Goal: Share content: Share content

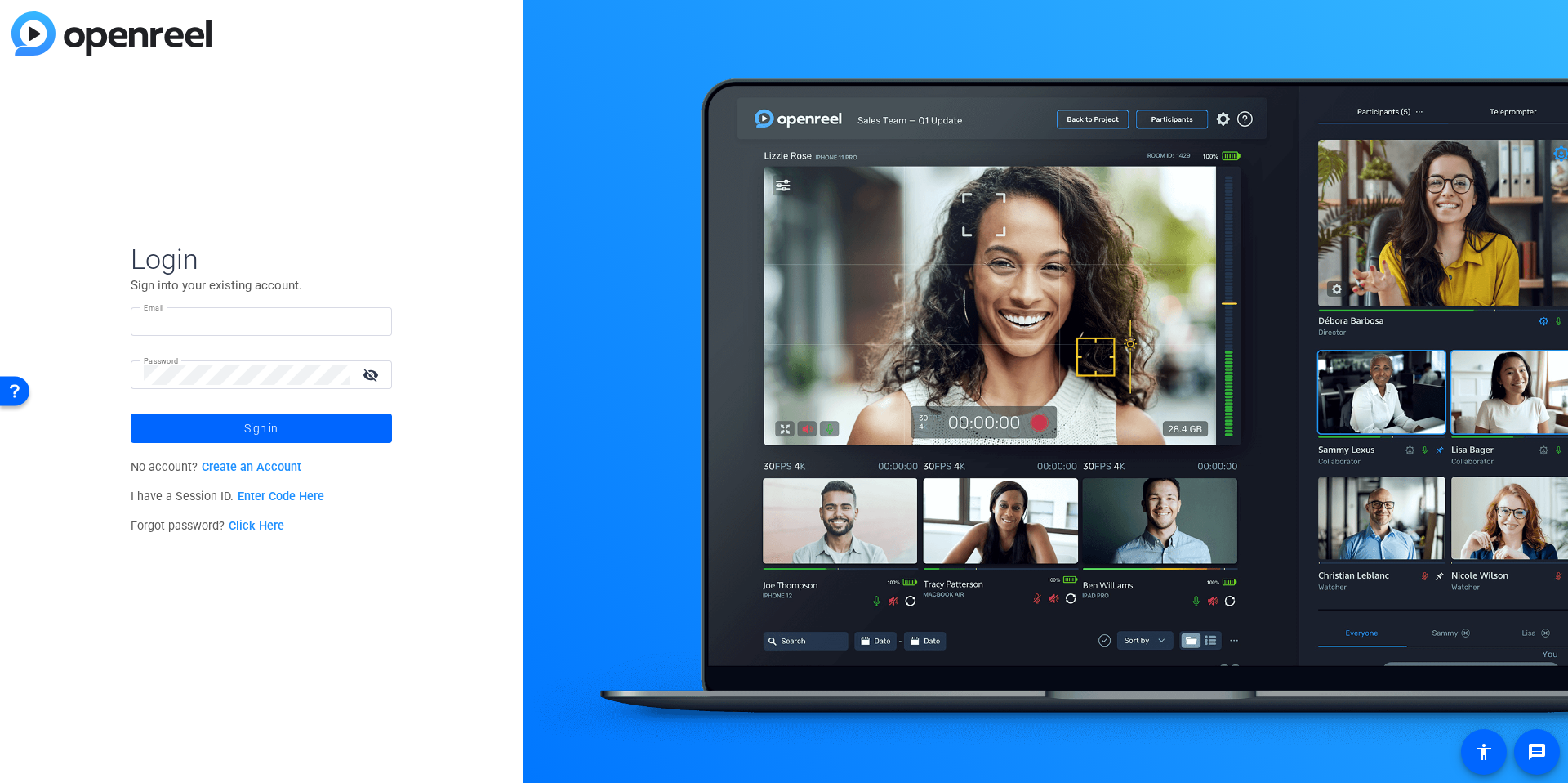
type input "[EMAIL_ADDRESS][DOMAIN_NAME]"
click at [167, 314] on input "[EMAIL_ADDRESS][DOMAIN_NAME]" at bounding box center [261, 322] width 235 height 20
click at [191, 322] on input "[EMAIL_ADDRESS][DOMAIN_NAME]" at bounding box center [261, 322] width 235 height 20
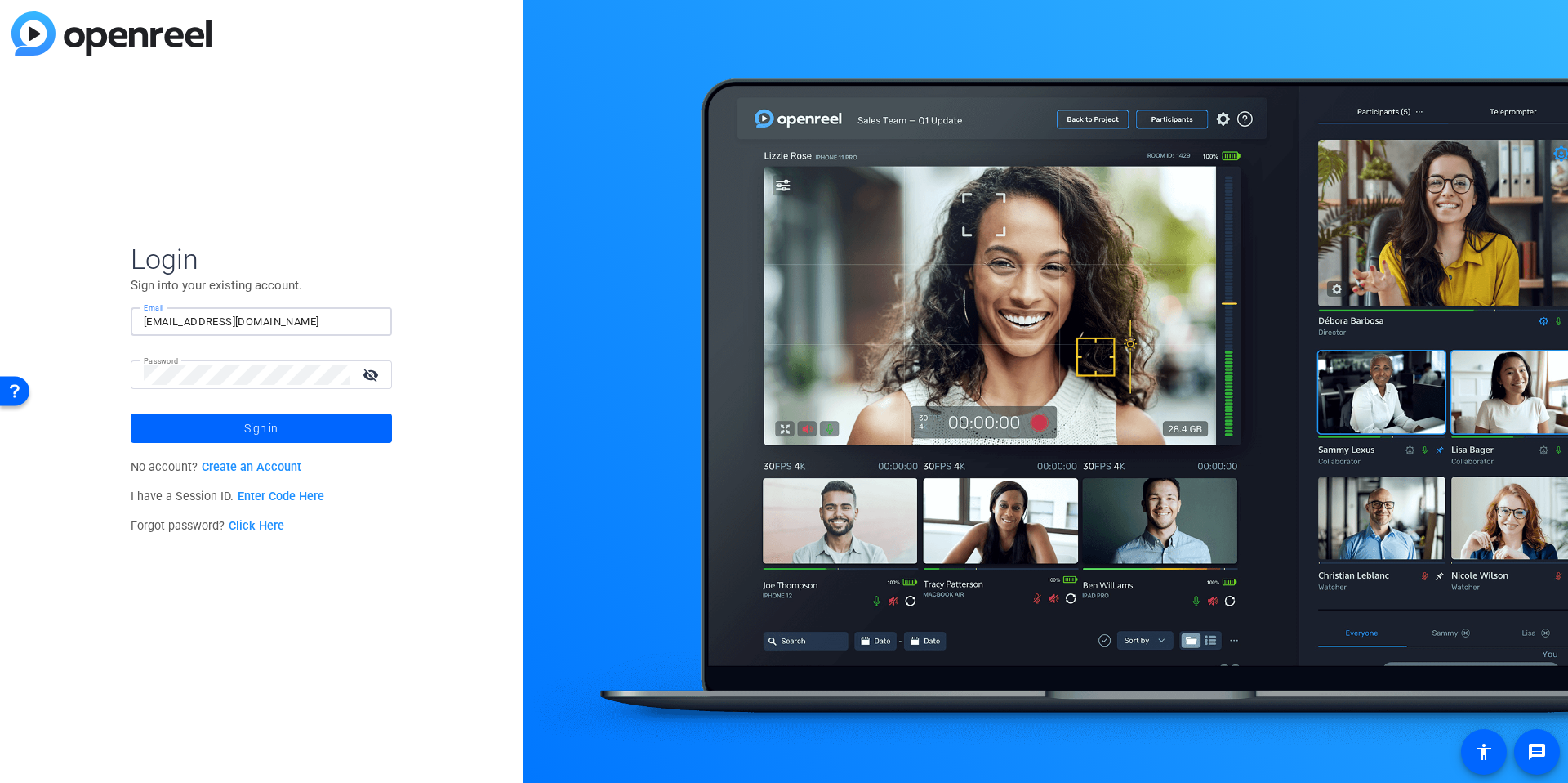
click at [569, 279] on div at bounding box center [1046, 391] width 1046 height 783
click at [192, 432] on span at bounding box center [261, 428] width 261 height 39
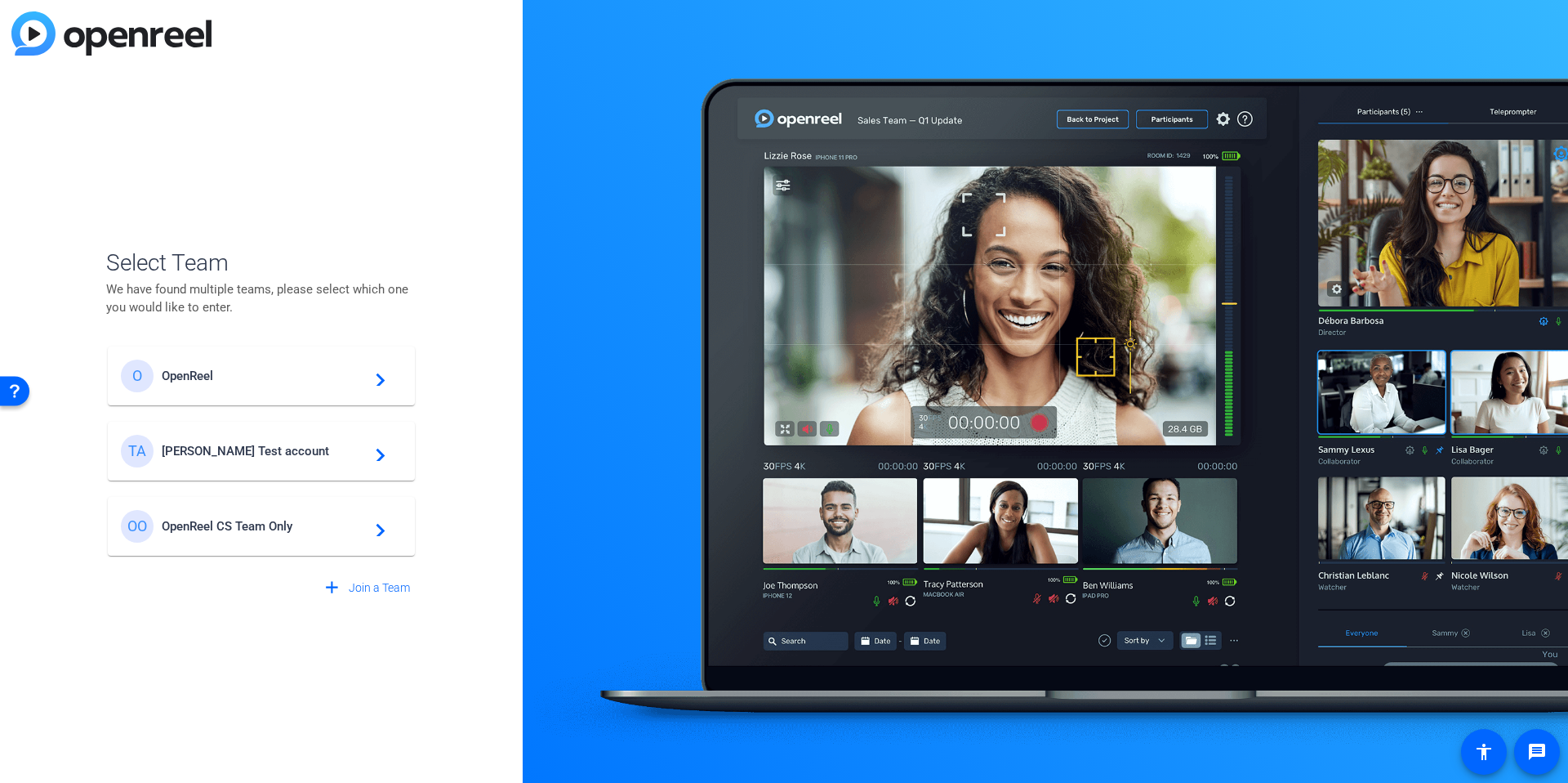
click at [236, 368] on span "OpenReel" at bounding box center [263, 375] width 204 height 14
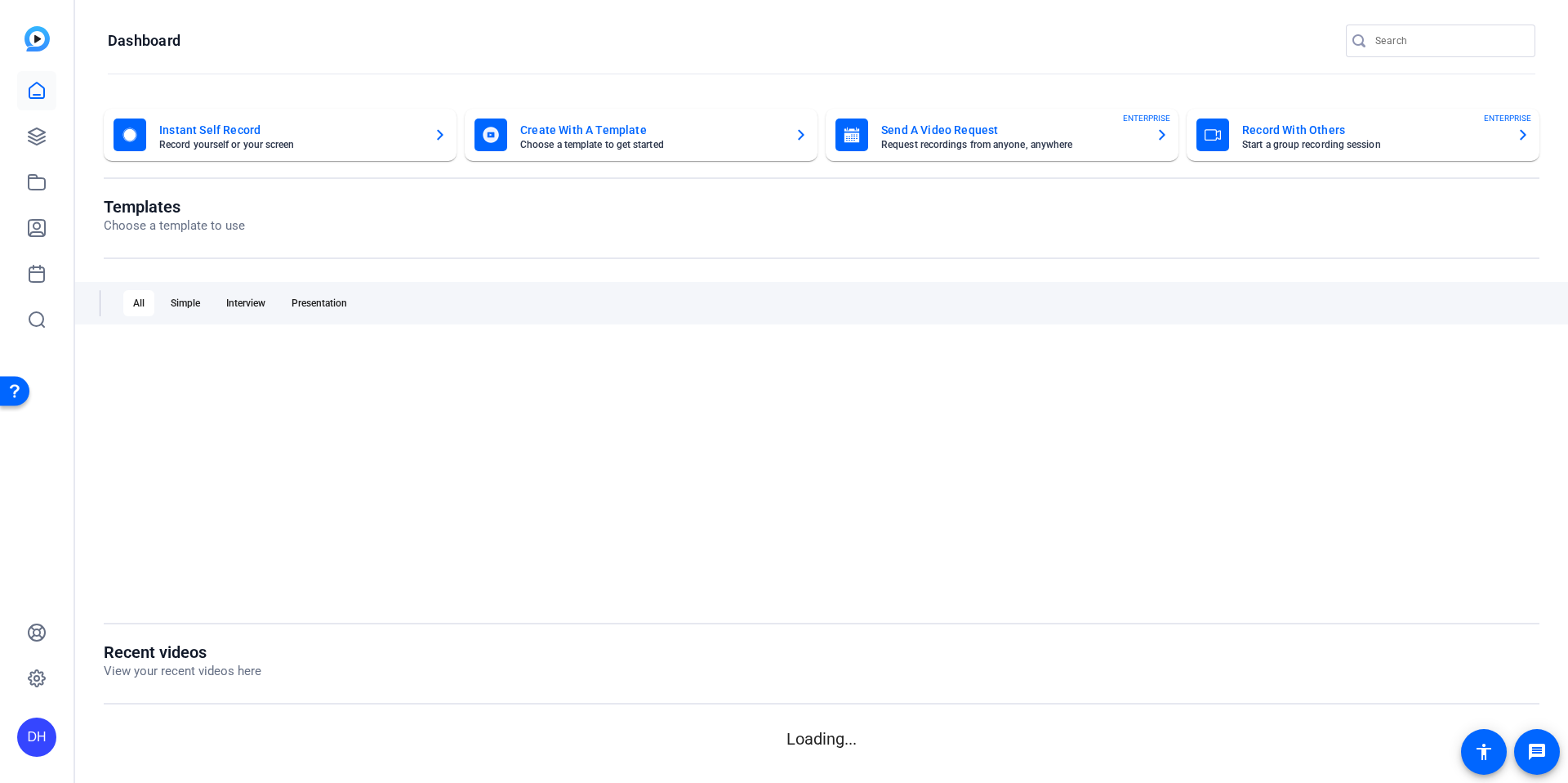
click at [526, 221] on openreel-page-title "Templates Choose a template to use" at bounding box center [822, 216] width 1436 height 38
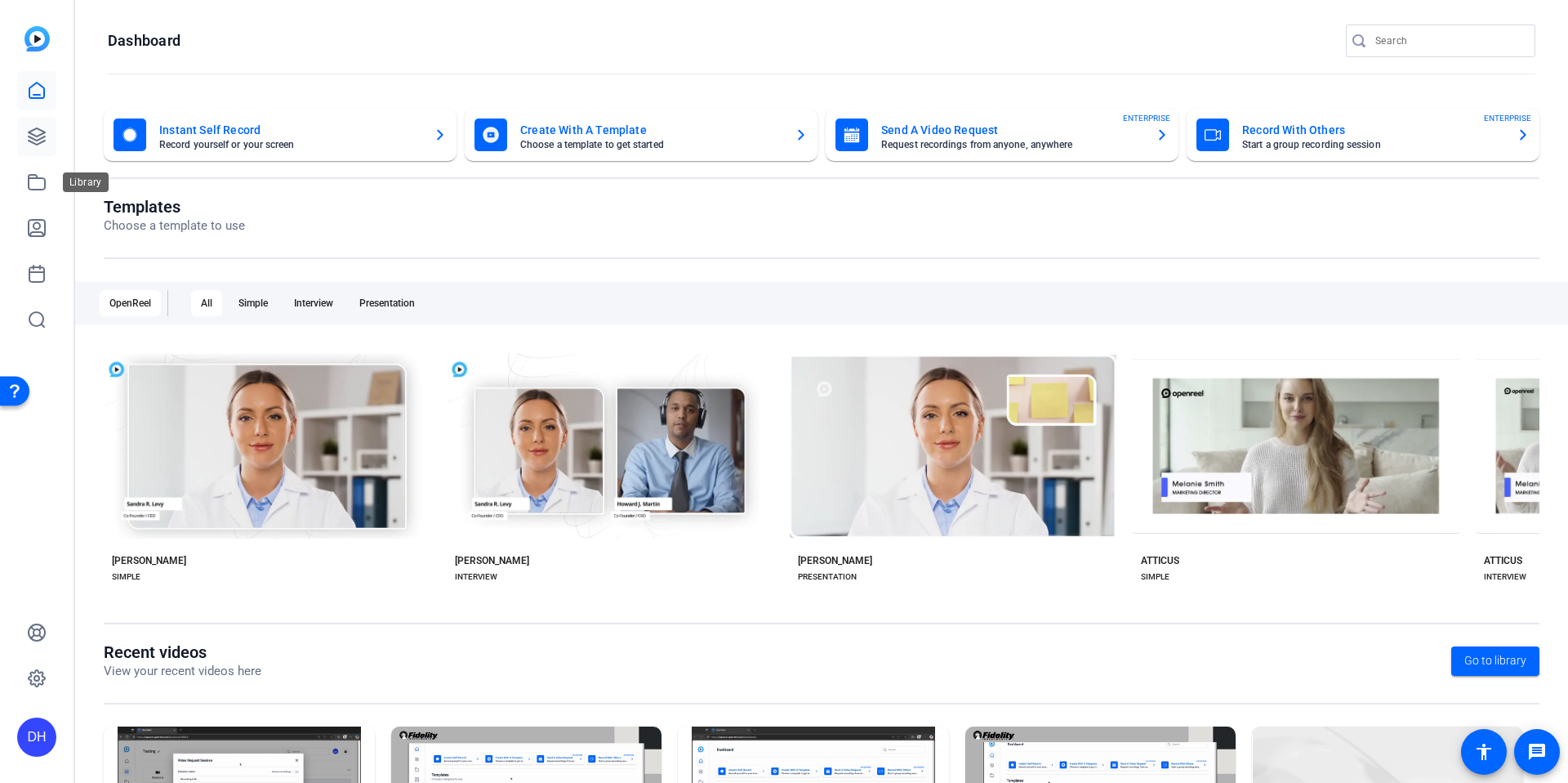
click at [49, 142] on link at bounding box center [36, 136] width 39 height 39
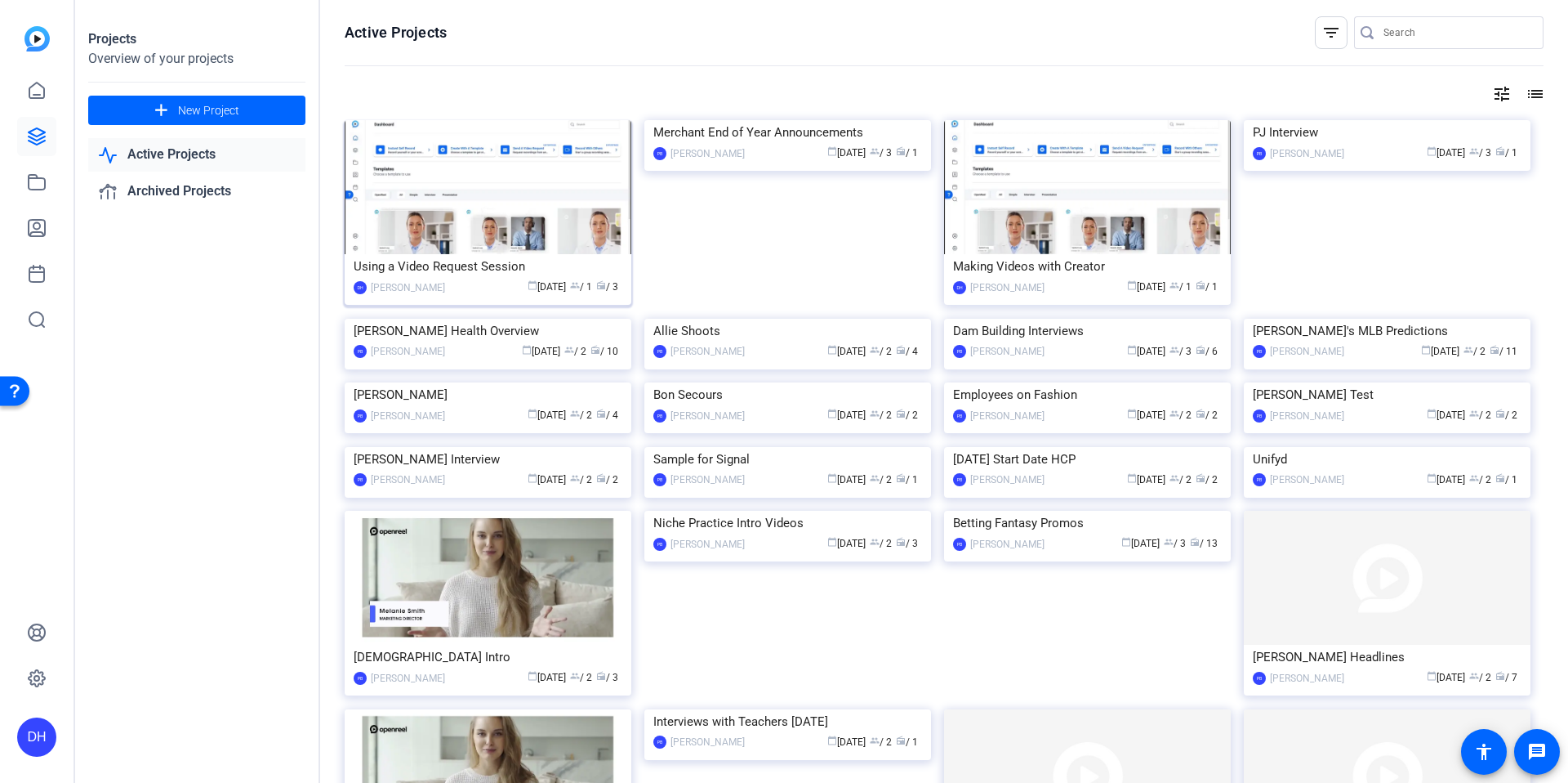
click at [462, 235] on img at bounding box center [489, 186] width 287 height 134
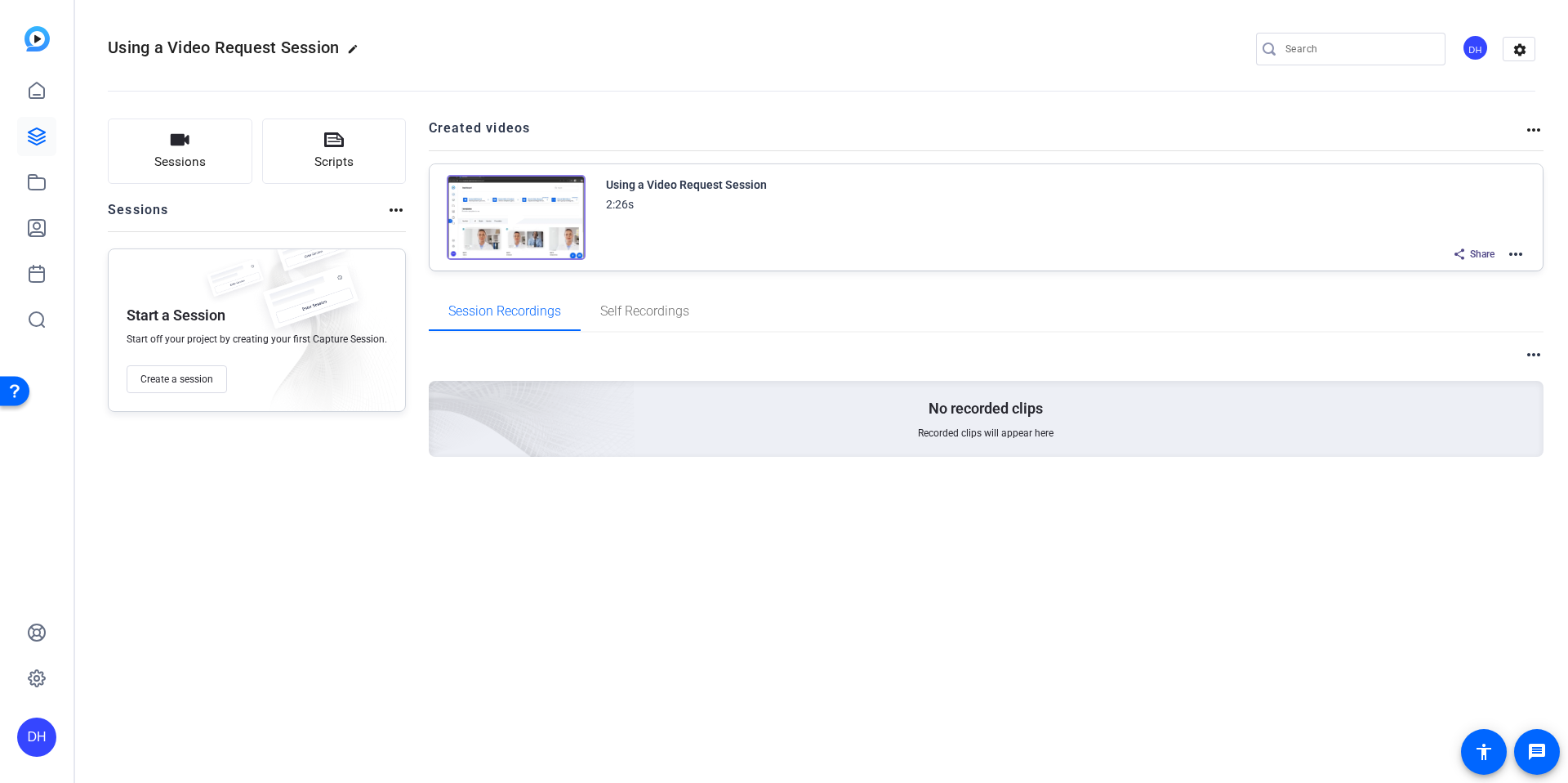
click at [1516, 252] on mat-icon "more_horiz" at bounding box center [1516, 254] width 20 height 20
click at [1423, 274] on span "Edit in Creator" at bounding box center [1456, 273] width 113 height 20
click at [42, 223] on icon at bounding box center [36, 227] width 20 height 20
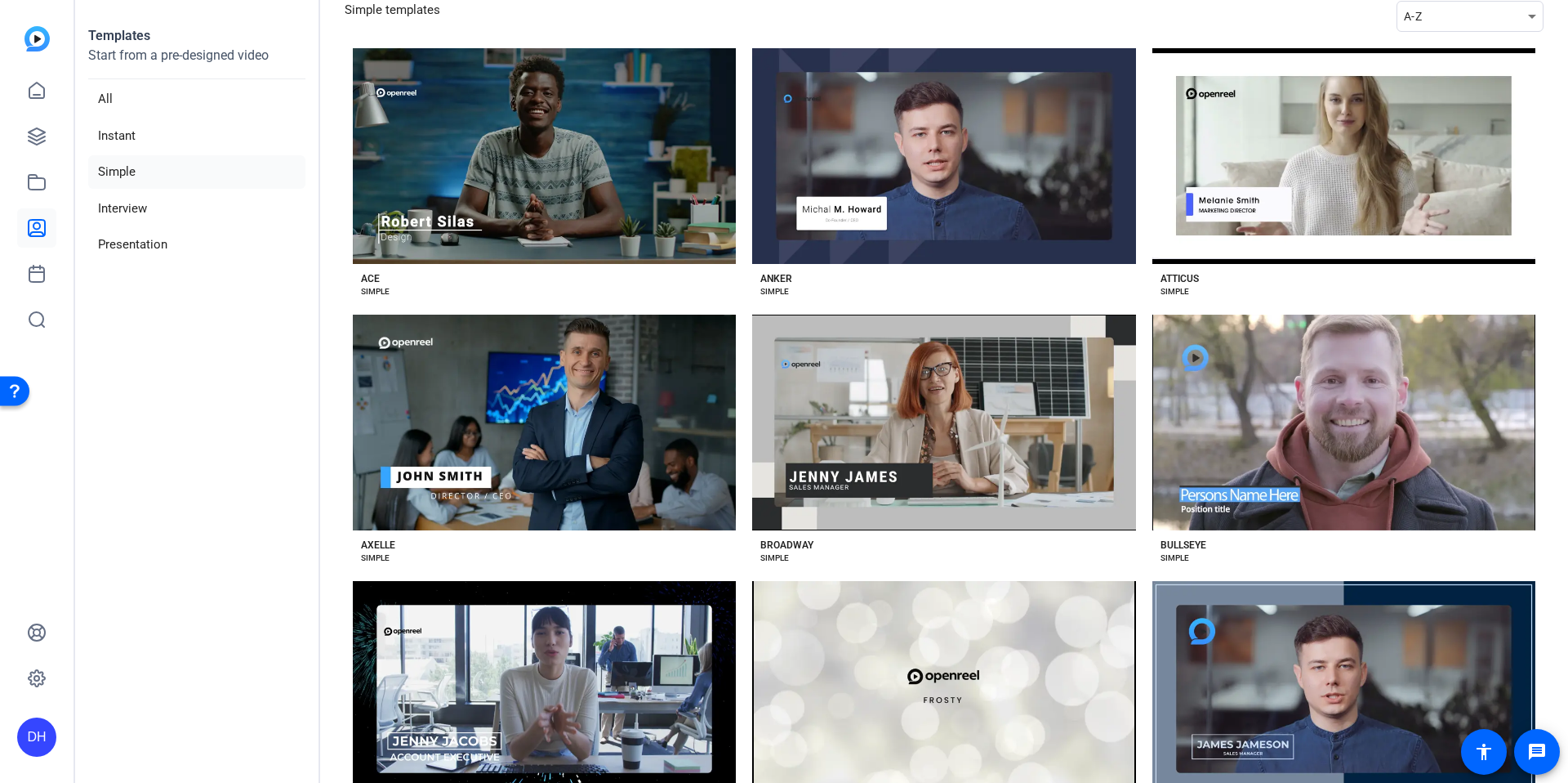
scroll to position [160, 0]
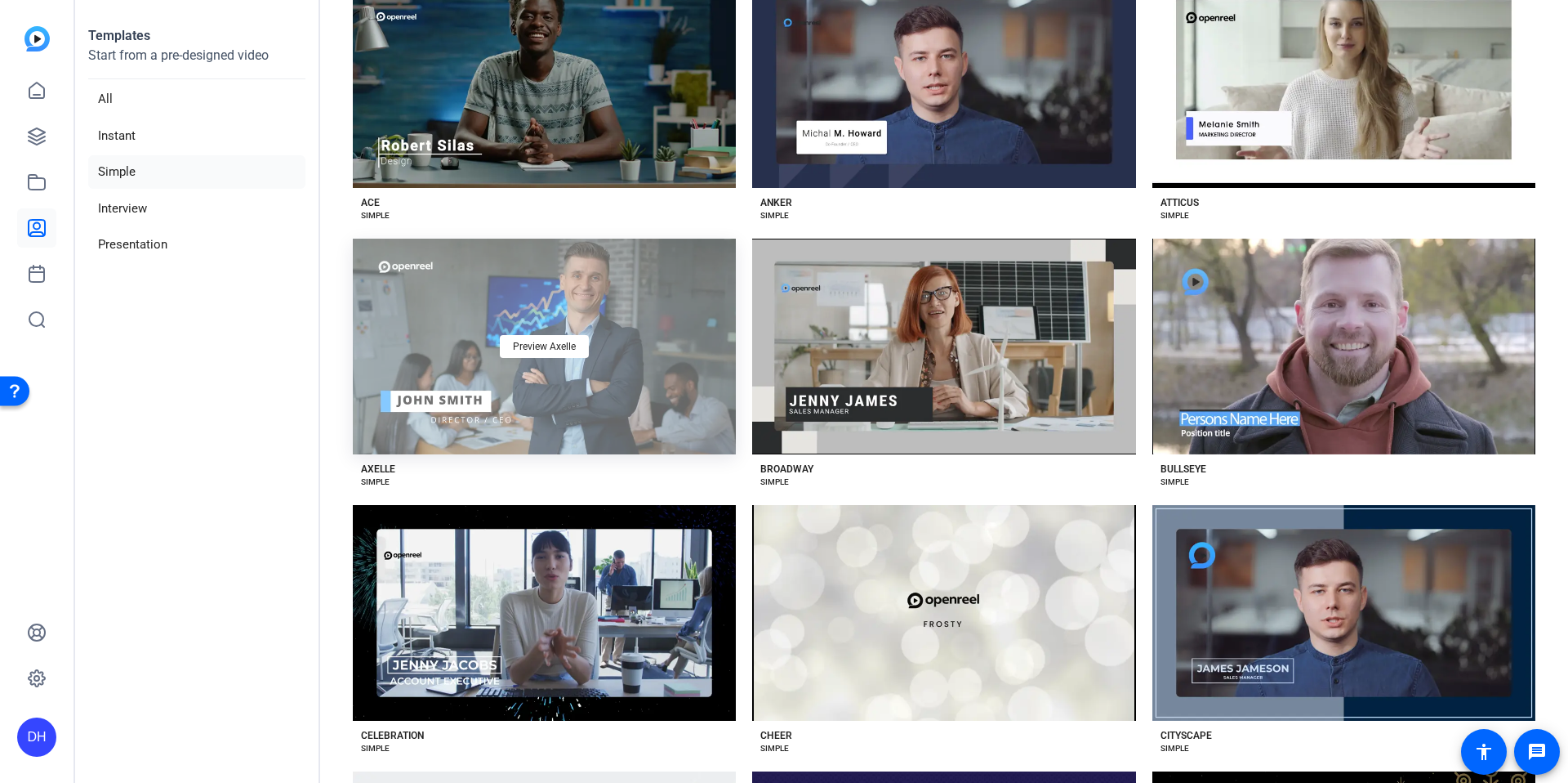
click at [678, 417] on div "Preview Axelle" at bounding box center [544, 346] width 383 height 216
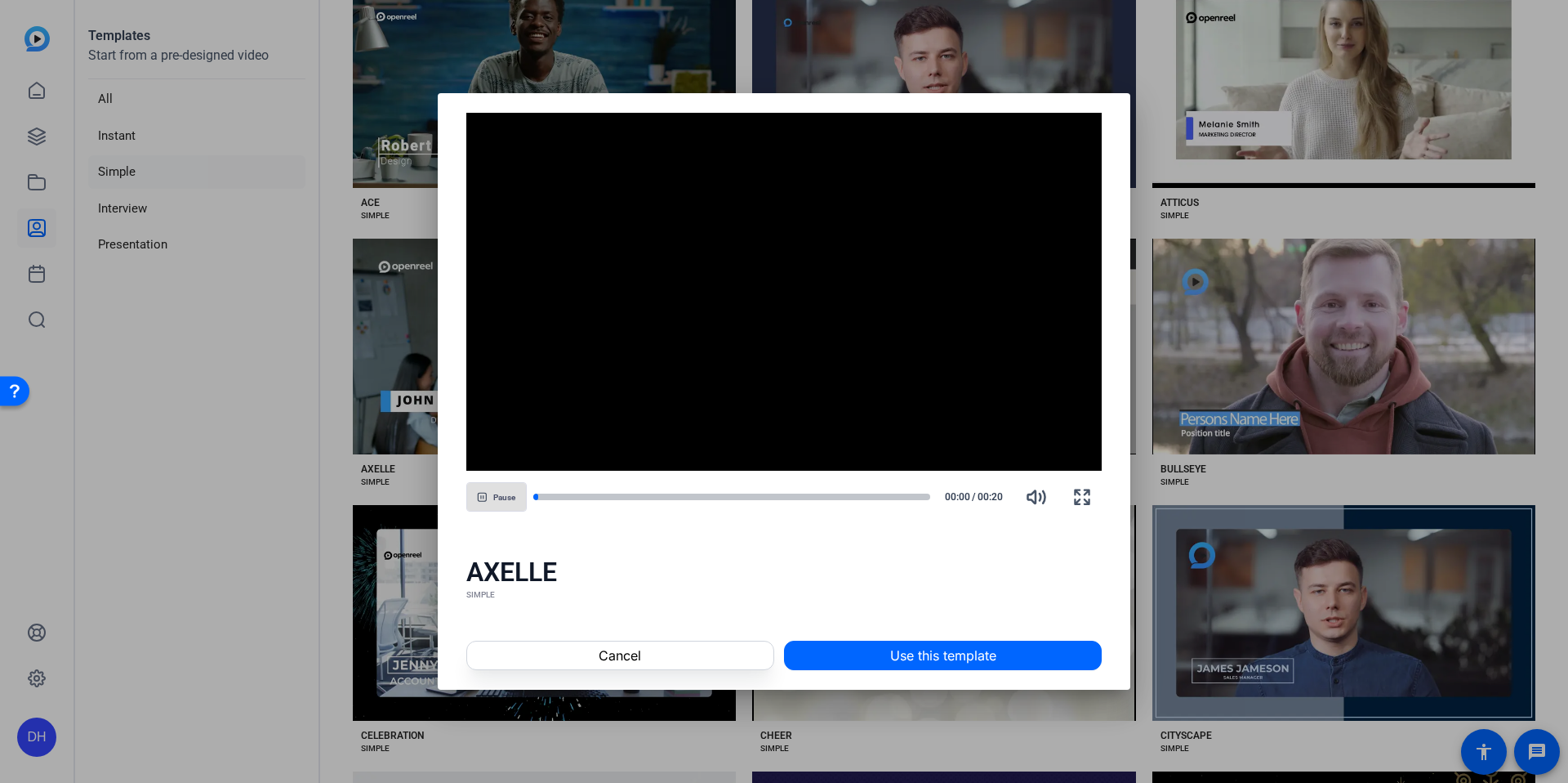
click at [984, 655] on span "Use this template" at bounding box center [943, 656] width 106 height 20
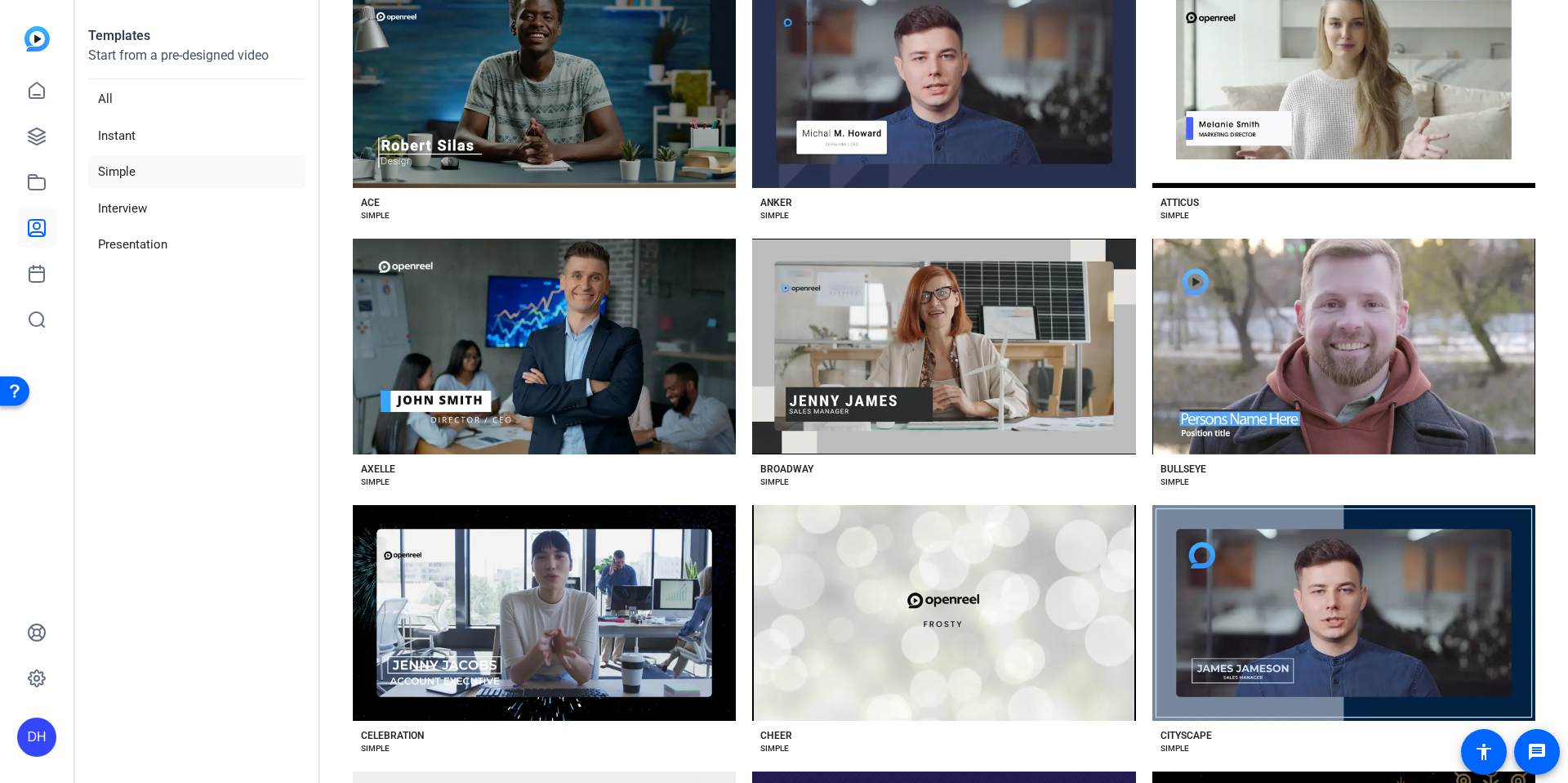
click at [301, 363] on aside "Templates Start from a pre-designed video All Instant Simple Interview Presenta…" at bounding box center [198, 391] width 245 height 783
click at [32, 135] on icon at bounding box center [36, 136] width 16 height 16
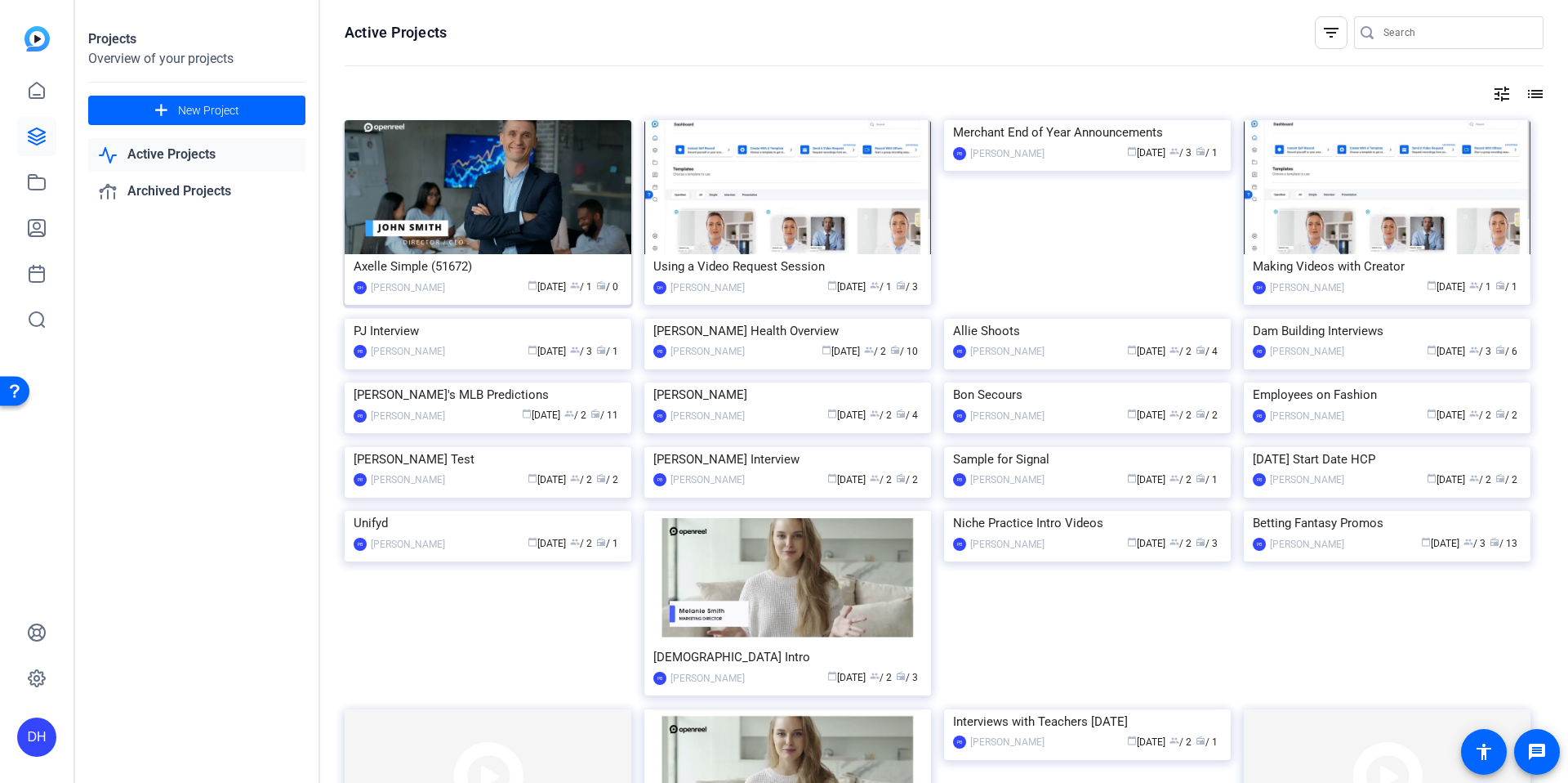
click at [602, 271] on div "Axelle Simple (51672)" at bounding box center [488, 266] width 269 height 25
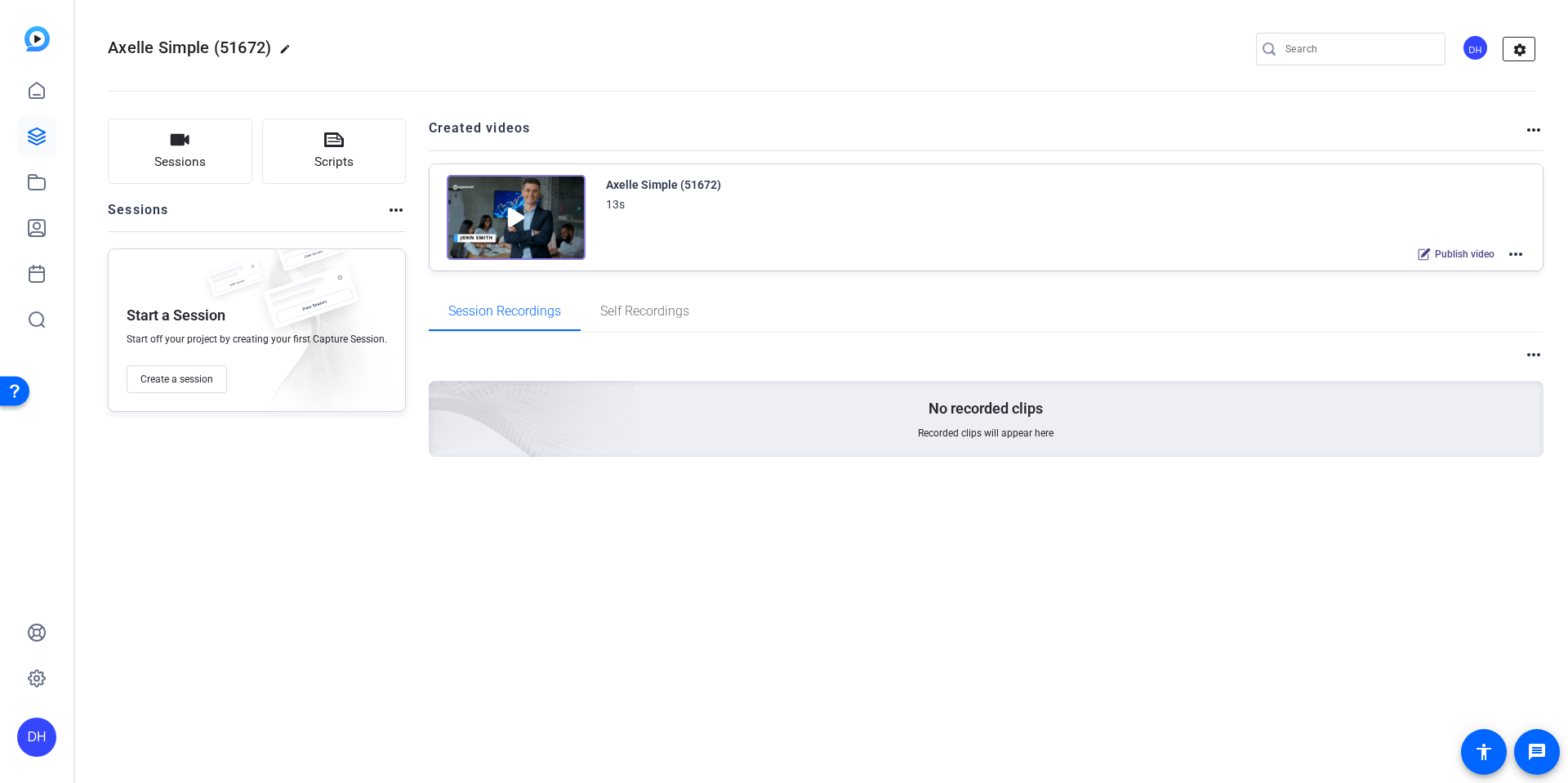
click at [1529, 49] on mat-icon "settings" at bounding box center [1520, 50] width 32 height 25
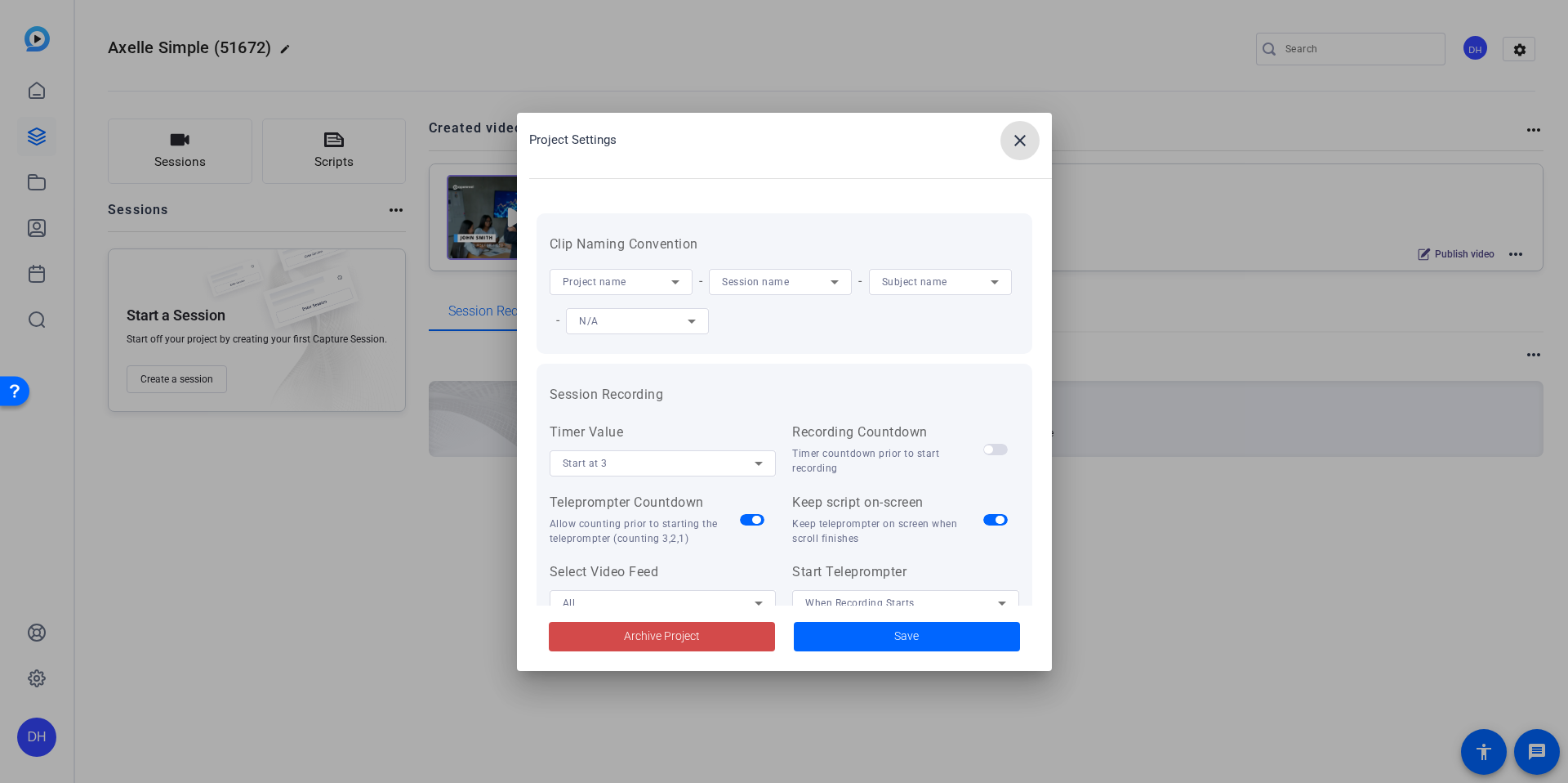
click at [670, 626] on span at bounding box center [662, 636] width 226 height 39
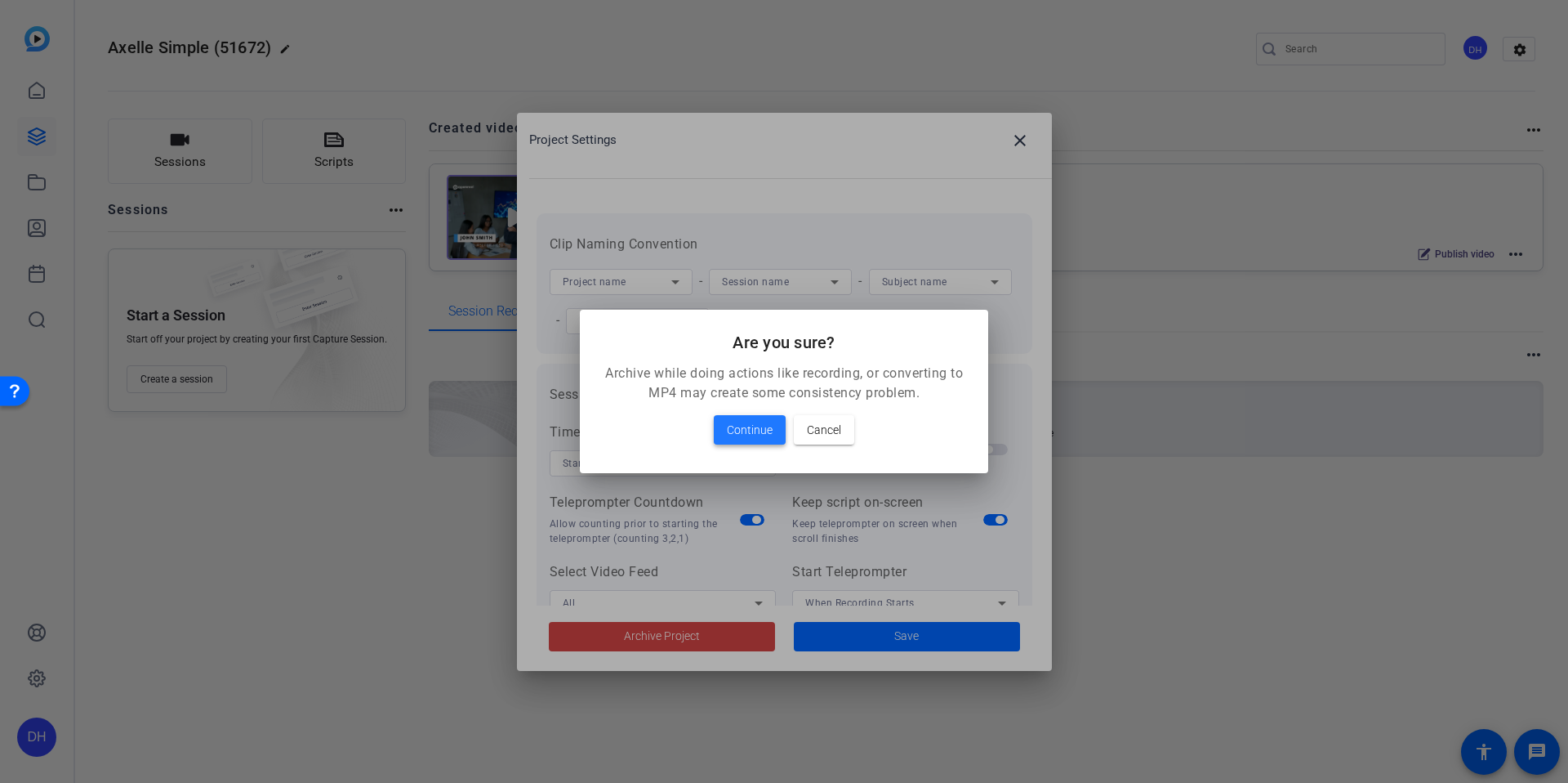
click at [768, 436] on span "Continue" at bounding box center [750, 430] width 46 height 20
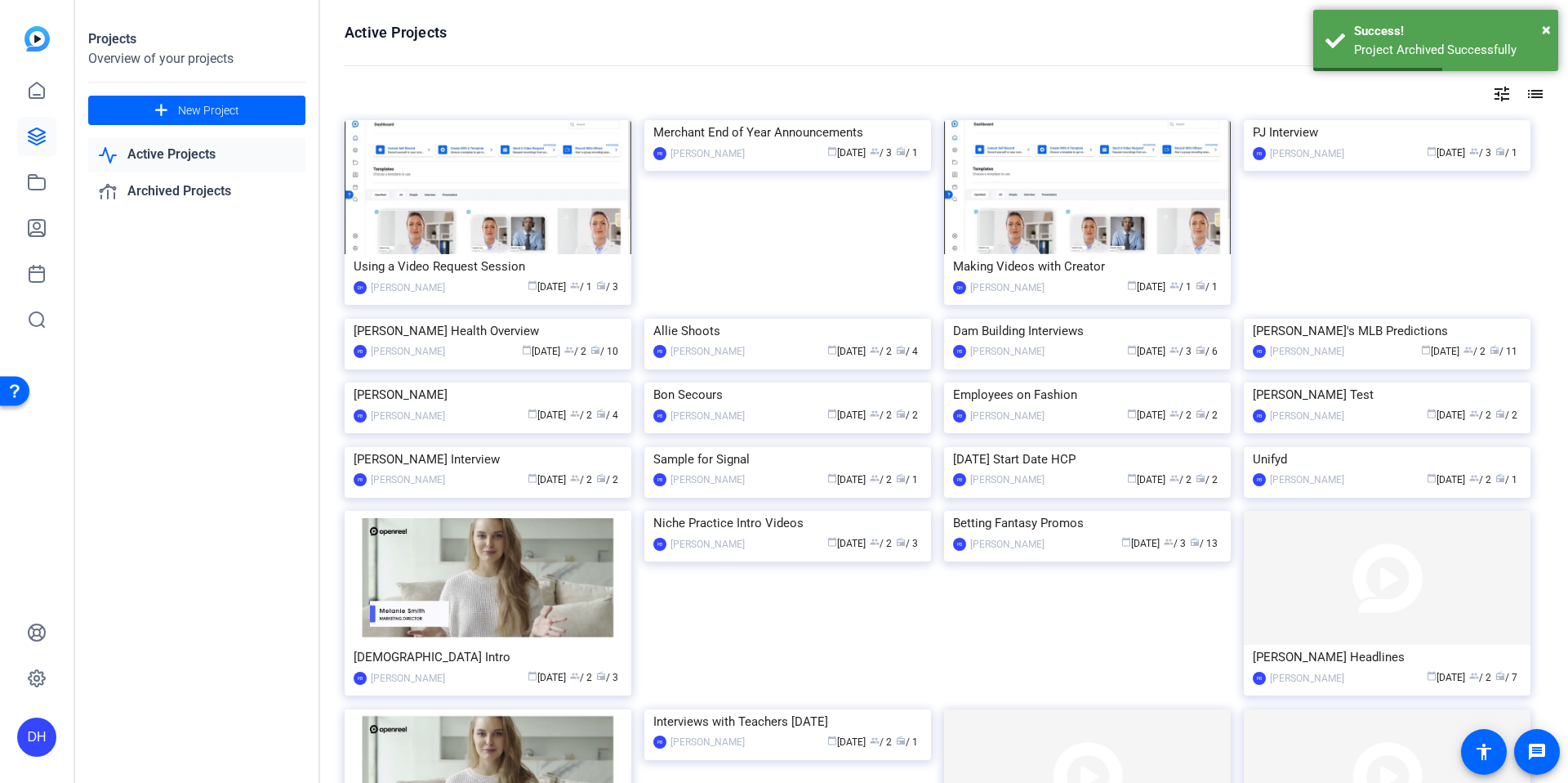
click at [1122, 245] on img at bounding box center [1088, 186] width 287 height 134
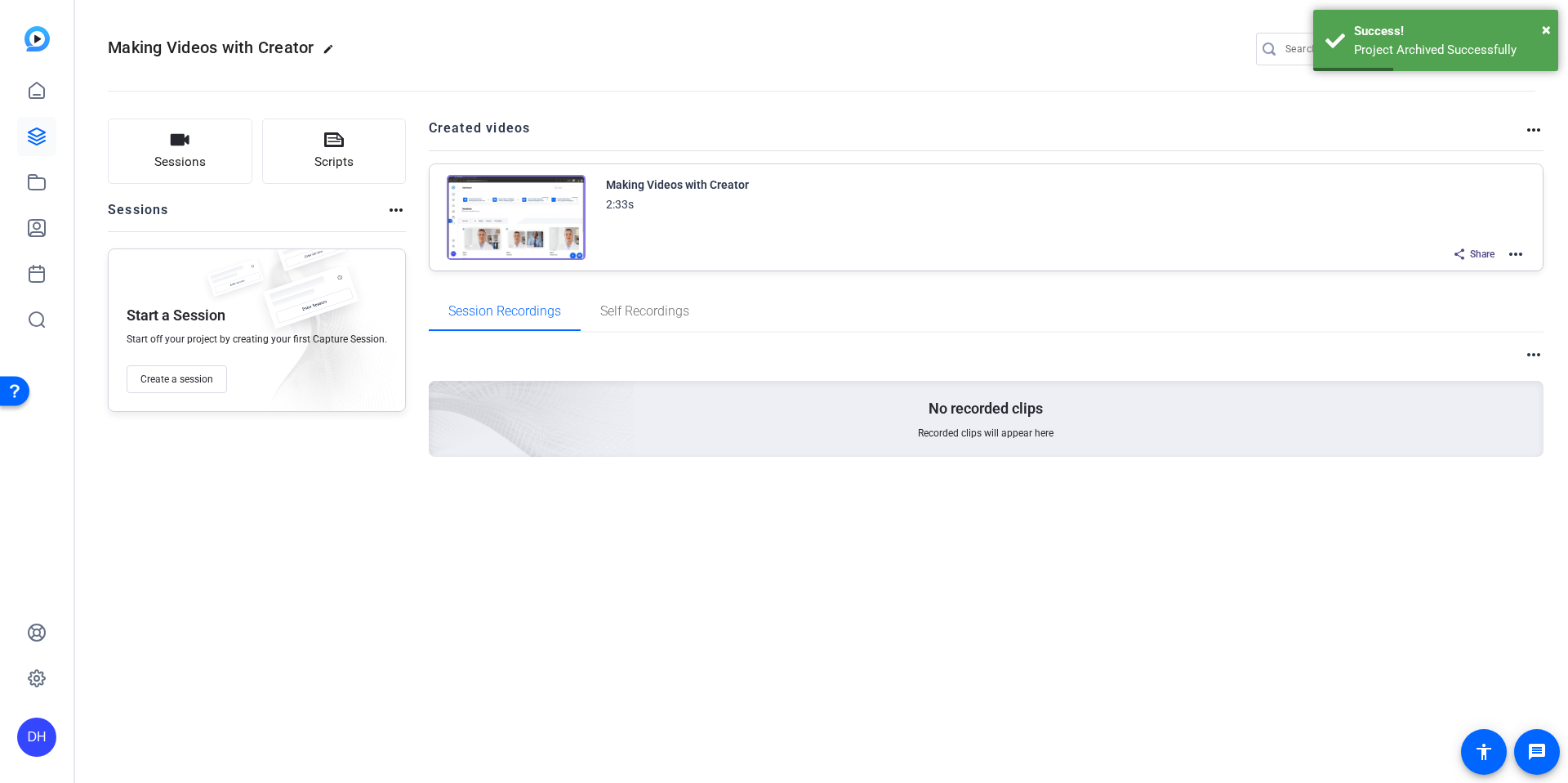
click at [414, 309] on div "Sessions Scripts Sessions more_horiz Start a Session Start off your project by …" at bounding box center [822, 314] width 1493 height 432
click at [1522, 257] on mat-icon "more_horiz" at bounding box center [1516, 254] width 20 height 20
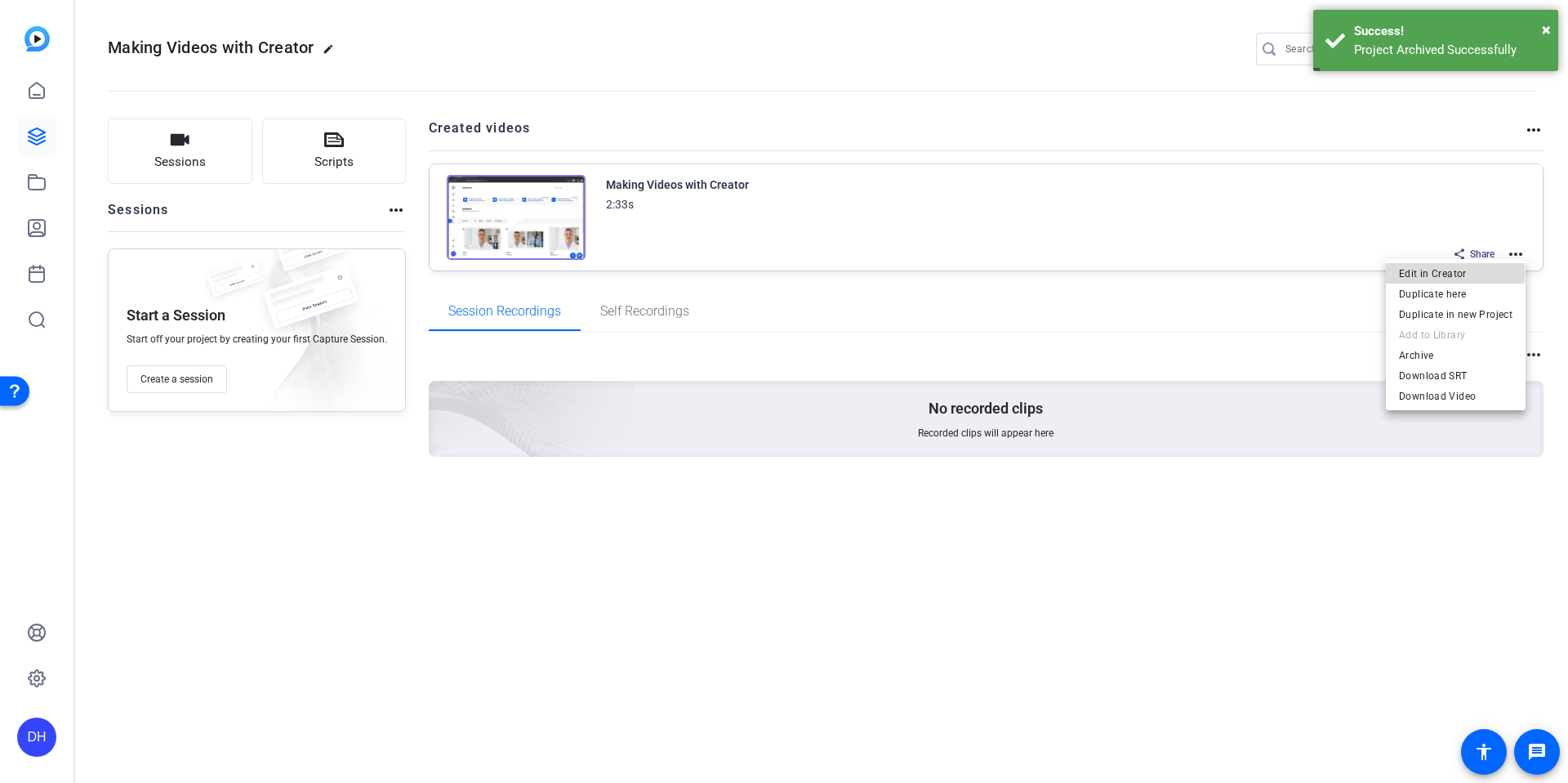
click at [1426, 275] on span "Edit in Creator" at bounding box center [1456, 273] width 113 height 20
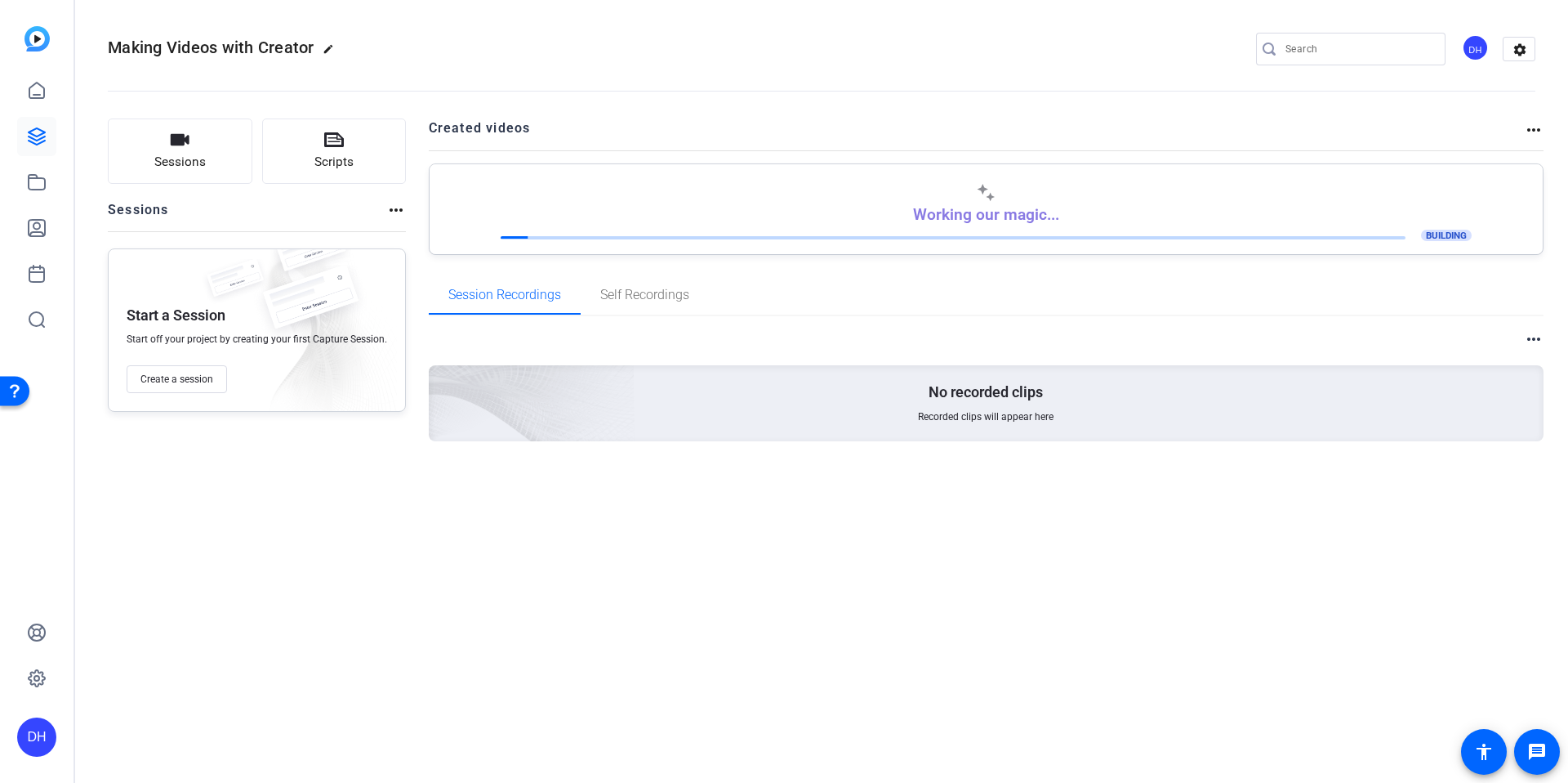
click at [860, 317] on div "more_horiz No recorded clips Recorded clips will appear here" at bounding box center [987, 404] width 1116 height 177
click at [40, 154] on link at bounding box center [36, 136] width 39 height 39
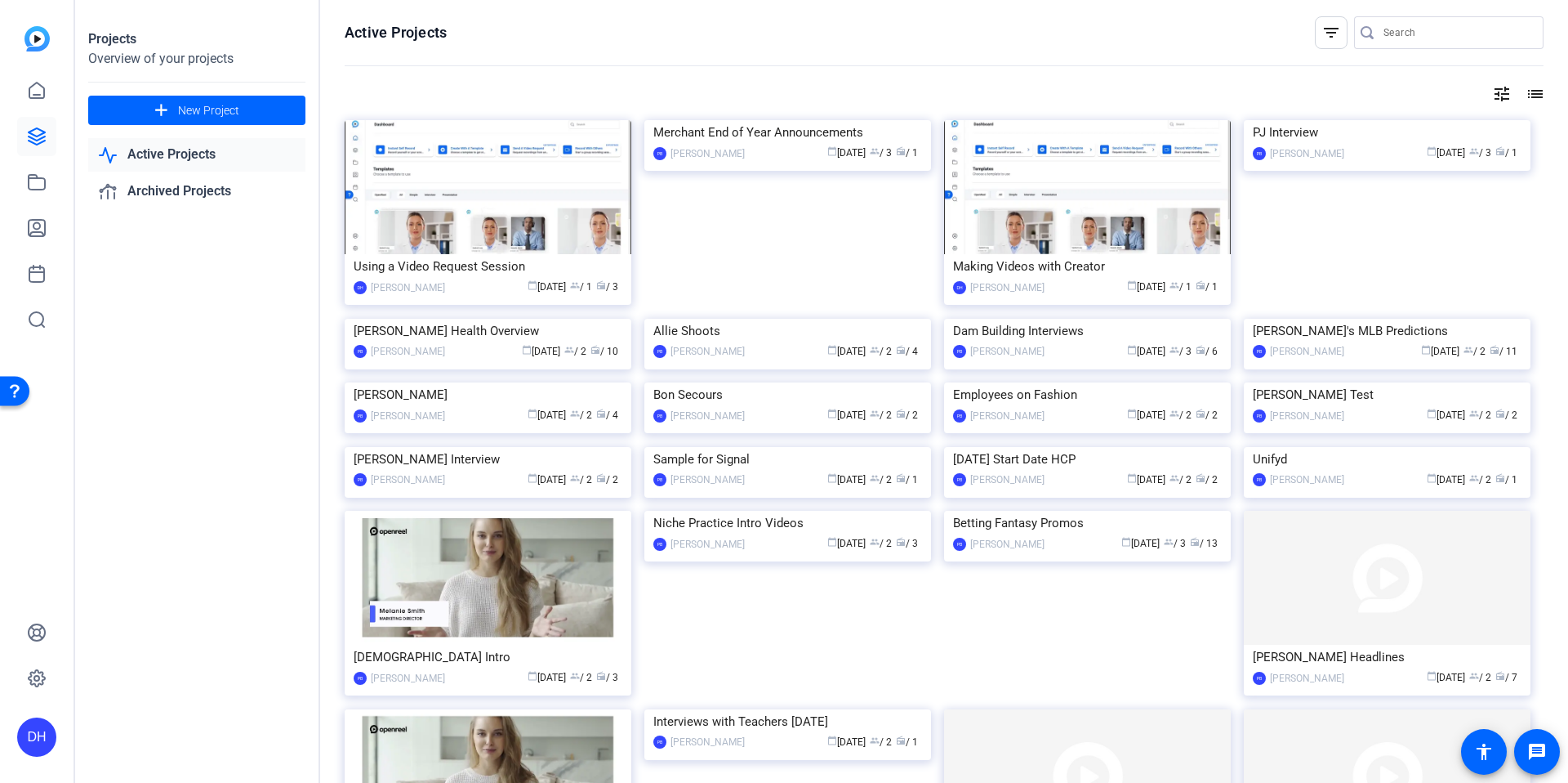
click at [525, 260] on div "Using a Video Request Session" at bounding box center [488, 266] width 269 height 25
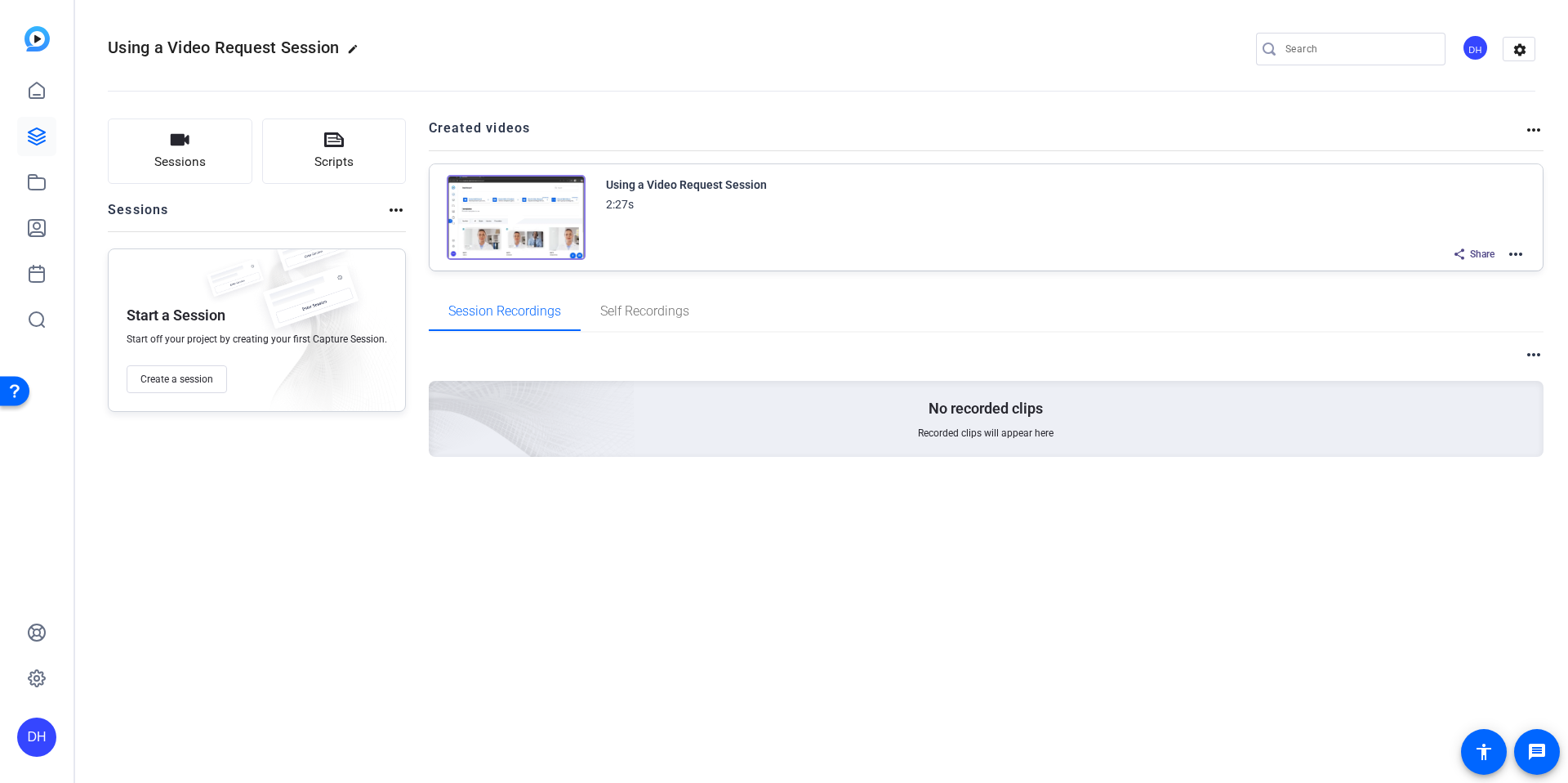
click at [1506, 258] on mat-icon "more_horiz" at bounding box center [1516, 254] width 20 height 20
click at [1469, 289] on span "Duplicate here" at bounding box center [1456, 294] width 113 height 20
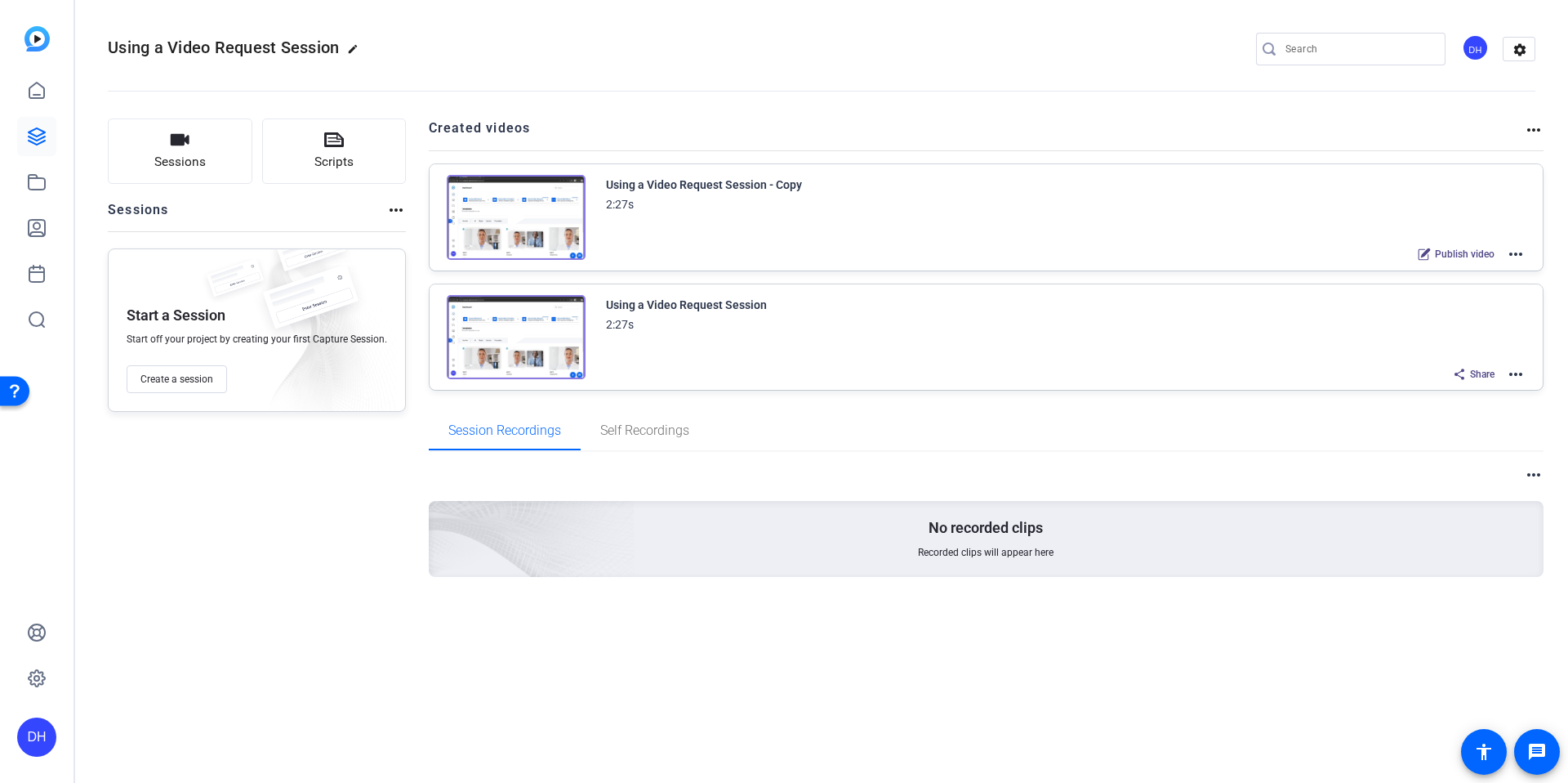
click at [789, 183] on div "Using a Video Request Session - Copy" at bounding box center [704, 185] width 196 height 20
click at [1520, 253] on mat-icon "more_horiz" at bounding box center [1516, 254] width 20 height 20
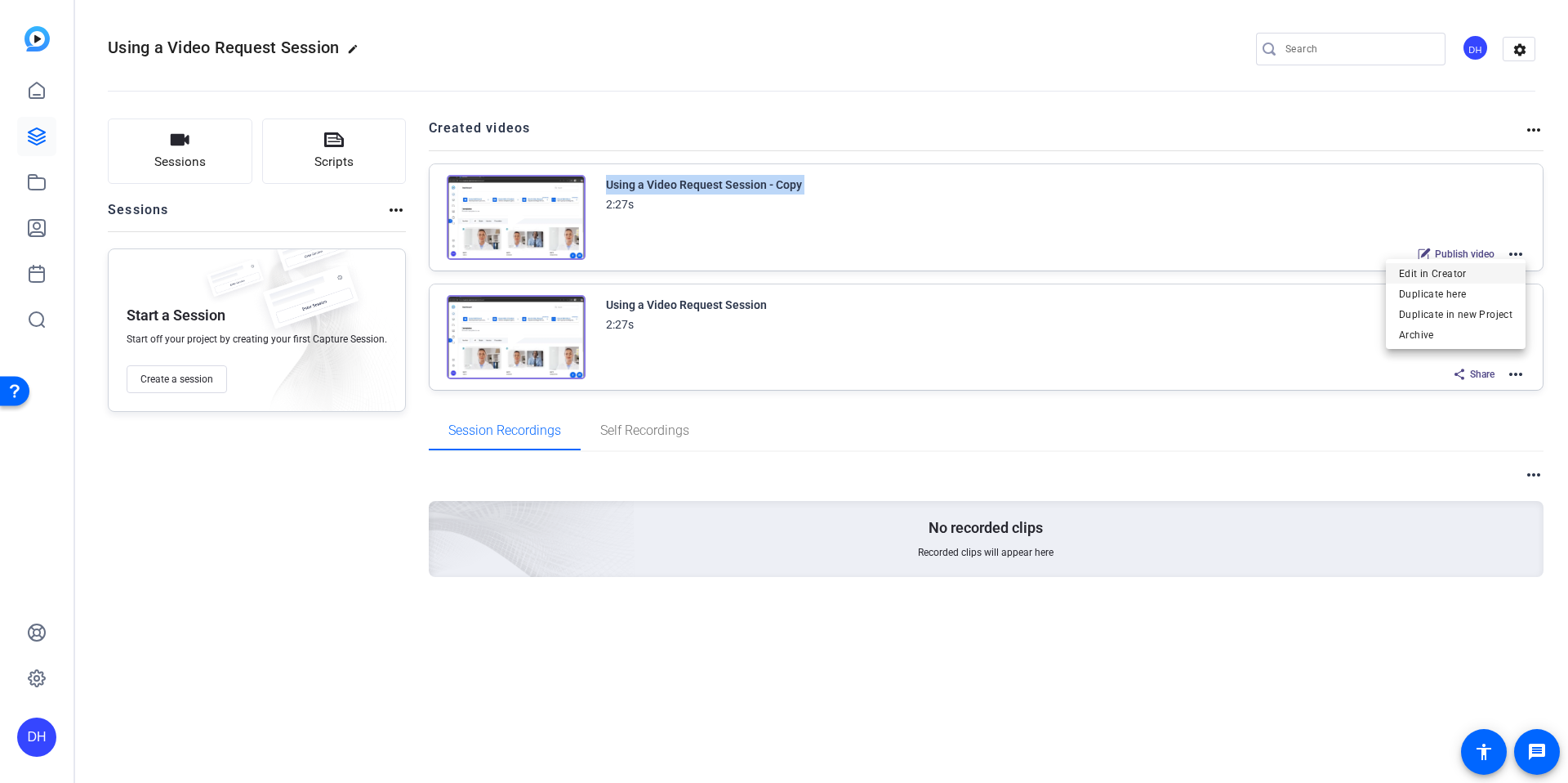
click at [1463, 264] on span "Edit in Creator" at bounding box center [1456, 273] width 113 height 20
click at [1006, 107] on openreel-divider-bar at bounding box center [822, 86] width 1428 height 49
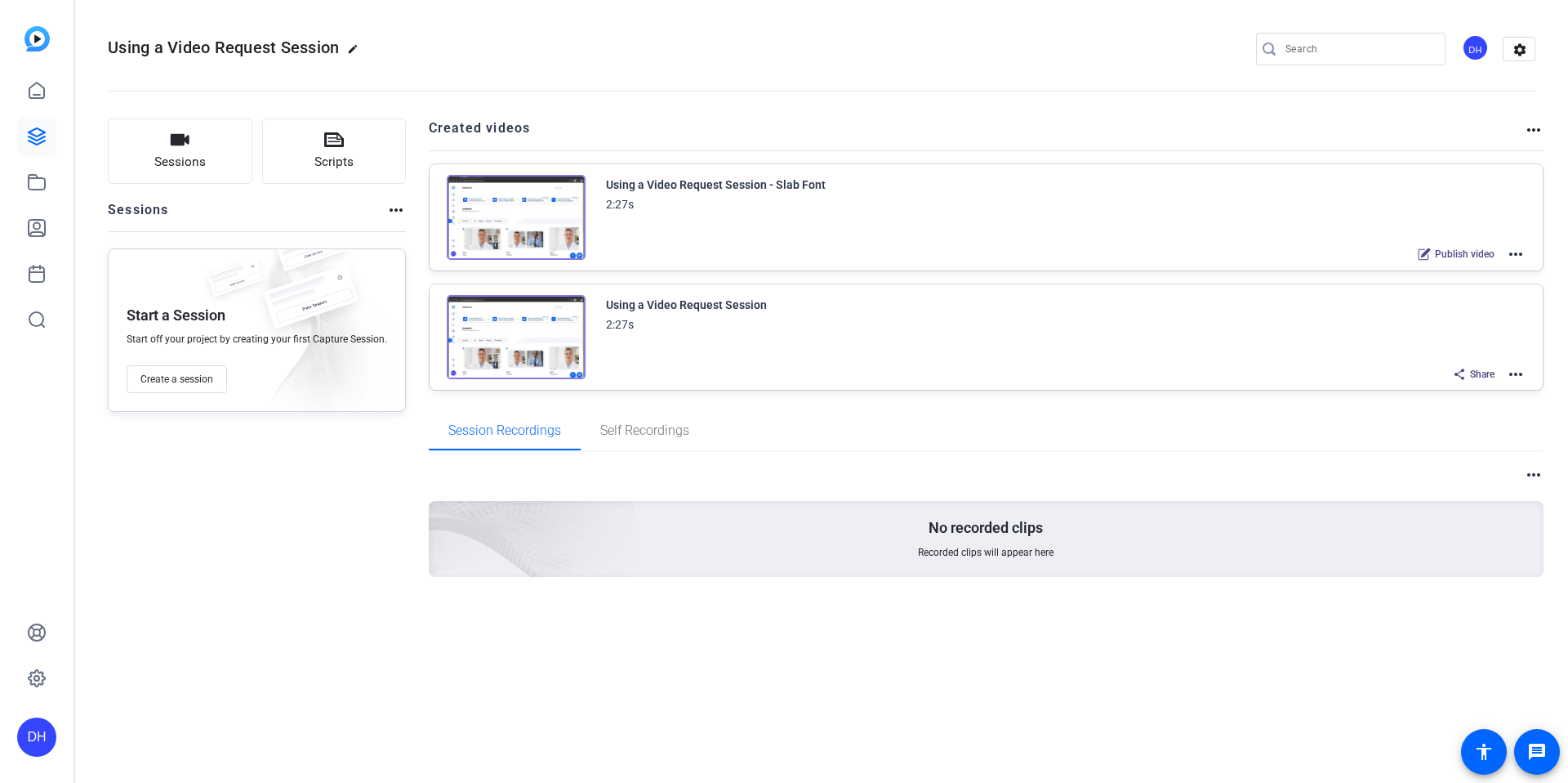
click at [835, 50] on div "Using a Video Request Session edit DH settings" at bounding box center [822, 49] width 1428 height 25
click at [1519, 250] on mat-icon "more_horiz" at bounding box center [1516, 254] width 20 height 20
click at [1463, 265] on span "Edit in Creator" at bounding box center [1456, 273] width 113 height 20
click at [51, 131] on link at bounding box center [36, 136] width 39 height 39
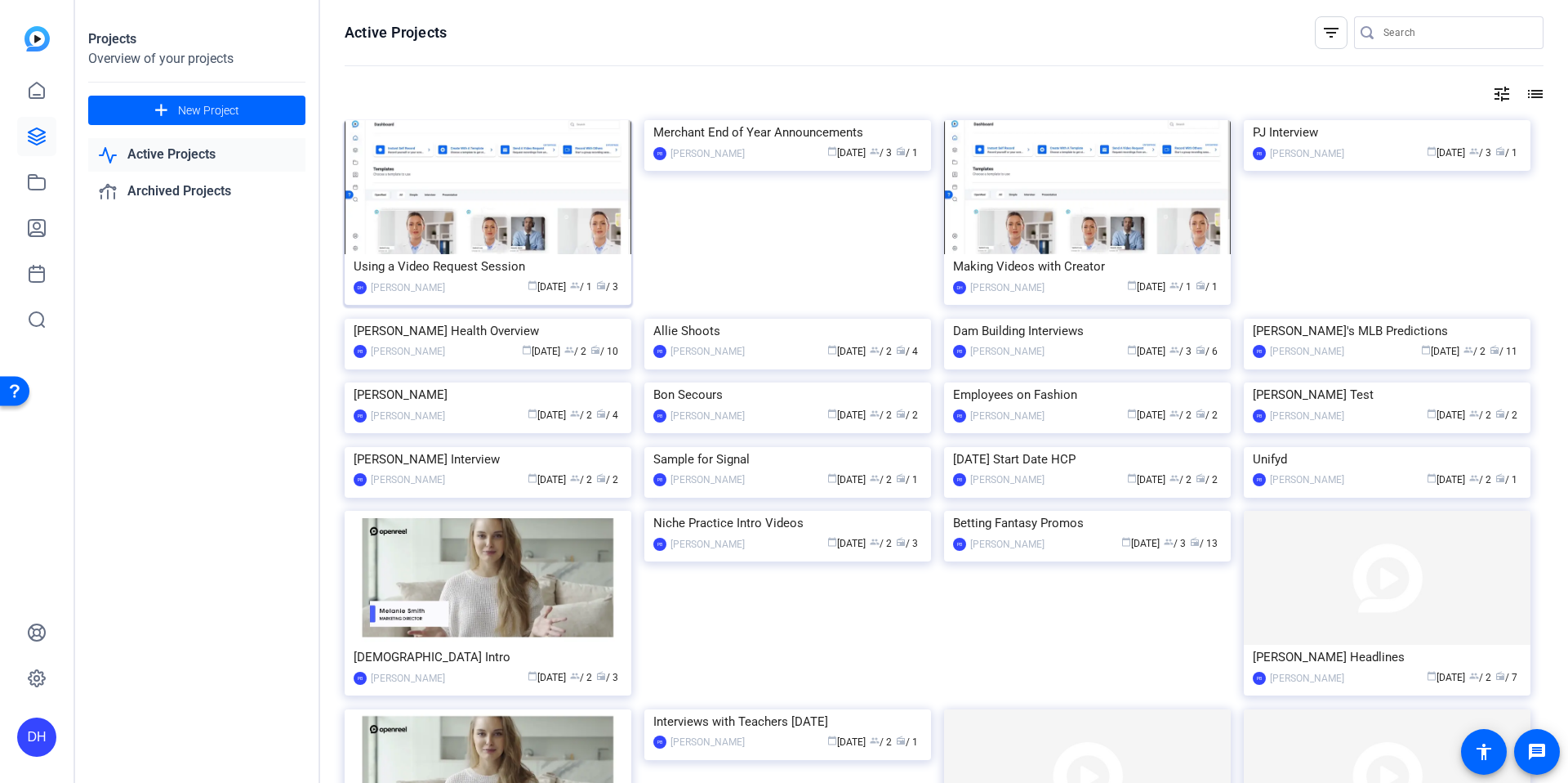
click at [514, 275] on div "Using a Video Request Session" at bounding box center [488, 266] width 269 height 25
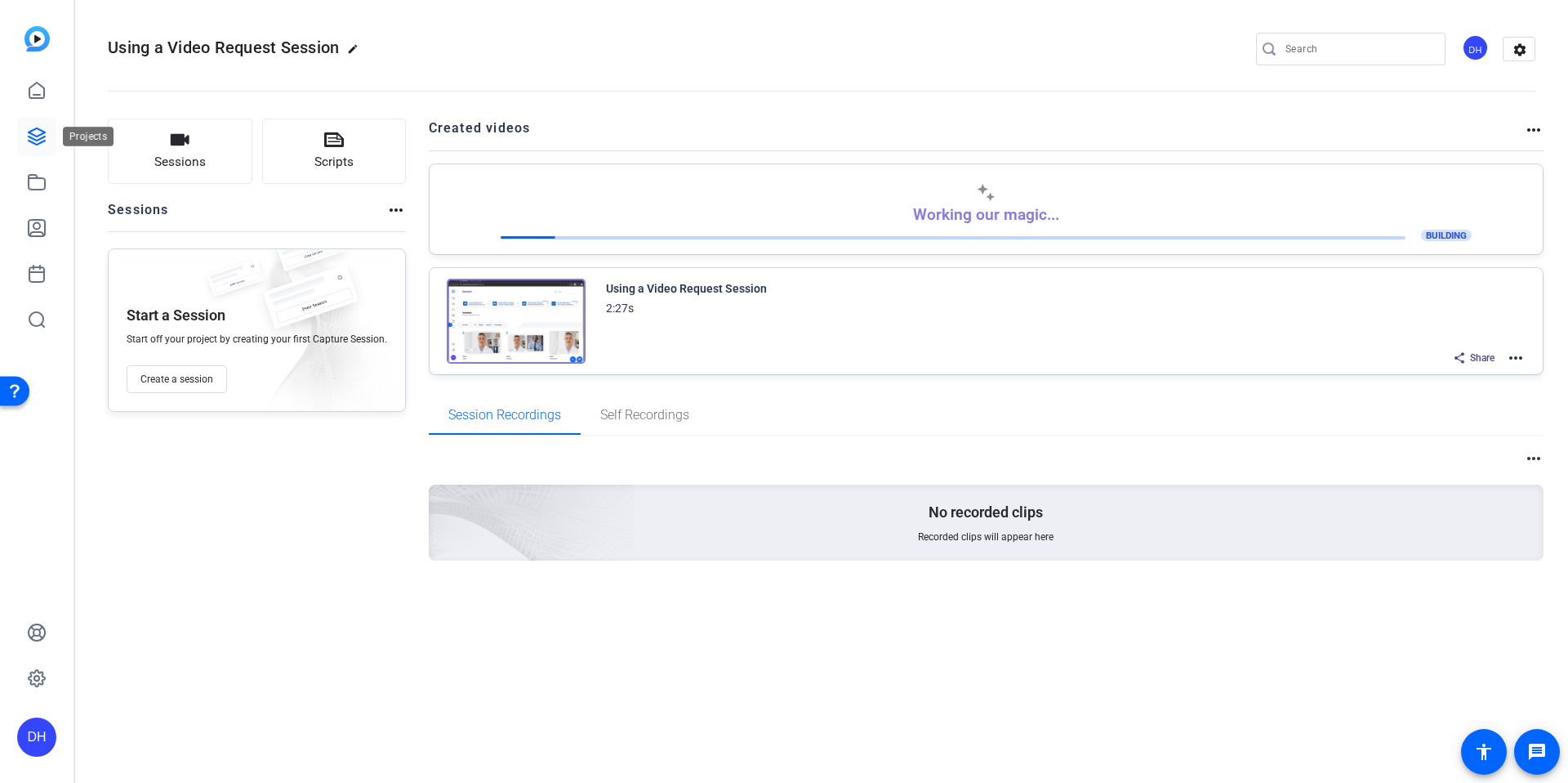
click at [43, 140] on icon at bounding box center [36, 136] width 20 height 20
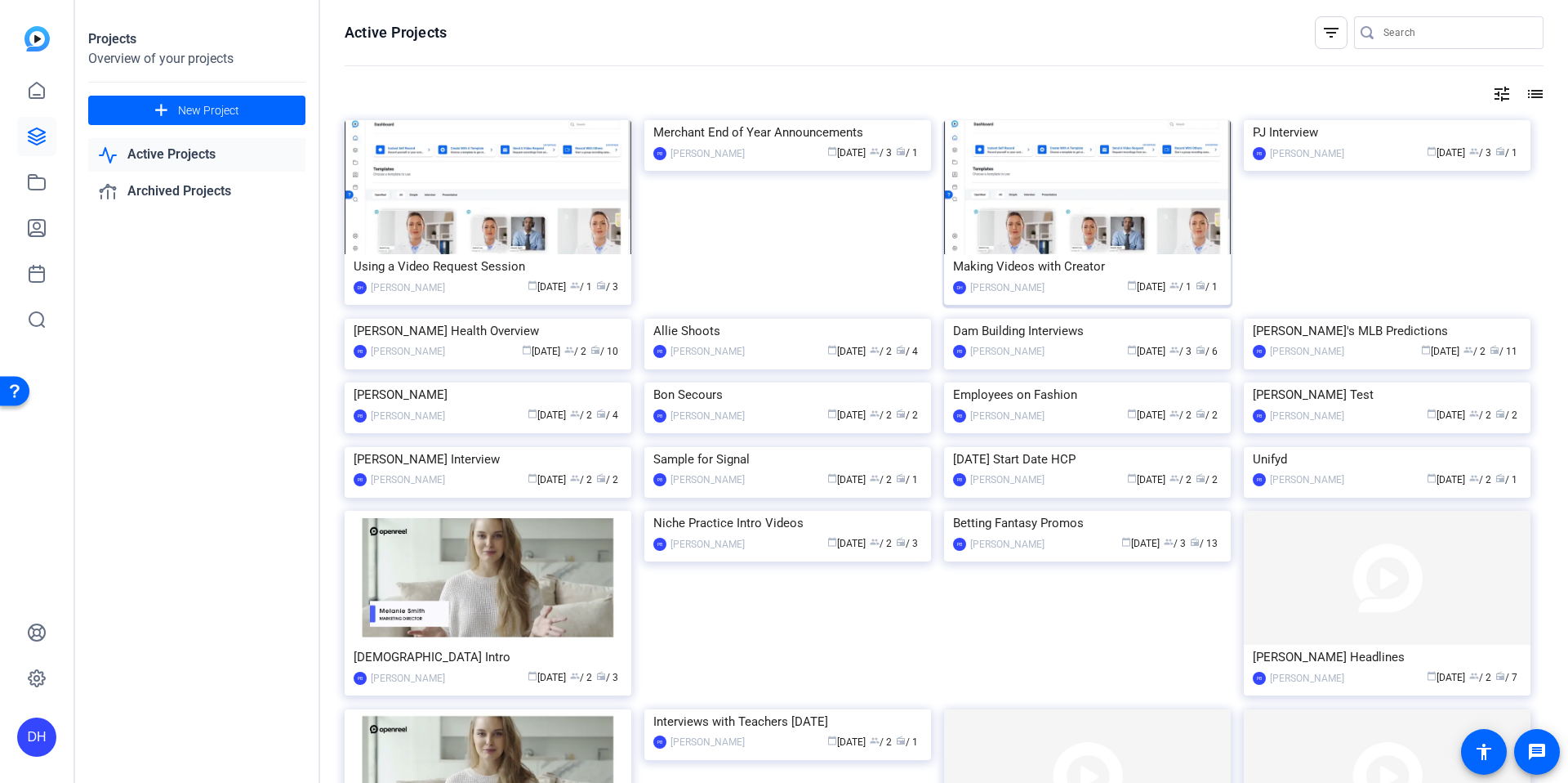
click at [1085, 242] on img at bounding box center [1088, 186] width 287 height 134
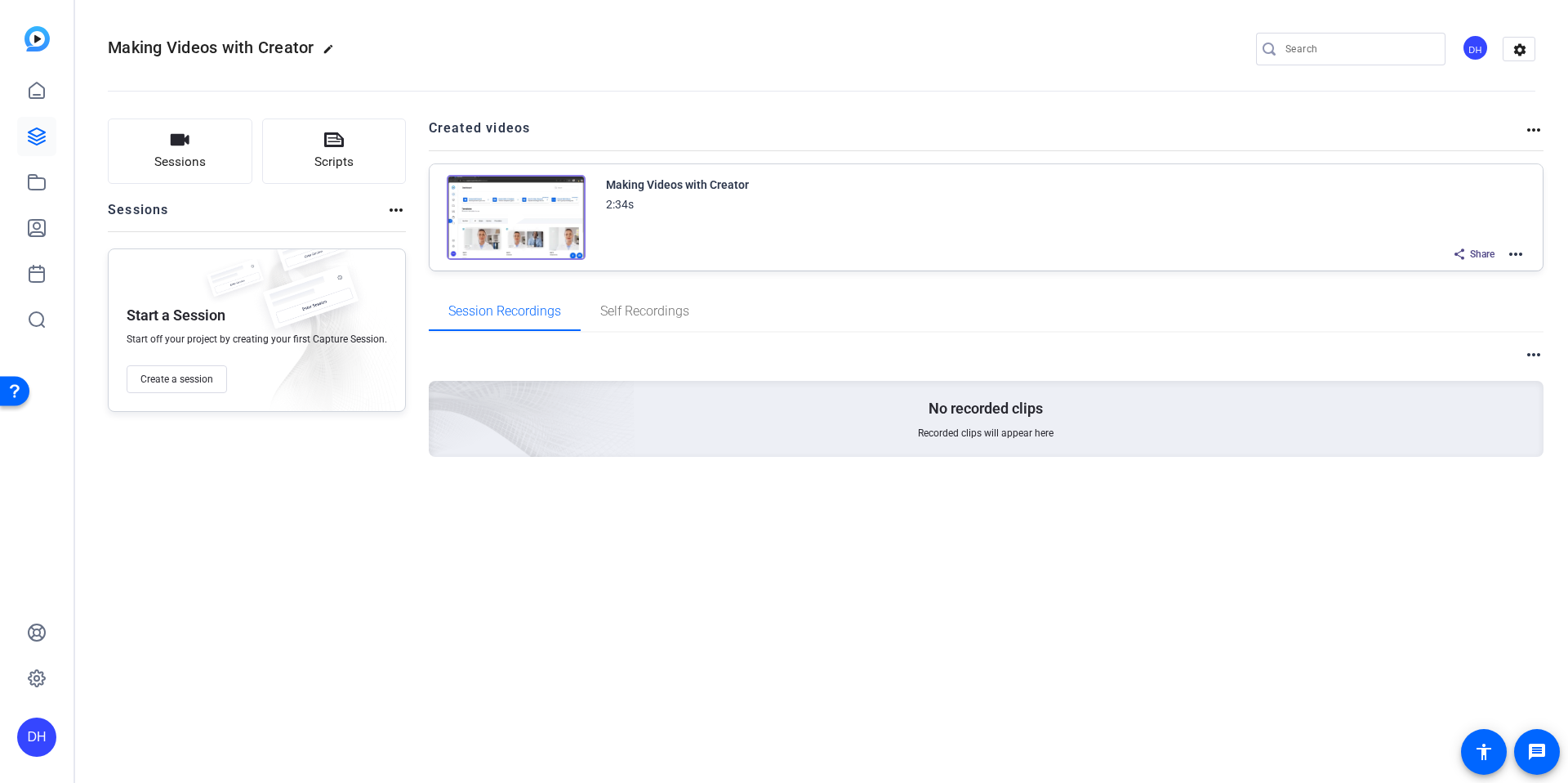
click at [1510, 249] on mat-icon "more_horiz" at bounding box center [1516, 254] width 20 height 20
click at [1456, 270] on span "Edit in Creator" at bounding box center [1456, 273] width 113 height 20
click at [1521, 256] on mat-icon "more_horiz" at bounding box center [1516, 254] width 20 height 20
click at [1452, 297] on span "Duplicate here" at bounding box center [1456, 294] width 113 height 20
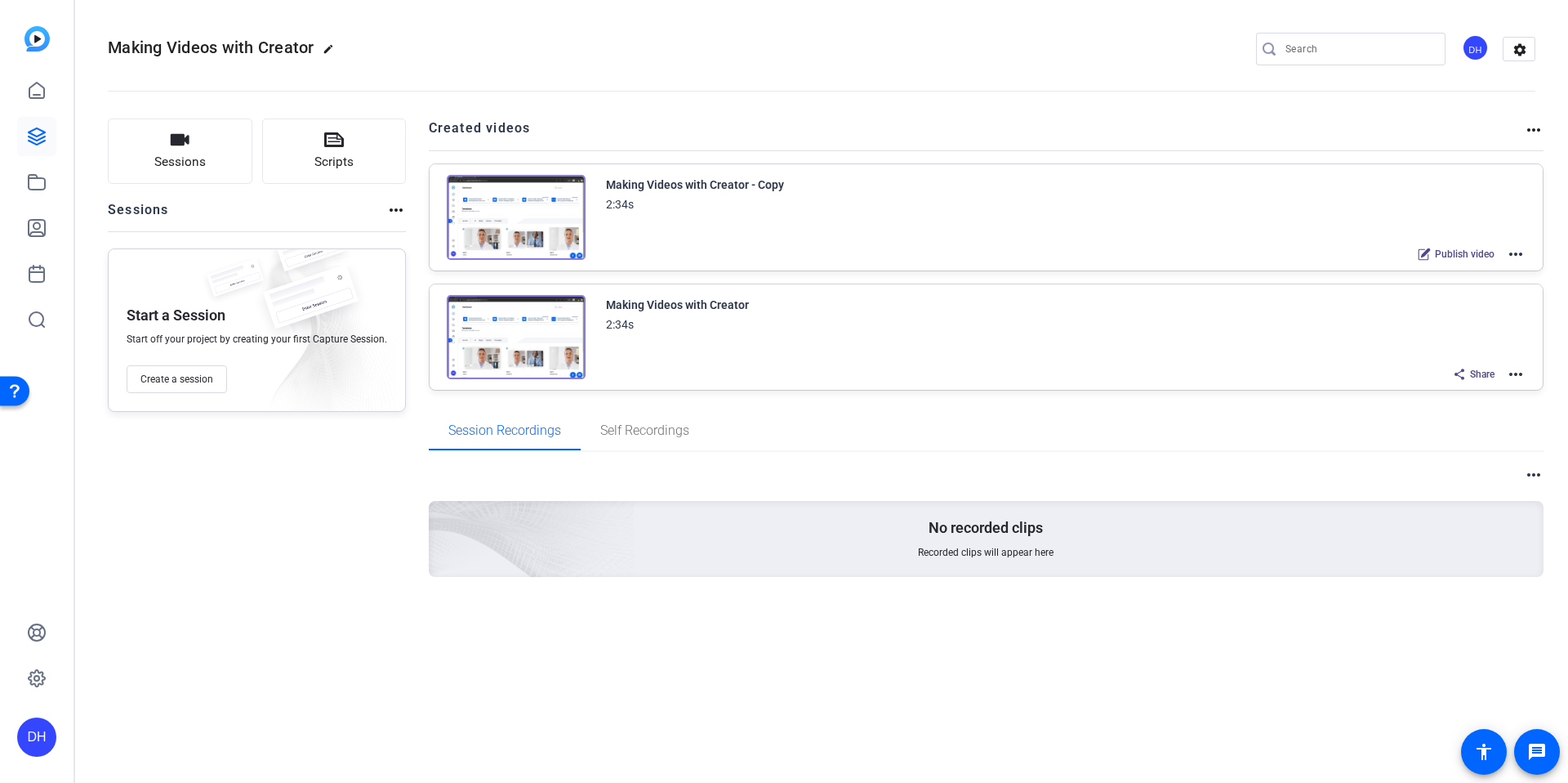
click at [1516, 257] on mat-icon "more_horiz" at bounding box center [1516, 254] width 20 height 20
click at [1472, 264] on span "Edit in Creator" at bounding box center [1456, 273] width 113 height 20
click at [880, 82] on openreel-divider-bar at bounding box center [822, 86] width 1428 height 49
click at [1520, 258] on mat-icon "more_horiz" at bounding box center [1516, 254] width 20 height 20
click at [1461, 273] on span "Edit in Creator" at bounding box center [1456, 273] width 113 height 20
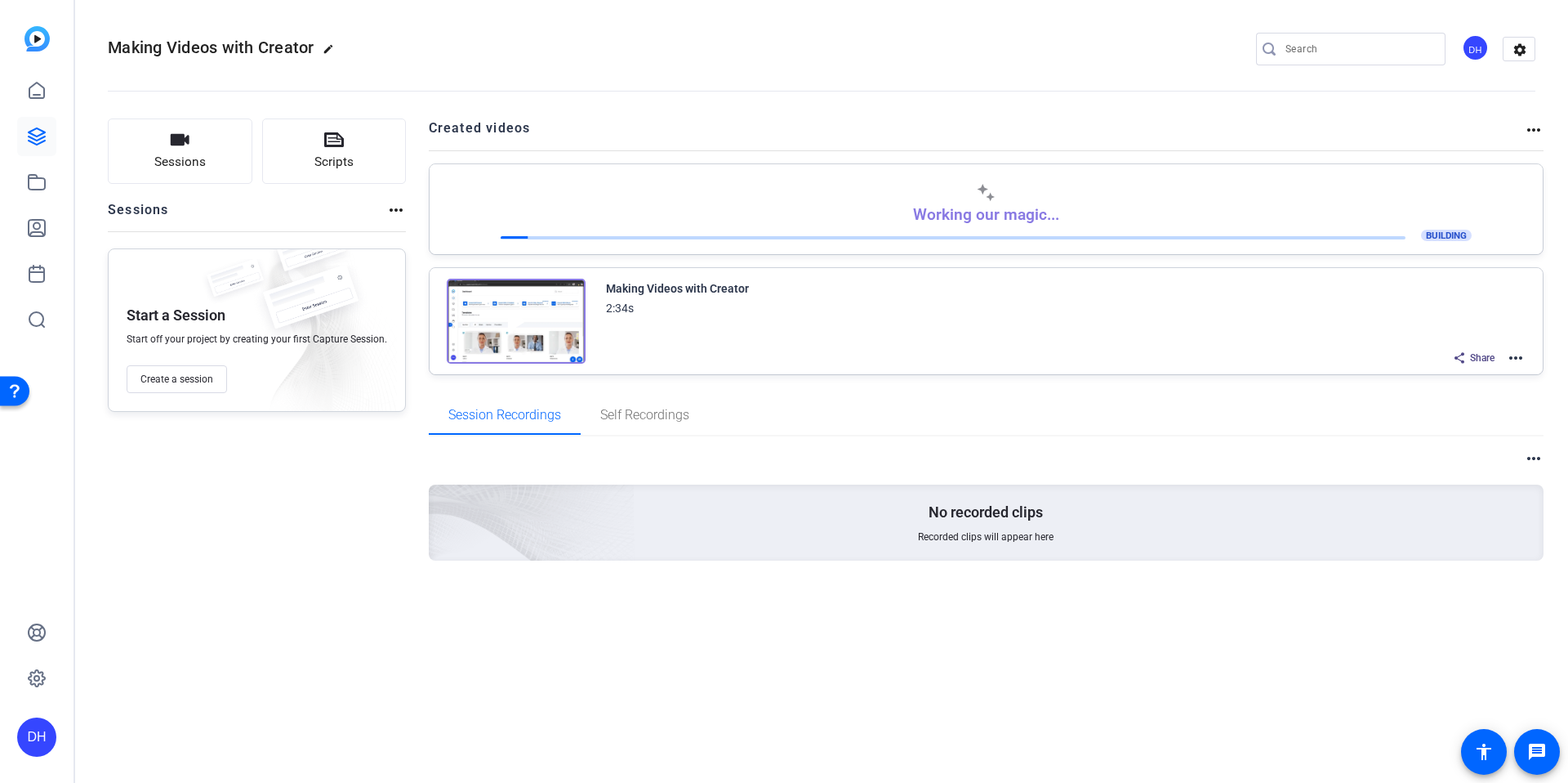
click at [1520, 357] on mat-icon "more_horiz" at bounding box center [1516, 358] width 20 height 20
click at [1446, 368] on span "Edit in Creator" at bounding box center [1456, 378] width 113 height 20
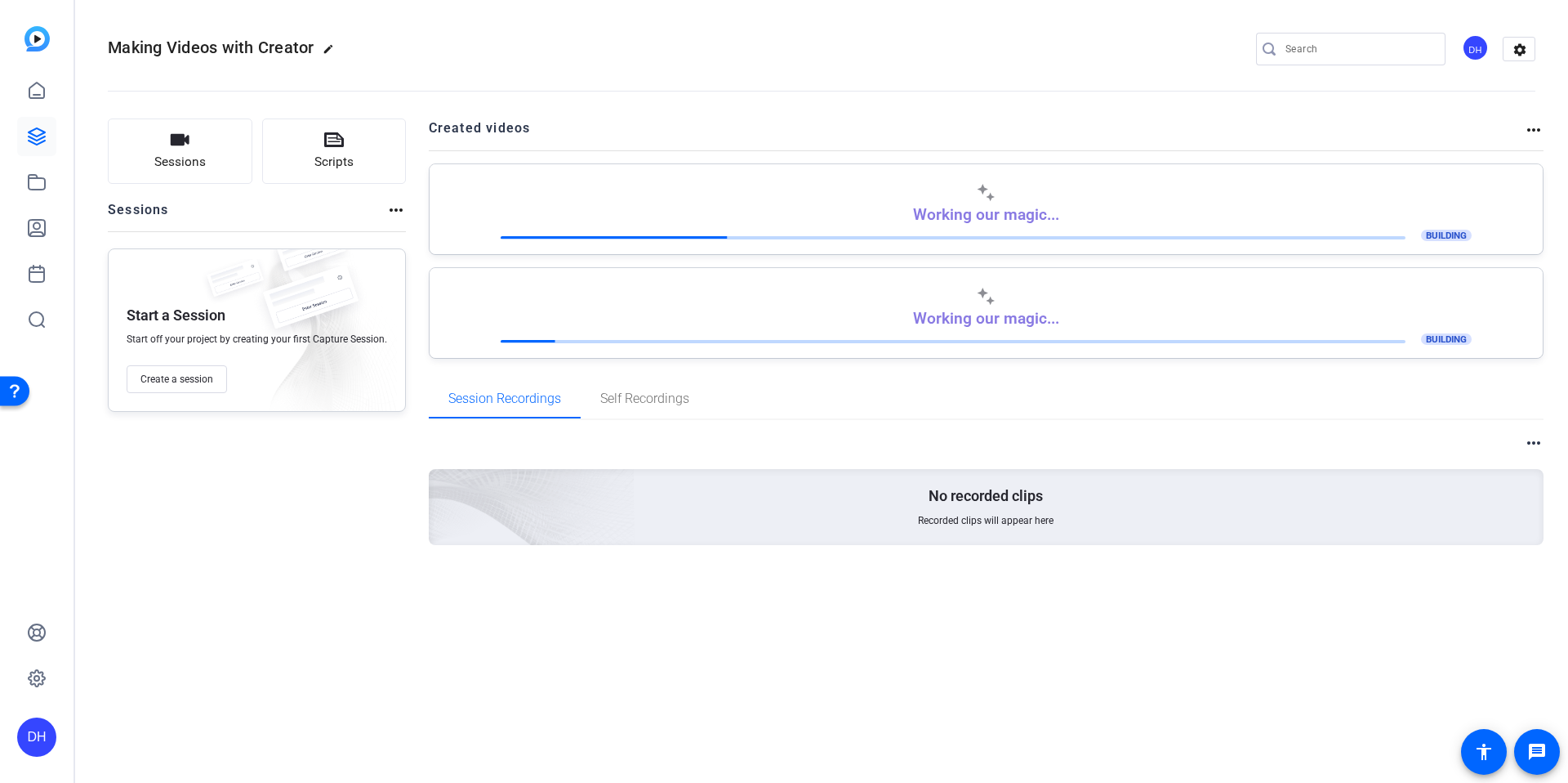
click at [942, 71] on openreel-divider-bar at bounding box center [822, 86] width 1428 height 49
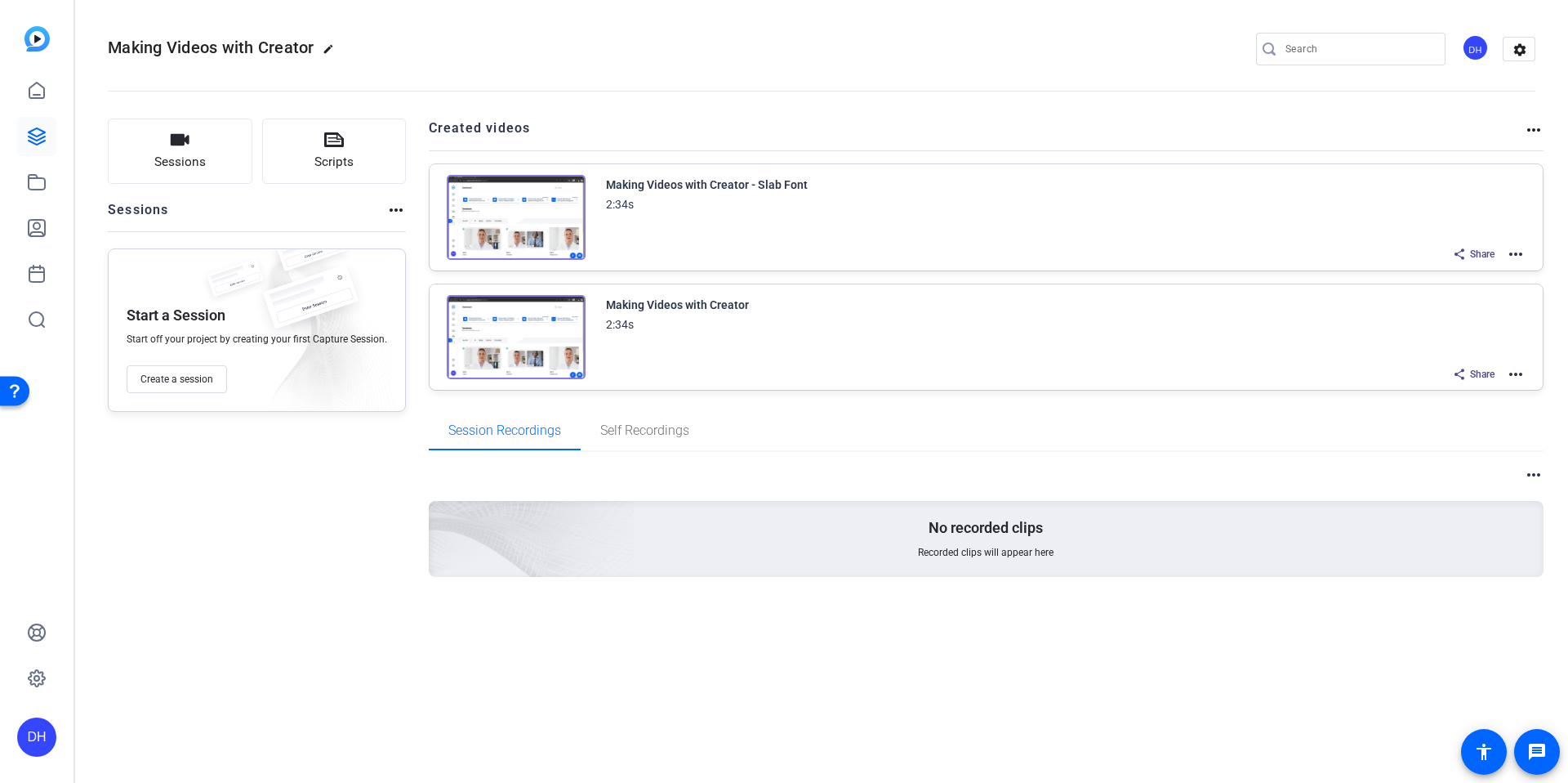
click at [328, 503] on div "Sessions Scripts Sessions more_horiz Start a Session Start off your project by …" at bounding box center [257, 374] width 299 height 511
click at [373, 539] on div "Sessions Scripts Sessions more_horiz Start a Session Start off your project by …" at bounding box center [257, 374] width 299 height 511
click at [36, 188] on icon at bounding box center [36, 182] width 16 height 14
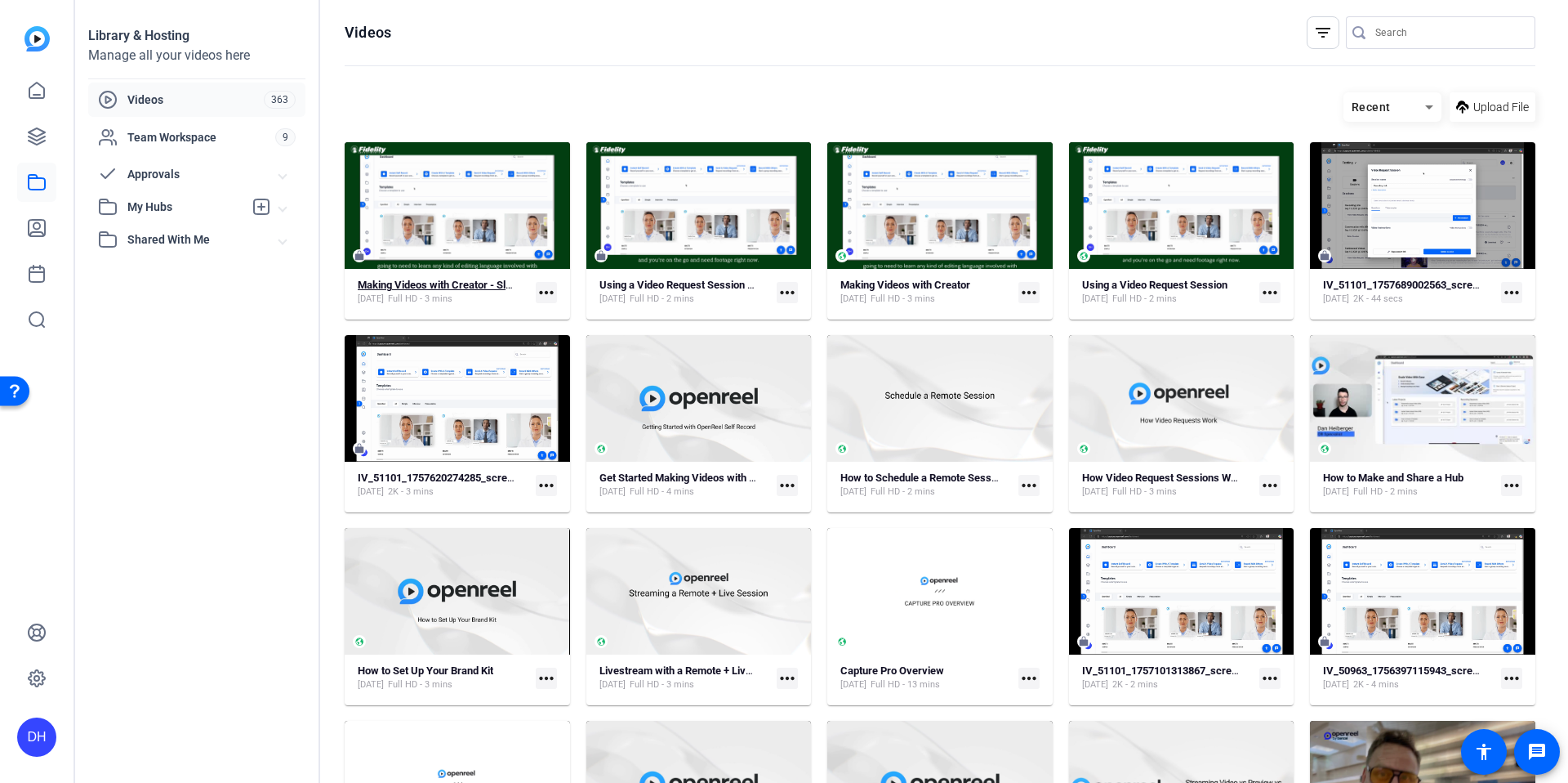
click at [446, 281] on strong "Making Videos with Creator - Slab Font" at bounding box center [449, 284] width 183 height 12
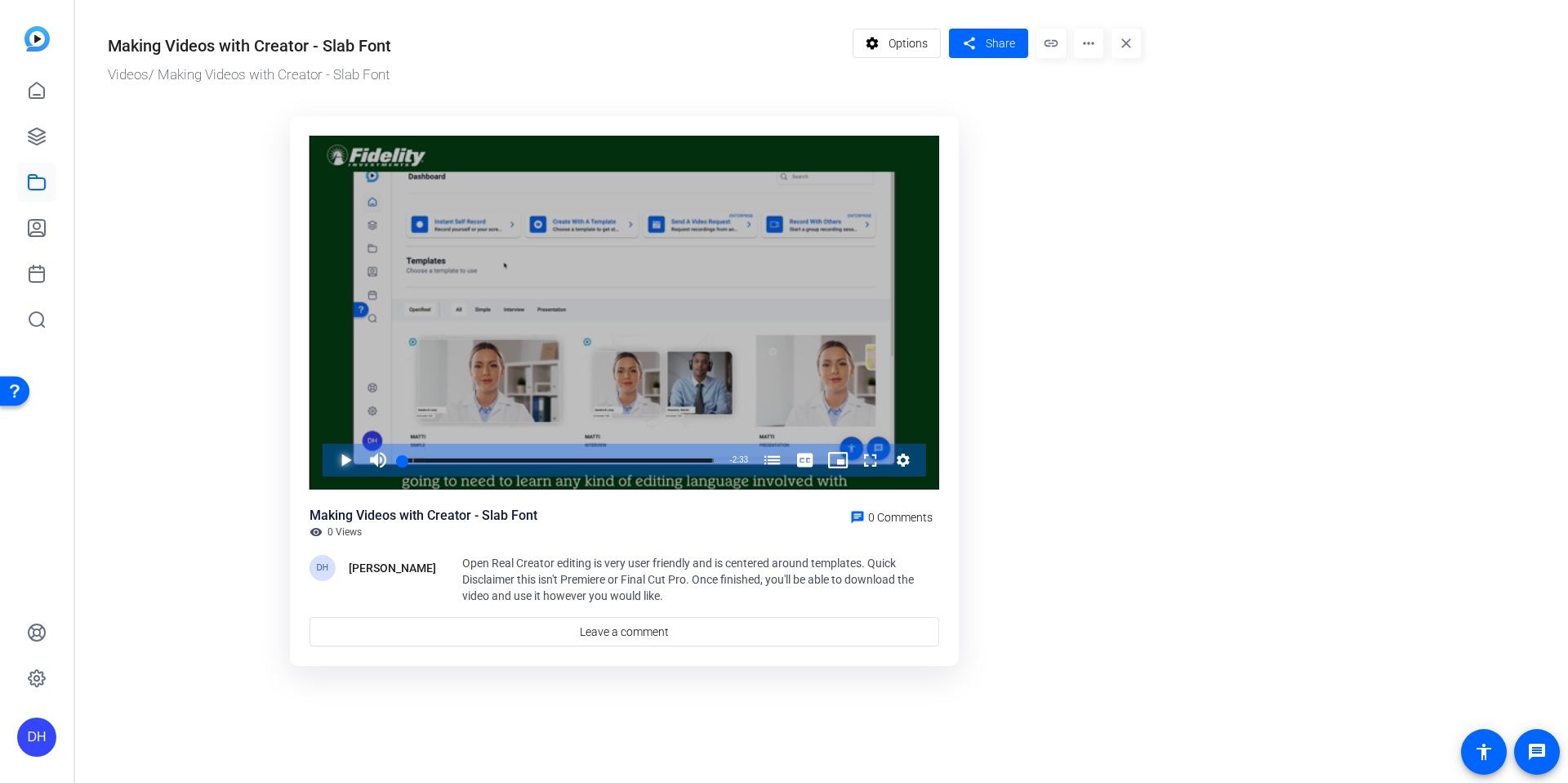
click at [329, 456] on span "Video Player" at bounding box center [329, 460] width 0 height 32
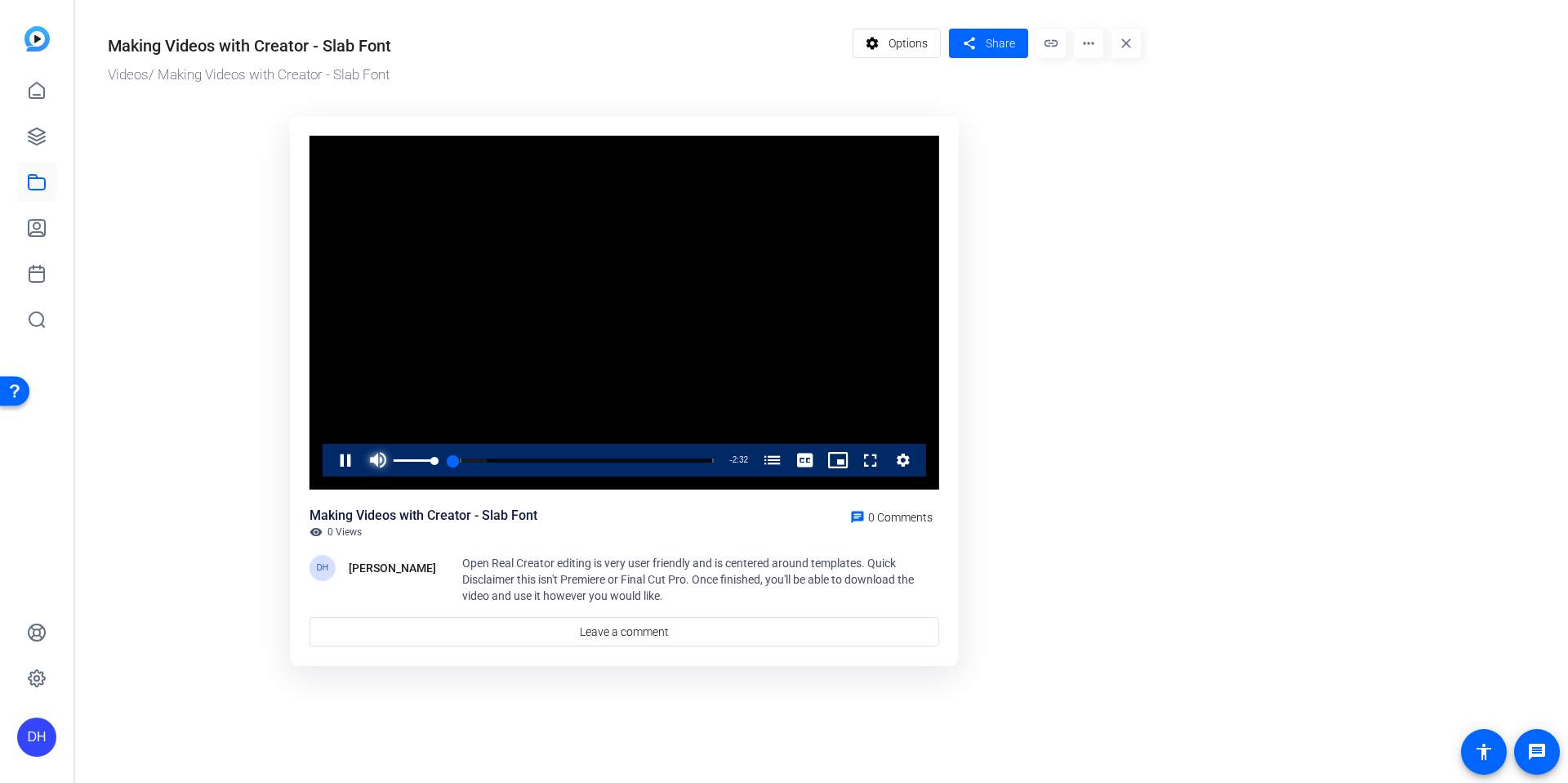
click at [374, 456] on span "Video Player" at bounding box center [378, 460] width 32 height 32
click at [204, 480] on ktd-grid "Video Player is loading. Play Video Pause Unmute Current Time 0:01 / Duration 2…" at bounding box center [624, 392] width 1034 height 572
click at [329, 456] on span "Video Player" at bounding box center [329, 460] width 0 height 32
click at [208, 474] on ktd-grid "Video Player is loading. Play Video Play Unmute Current Time 0:10 / Duration 2:…" at bounding box center [624, 392] width 1034 height 572
click at [1118, 49] on mat-icon "close" at bounding box center [1126, 43] width 29 height 29
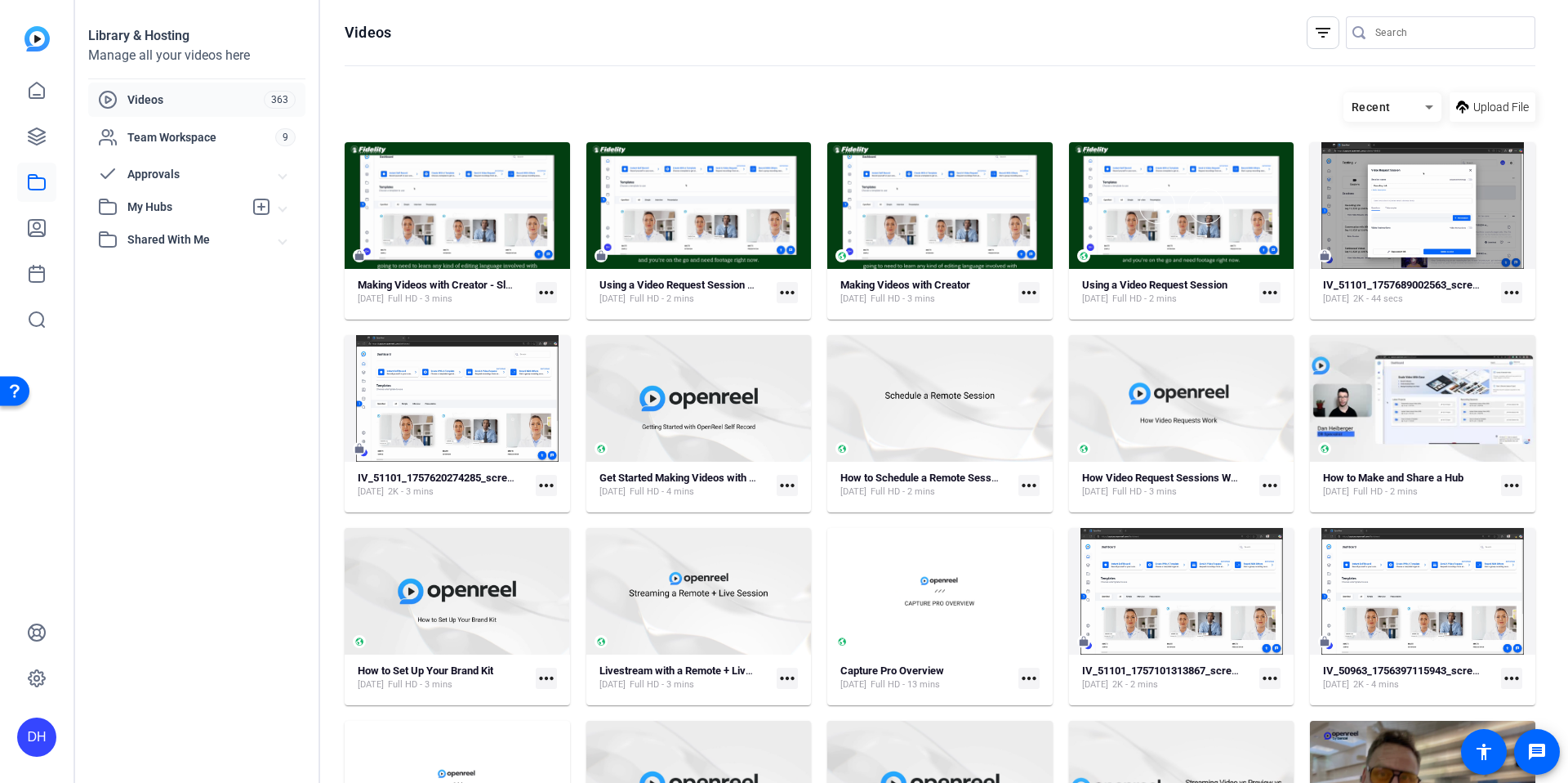
click at [1131, 265] on div at bounding box center [1182, 205] width 225 height 127
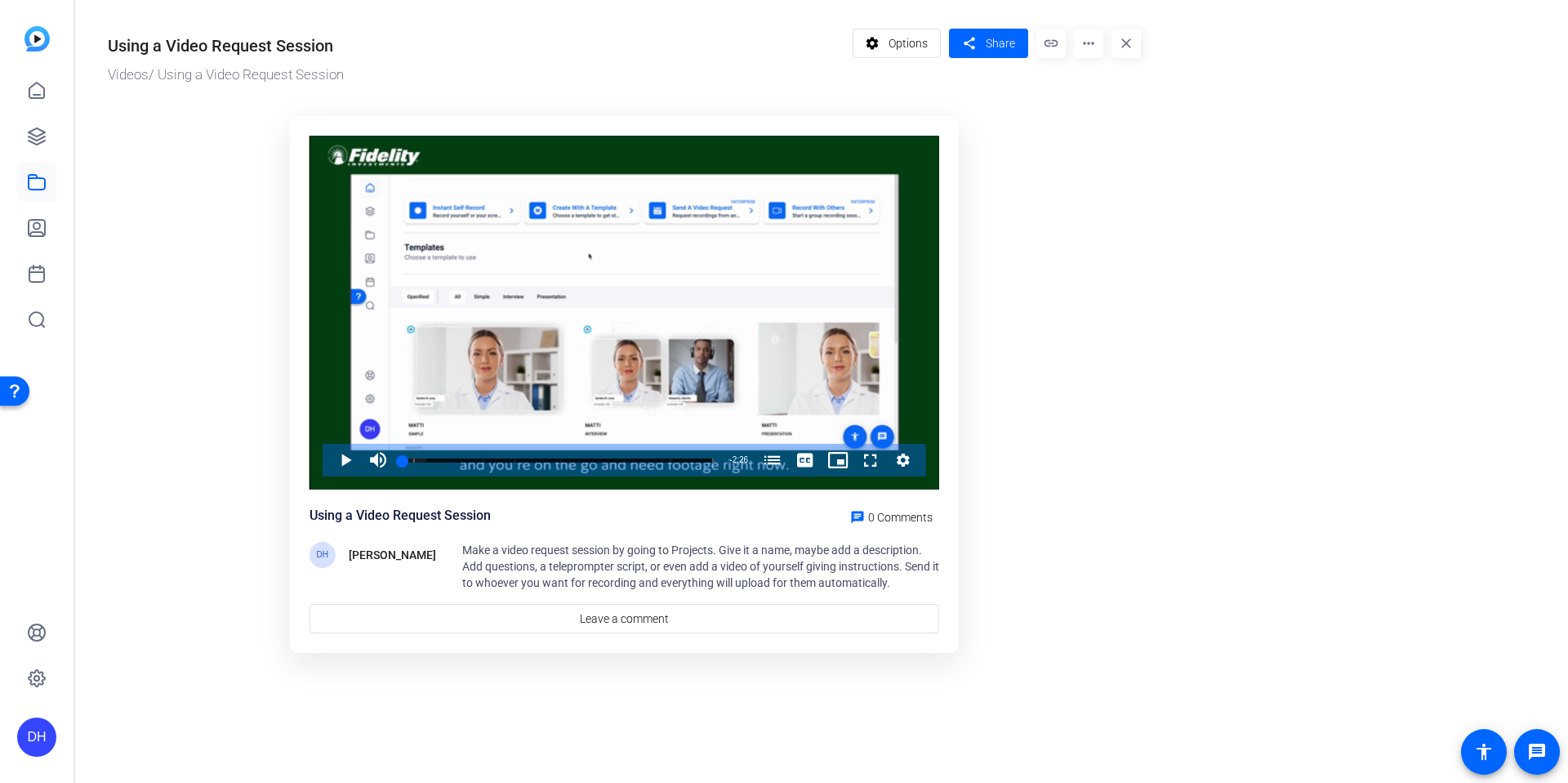
click at [1142, 38] on div "Using a Video Request Session Videos / Using a Video Request Session settings O…" at bounding box center [616, 345] width 1082 height 691
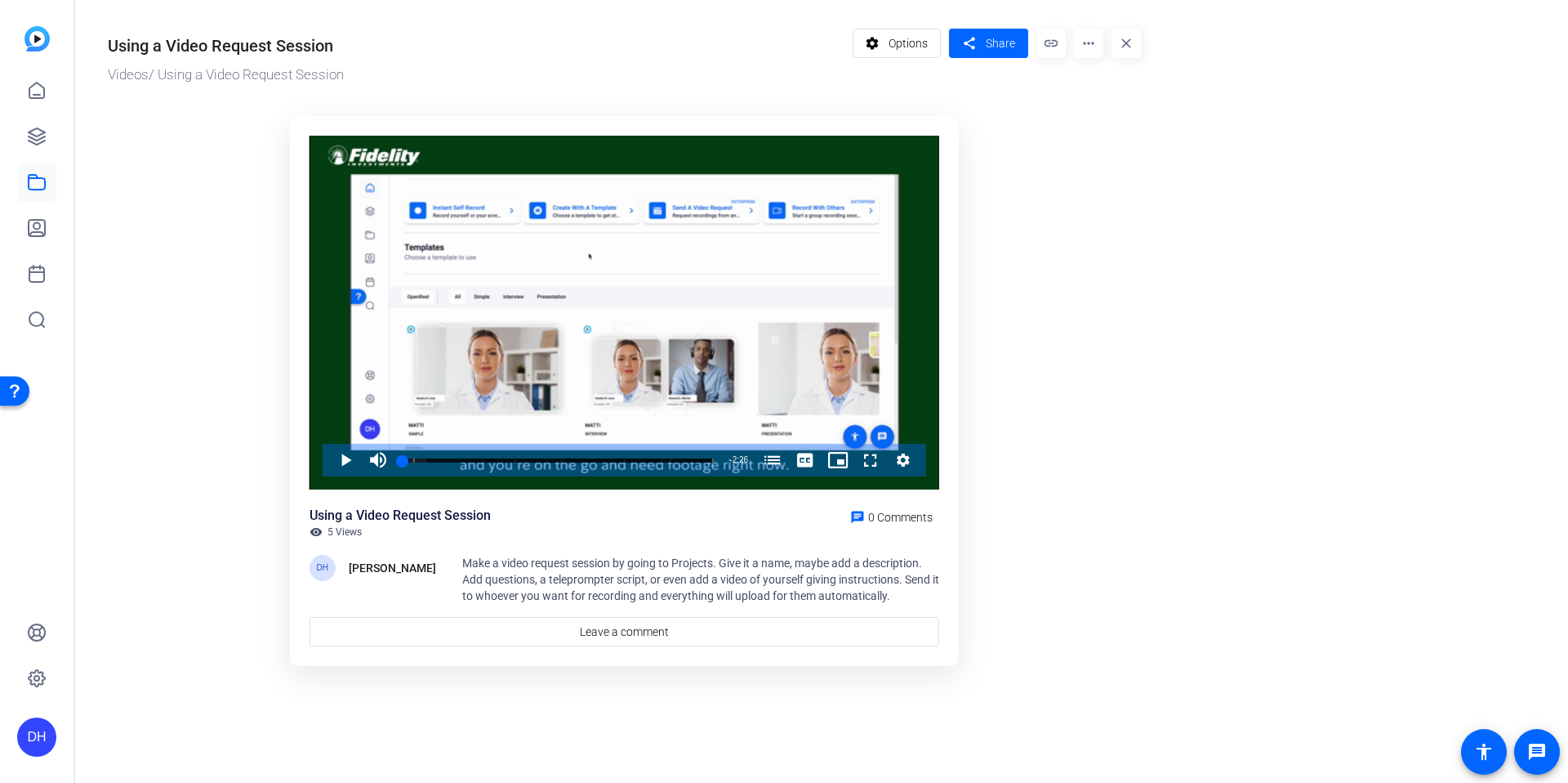
click at [1133, 43] on mat-icon "close" at bounding box center [1126, 43] width 29 height 29
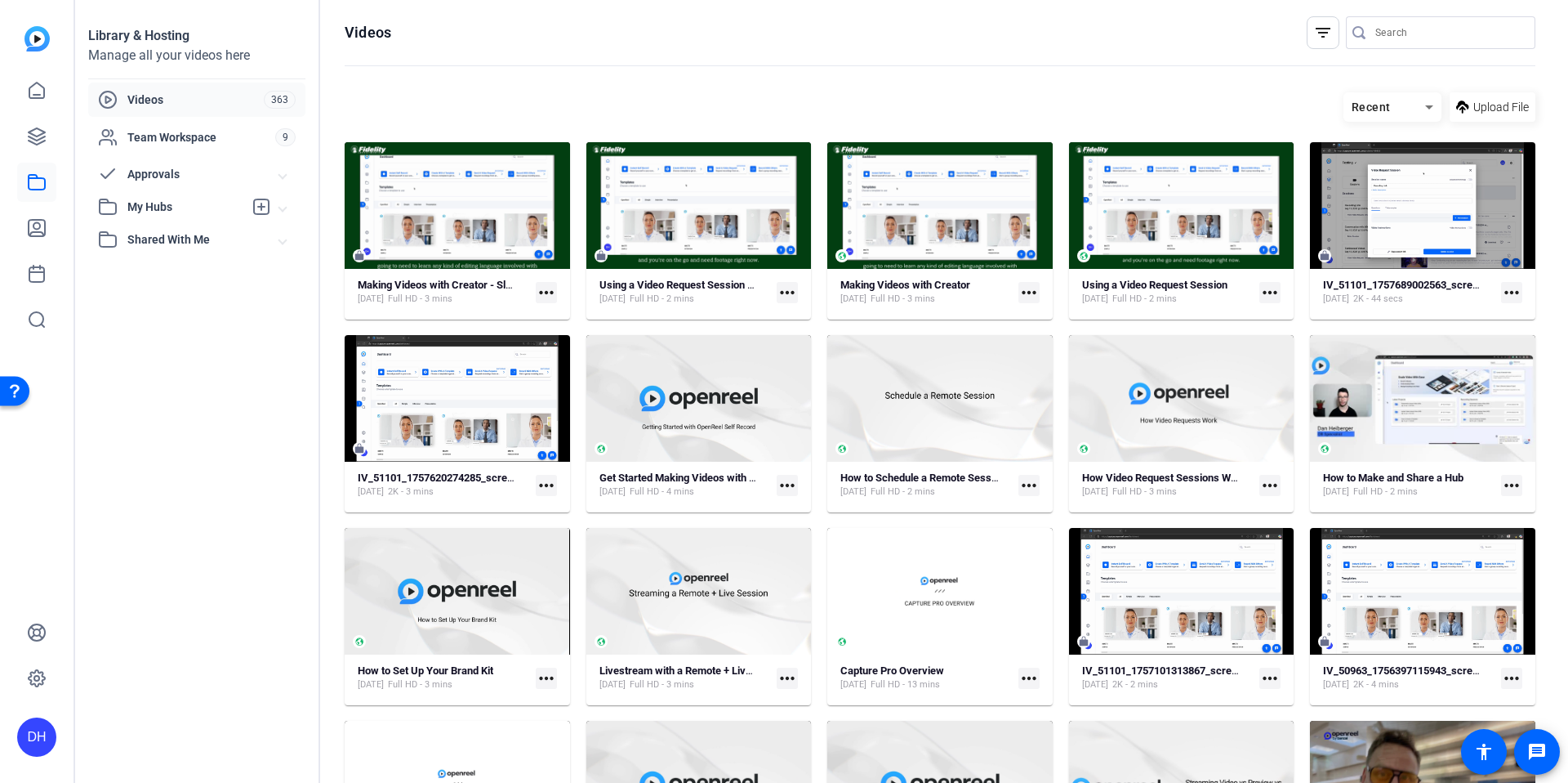
click at [739, 52] on openreel-divider-bar at bounding box center [940, 67] width 1191 height 35
click at [945, 287] on strong "Making Videos with Creator" at bounding box center [905, 284] width 130 height 12
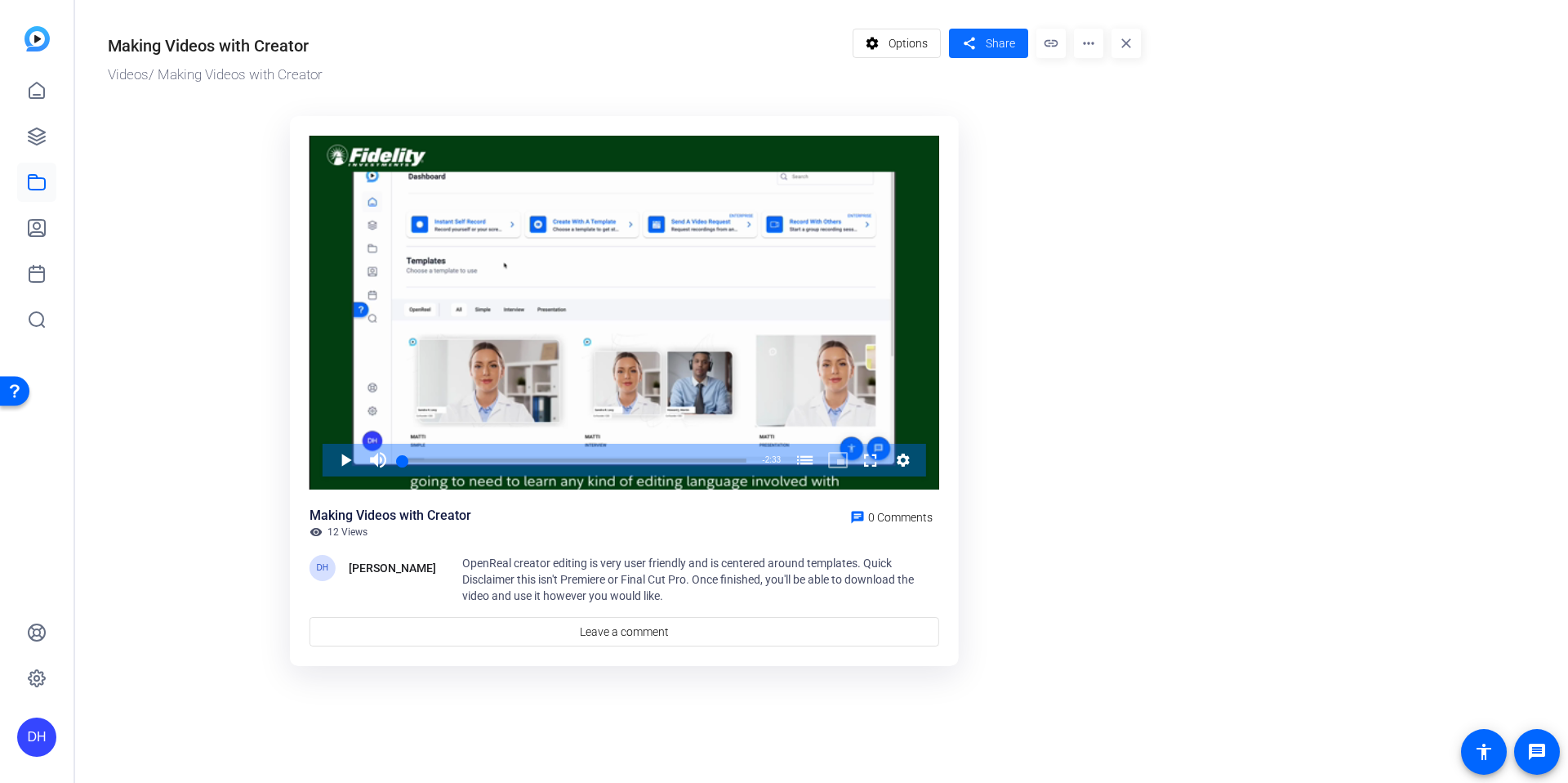
click at [991, 50] on span "Share" at bounding box center [1000, 44] width 29 height 17
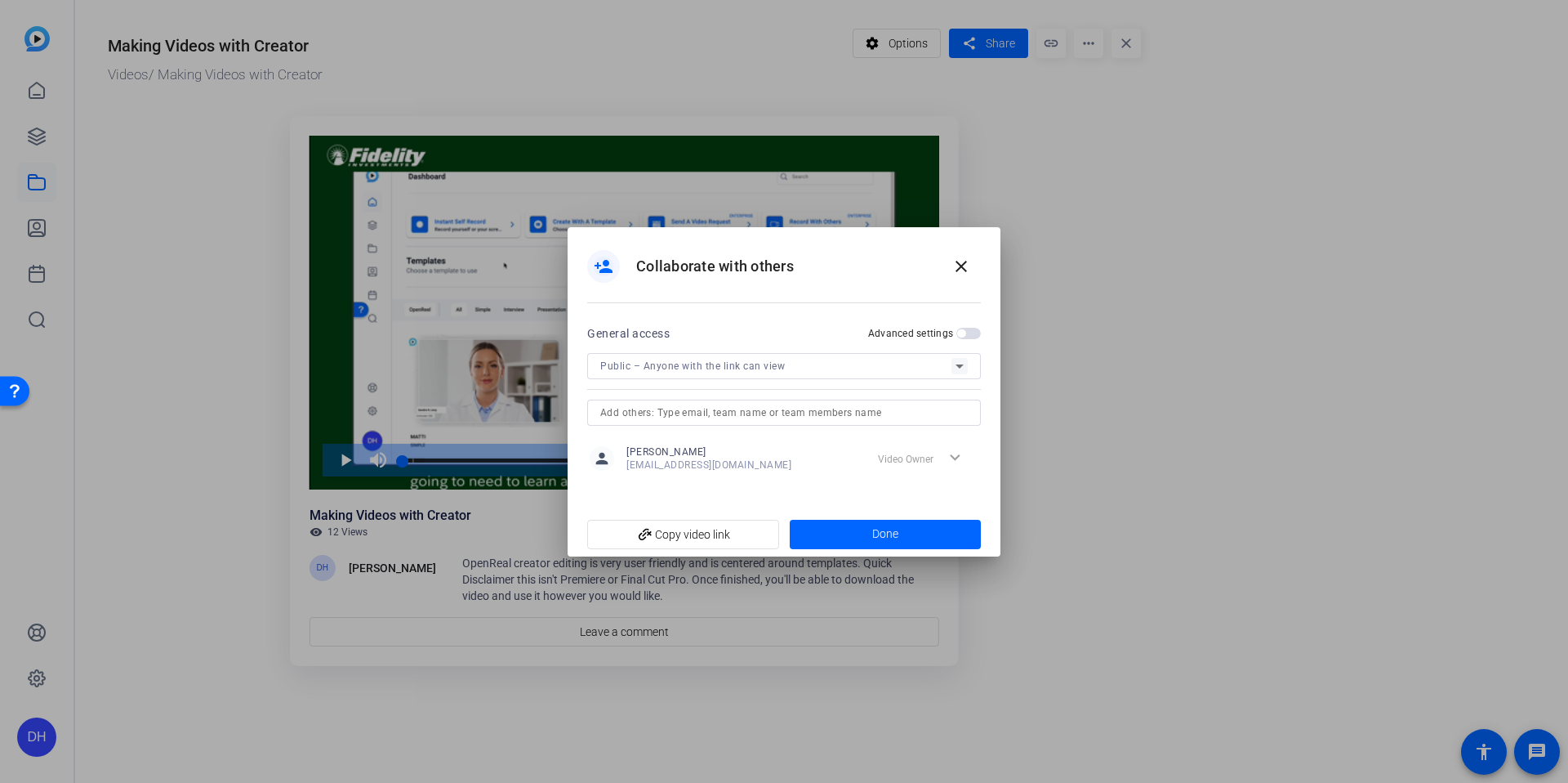
drag, startPoint x: 699, startPoint y: 544, endPoint x: 434, endPoint y: 104, distance: 513.6
click at [699, 543] on span "add_link Copy video link" at bounding box center [683, 535] width 165 height 31
click at [971, 264] on span at bounding box center [961, 265] width 39 height 39
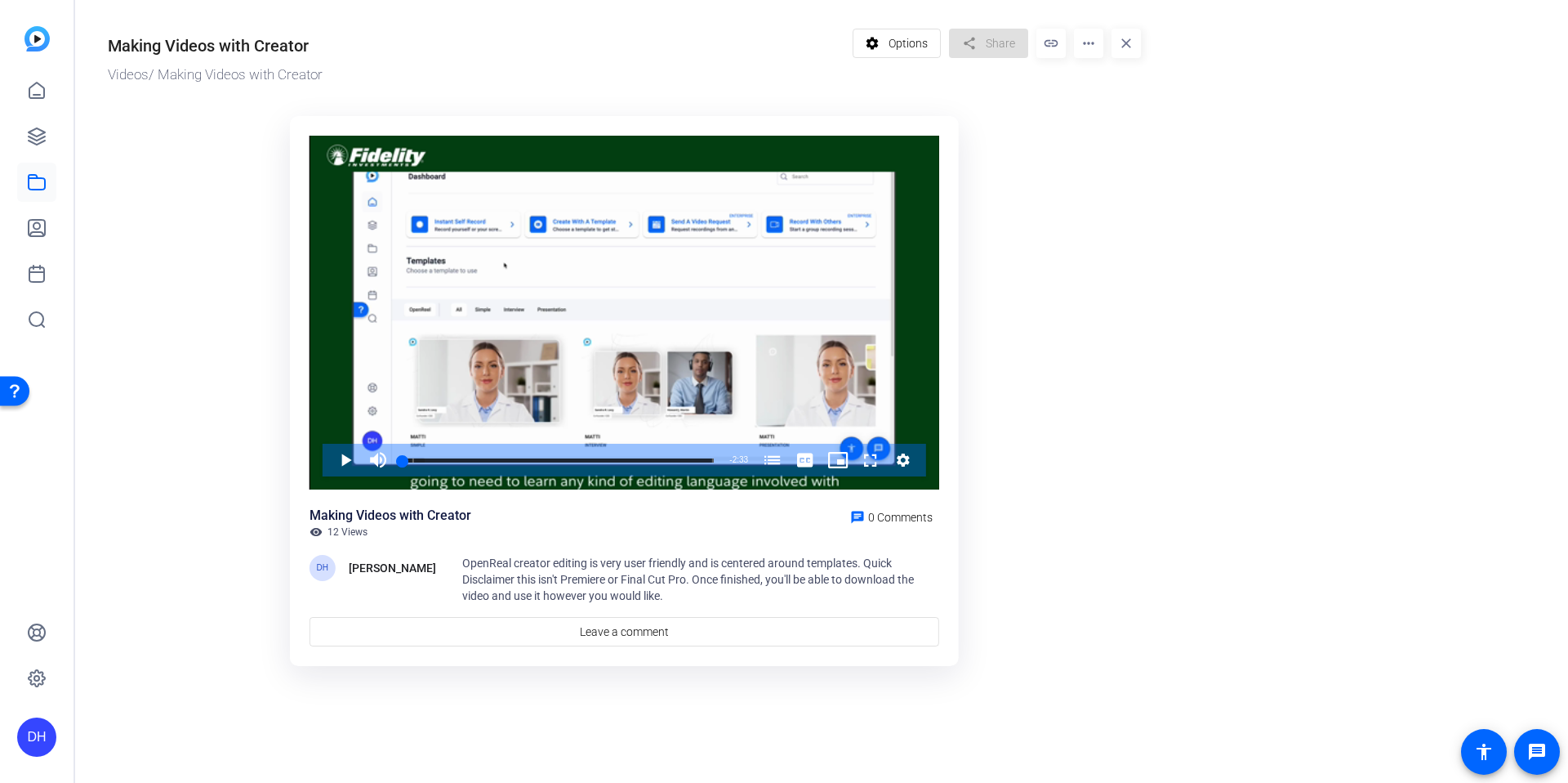
drag, startPoint x: 1131, startPoint y: 294, endPoint x: 1032, endPoint y: 136, distance: 186.5
click at [1131, 294] on ktd-grid "Video Player is loading. Play Video Play Mute Current Time 0:00 / Duration 2:33…" at bounding box center [624, 392] width 1034 height 572
click at [1135, 52] on mat-icon "close" at bounding box center [1126, 43] width 29 height 29
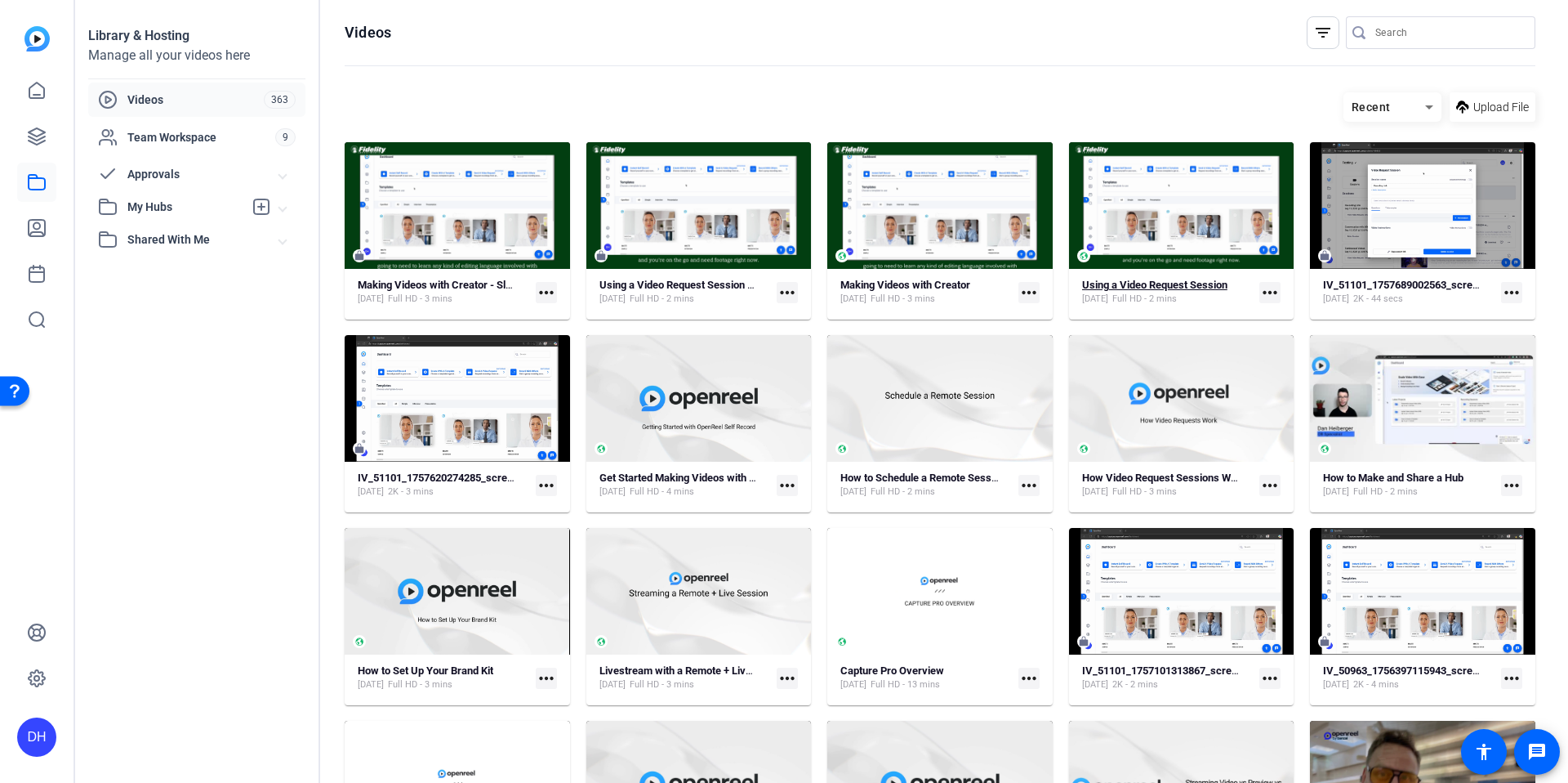
click at [1164, 282] on strong "Using a Video Request Session" at bounding box center [1154, 284] width 145 height 12
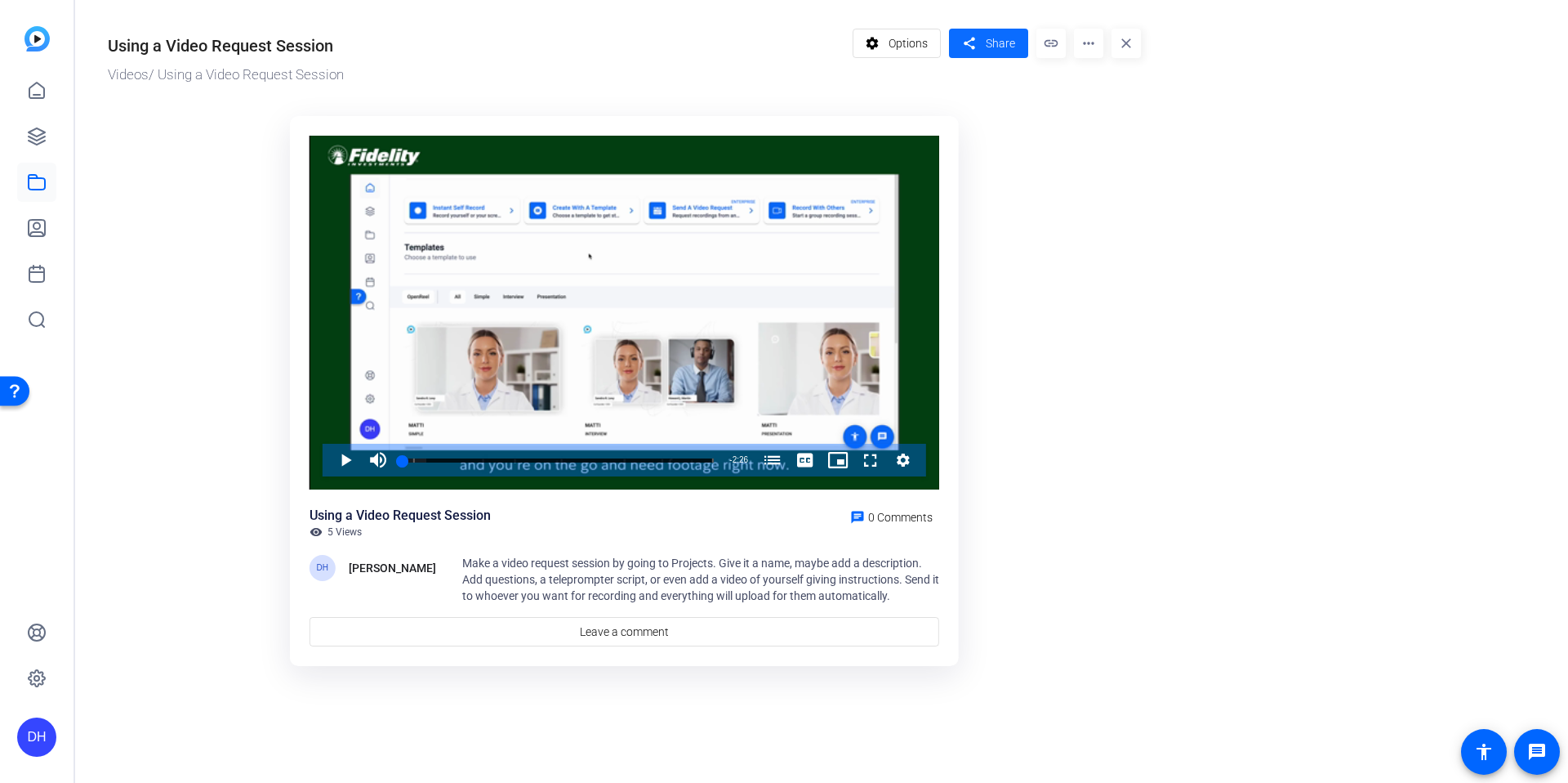
click at [1021, 44] on span at bounding box center [988, 43] width 79 height 39
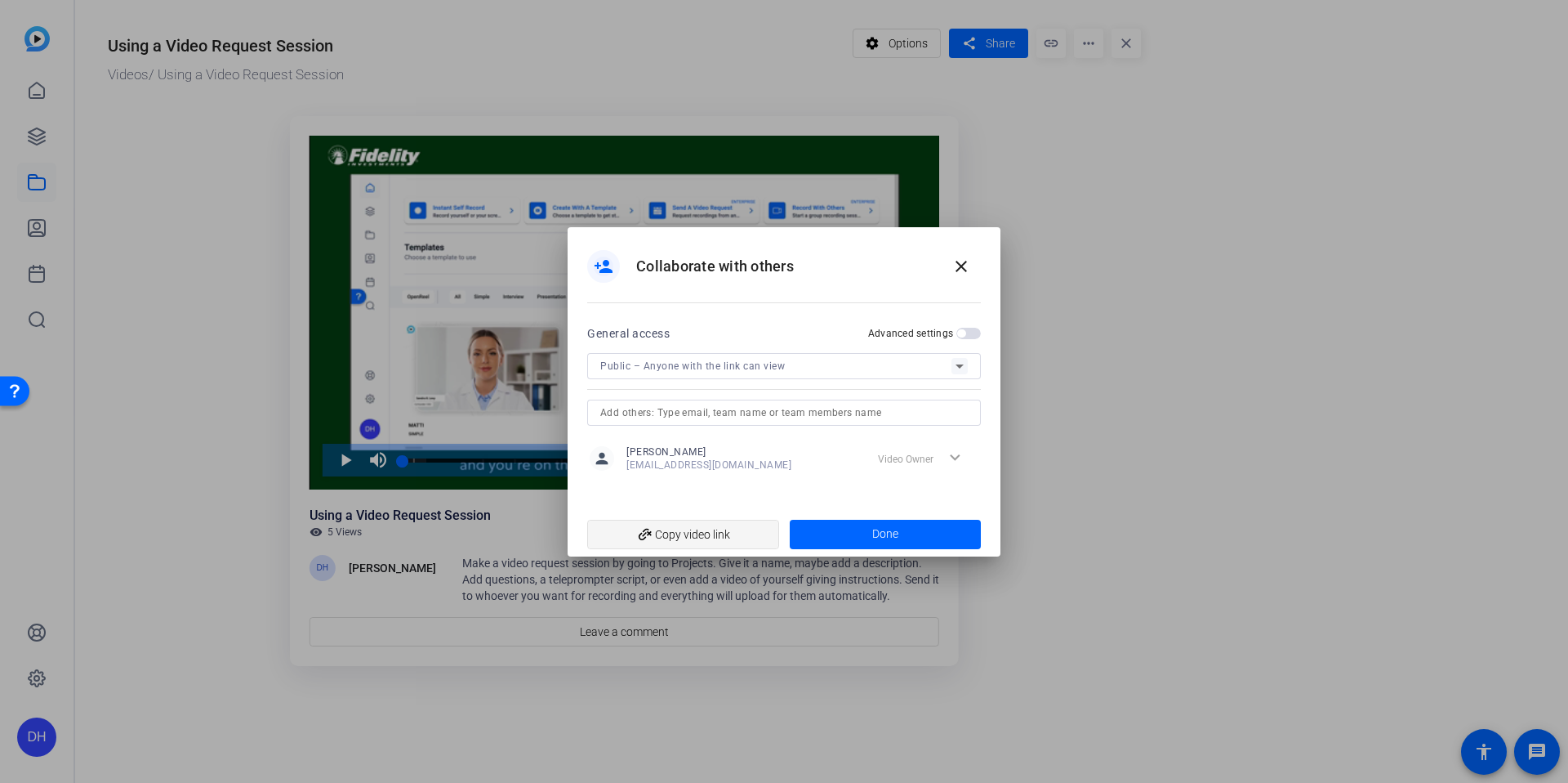
drag, startPoint x: 655, startPoint y: 544, endPoint x: 657, endPoint y: 534, distance: 10.2
click at [655, 544] on span "add_link Copy video link" at bounding box center [683, 535] width 165 height 31
click at [964, 258] on mat-icon "close" at bounding box center [961, 266] width 20 height 20
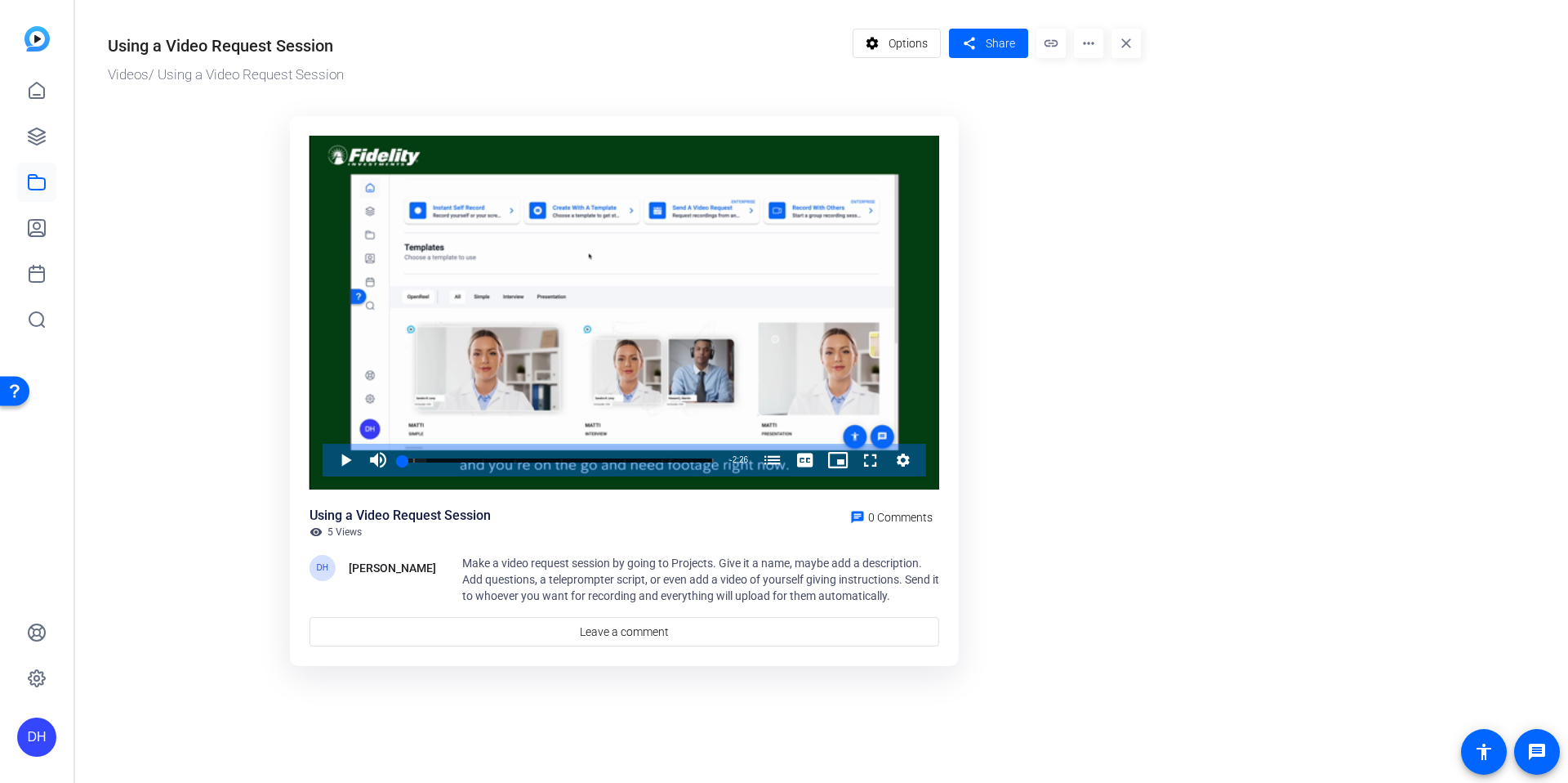
click at [1166, 261] on or-hosting-video-details "Using a Video Request Session Videos / Using a Video Request Session settings O…" at bounding box center [818, 345] width 1485 height 691
click at [1129, 34] on mat-icon "close" at bounding box center [1126, 43] width 29 height 29
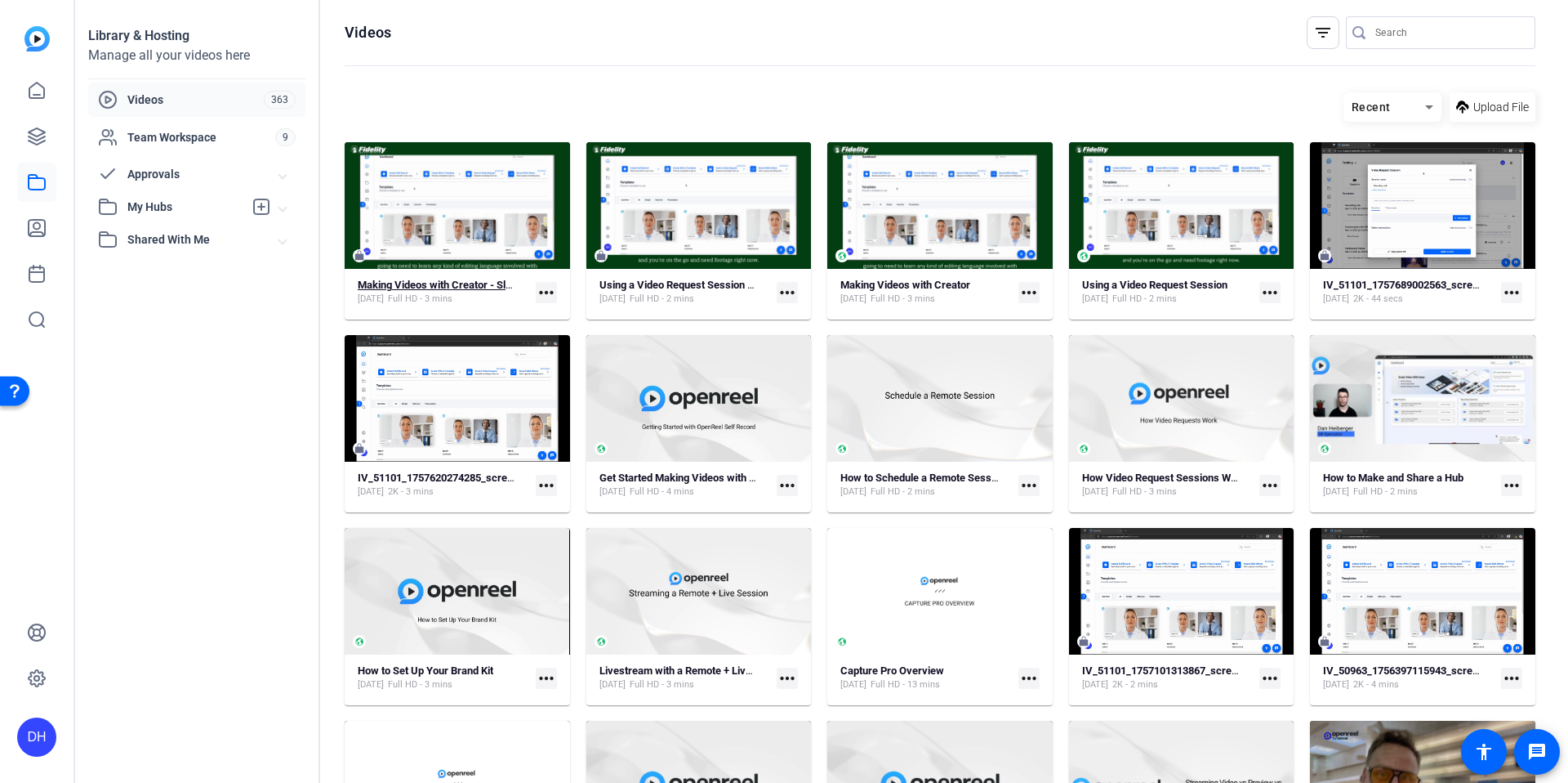
click at [448, 287] on strong "Making Videos with Creator - Slab Font" at bounding box center [449, 284] width 183 height 12
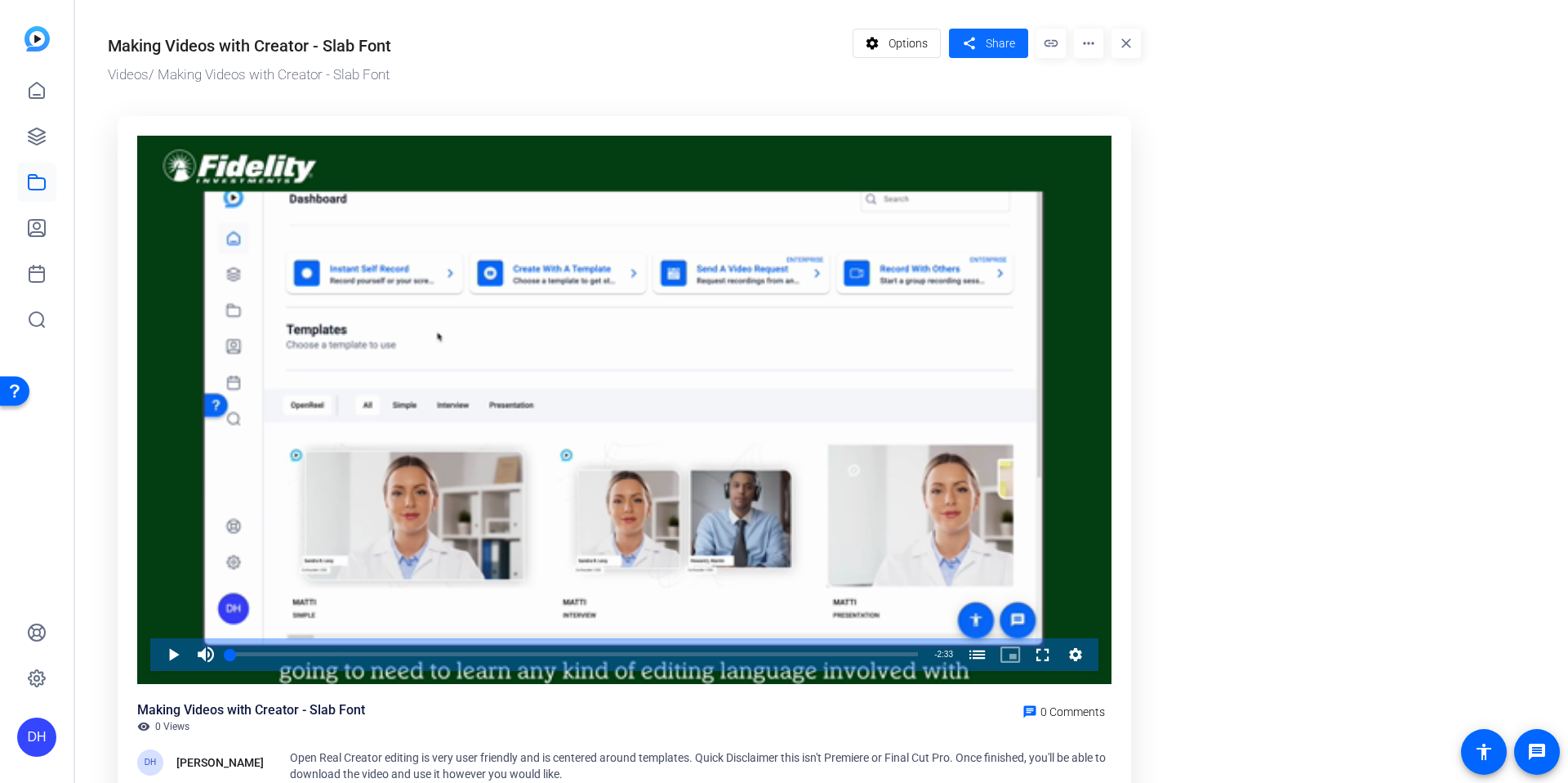
click at [980, 46] on span at bounding box center [988, 43] width 79 height 39
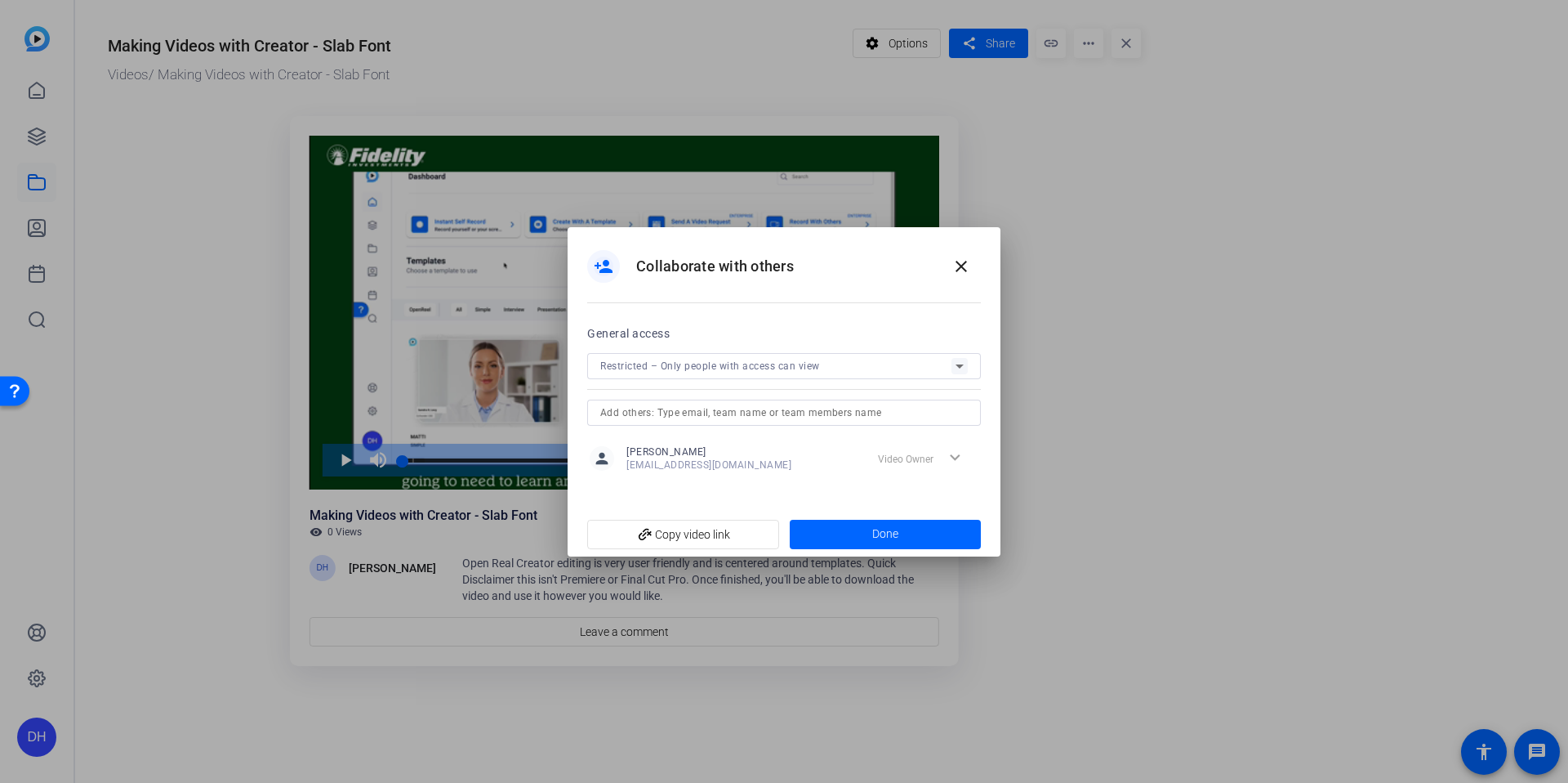
click at [768, 361] on span "Restricted – Only people with access can view" at bounding box center [709, 366] width 220 height 11
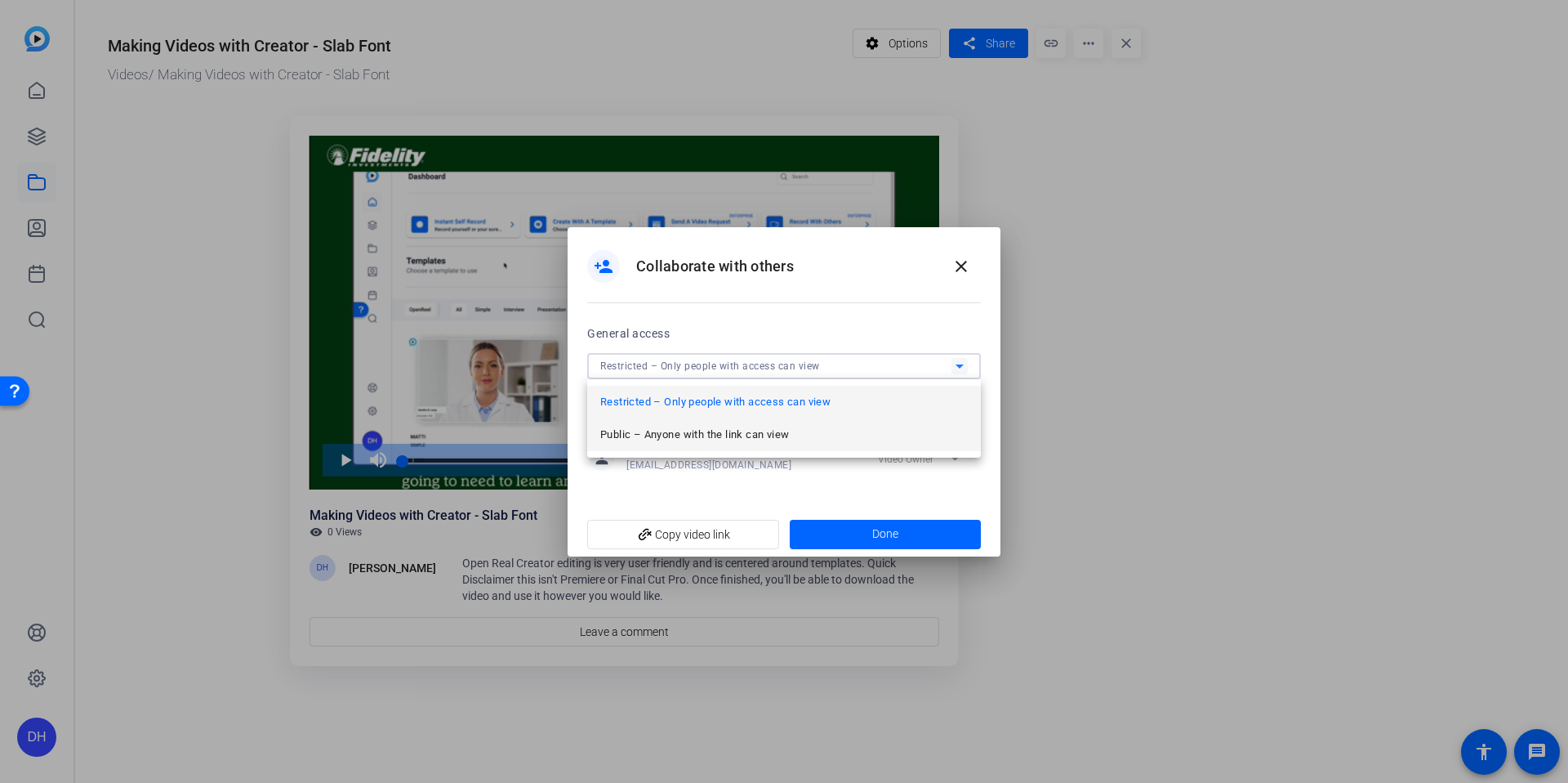
click at [698, 440] on span "Public – Anyone with the link can view" at bounding box center [694, 435] width 188 height 20
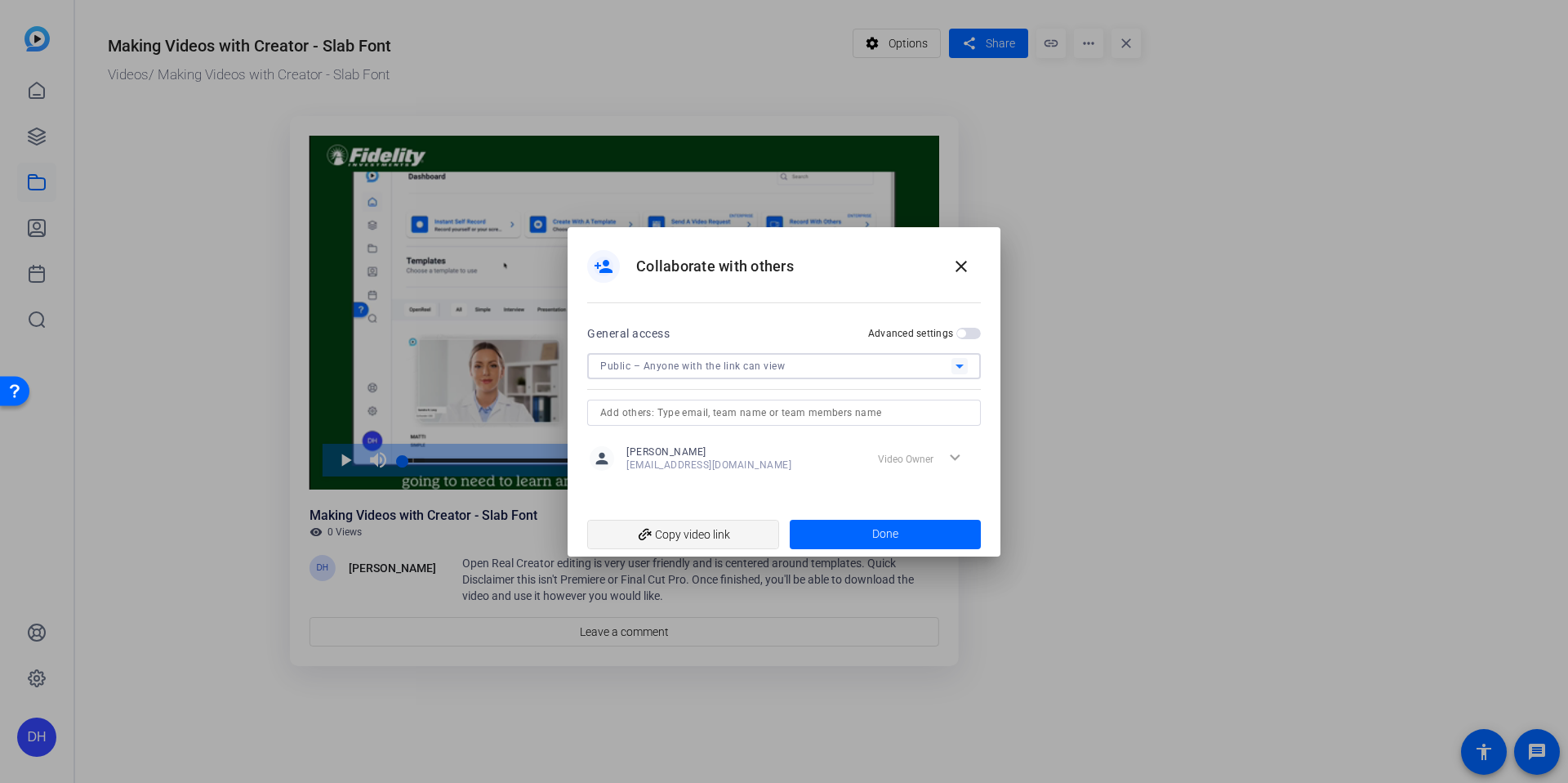
click at [669, 538] on span "add_link Copy video link" at bounding box center [683, 535] width 165 height 31
click at [1116, 210] on div at bounding box center [784, 391] width 1568 height 783
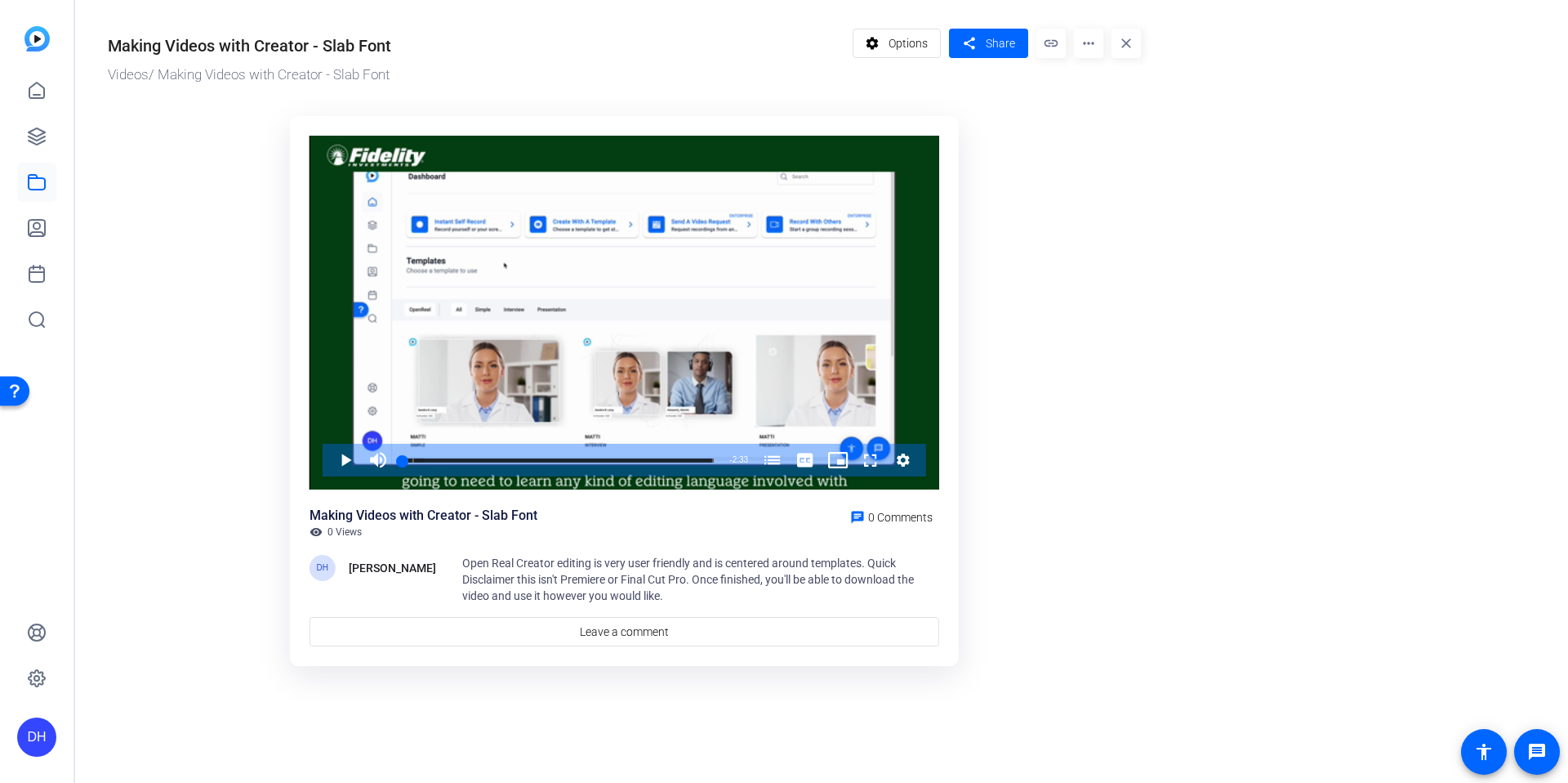
click at [1139, 37] on mat-icon "close" at bounding box center [1126, 43] width 29 height 29
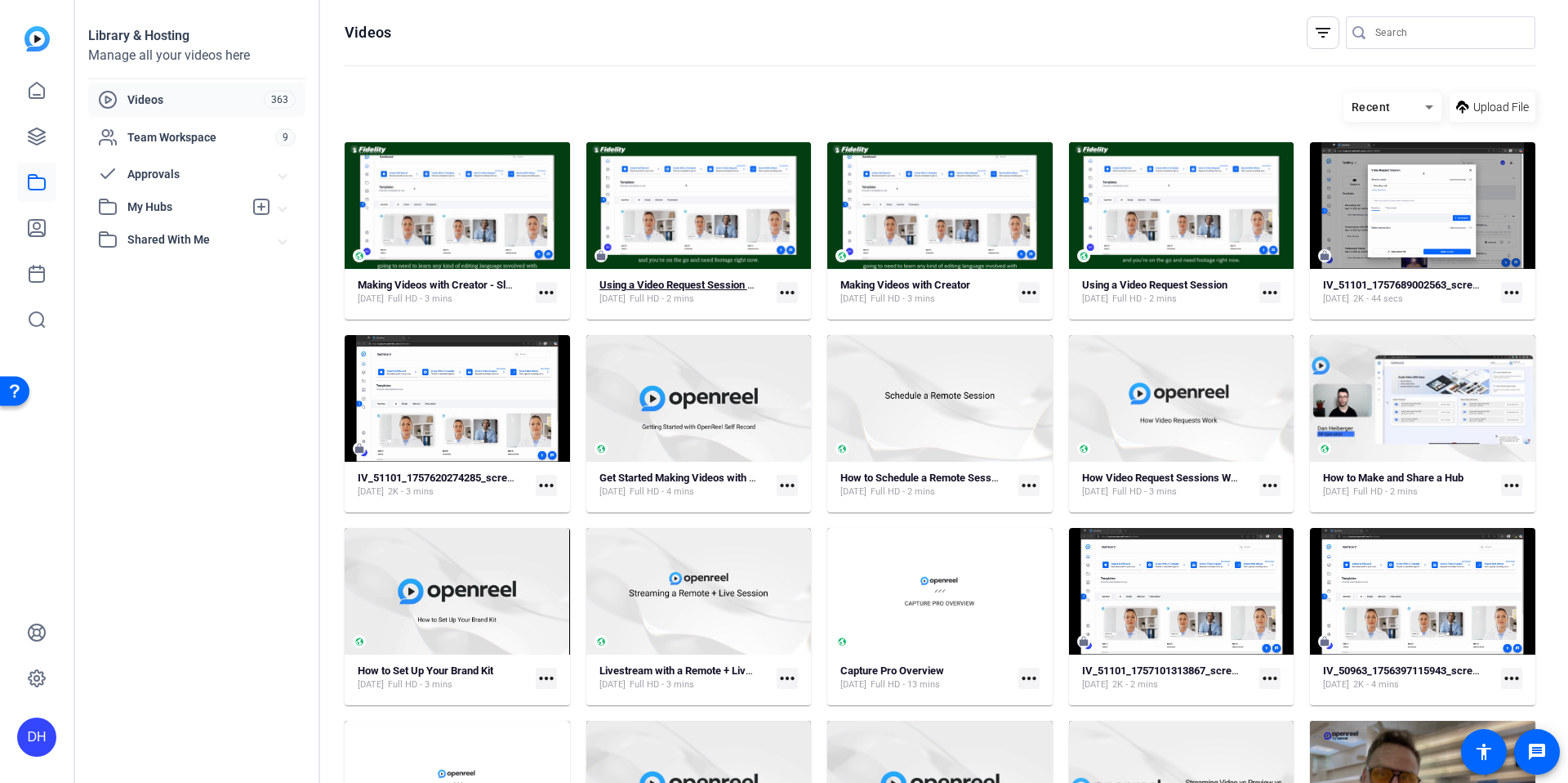
click at [694, 293] on span "Full HD - 2 mins" at bounding box center [662, 300] width 65 height 13
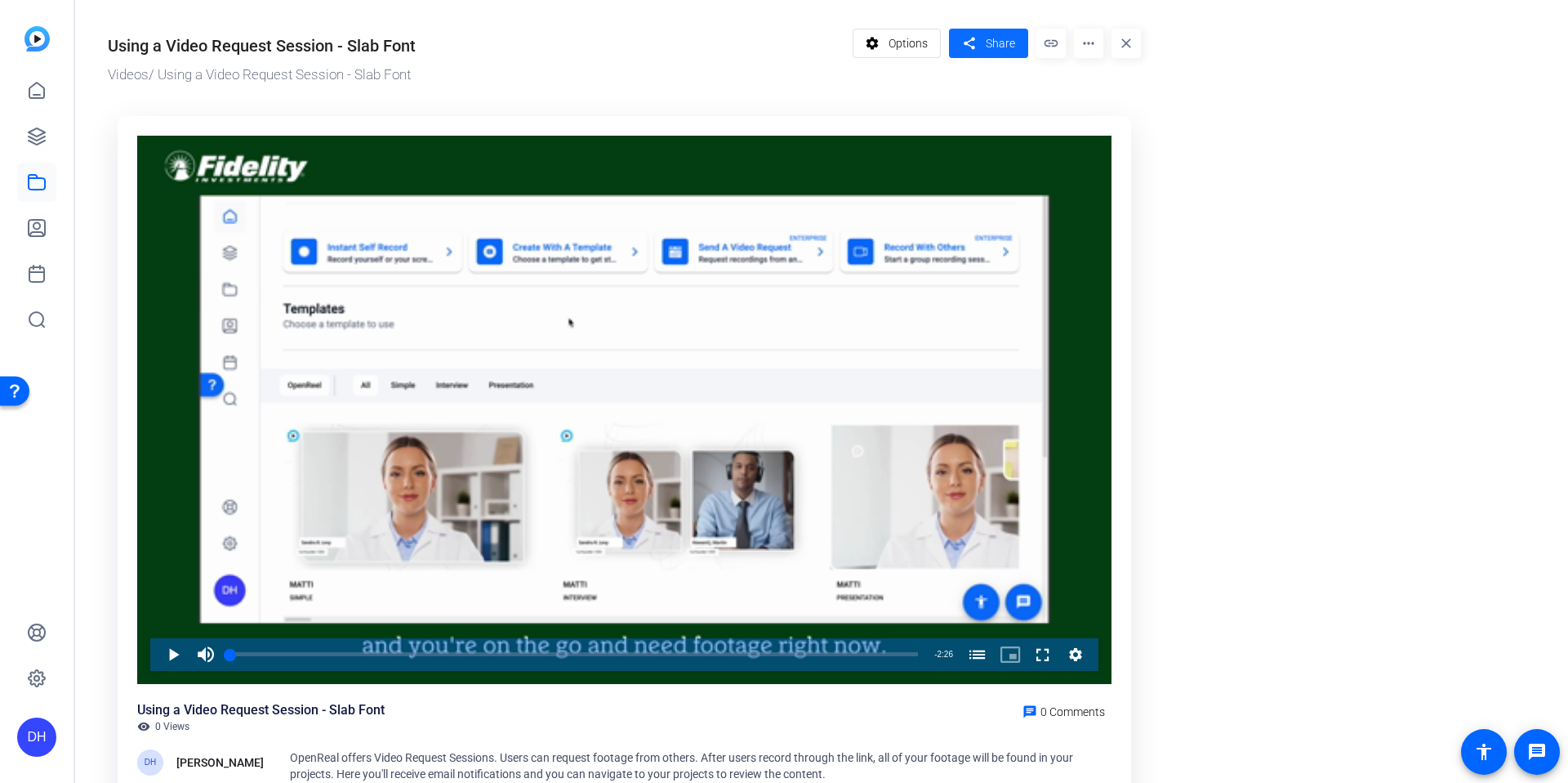
click at [978, 36] on mat-icon "share" at bounding box center [969, 43] width 20 height 22
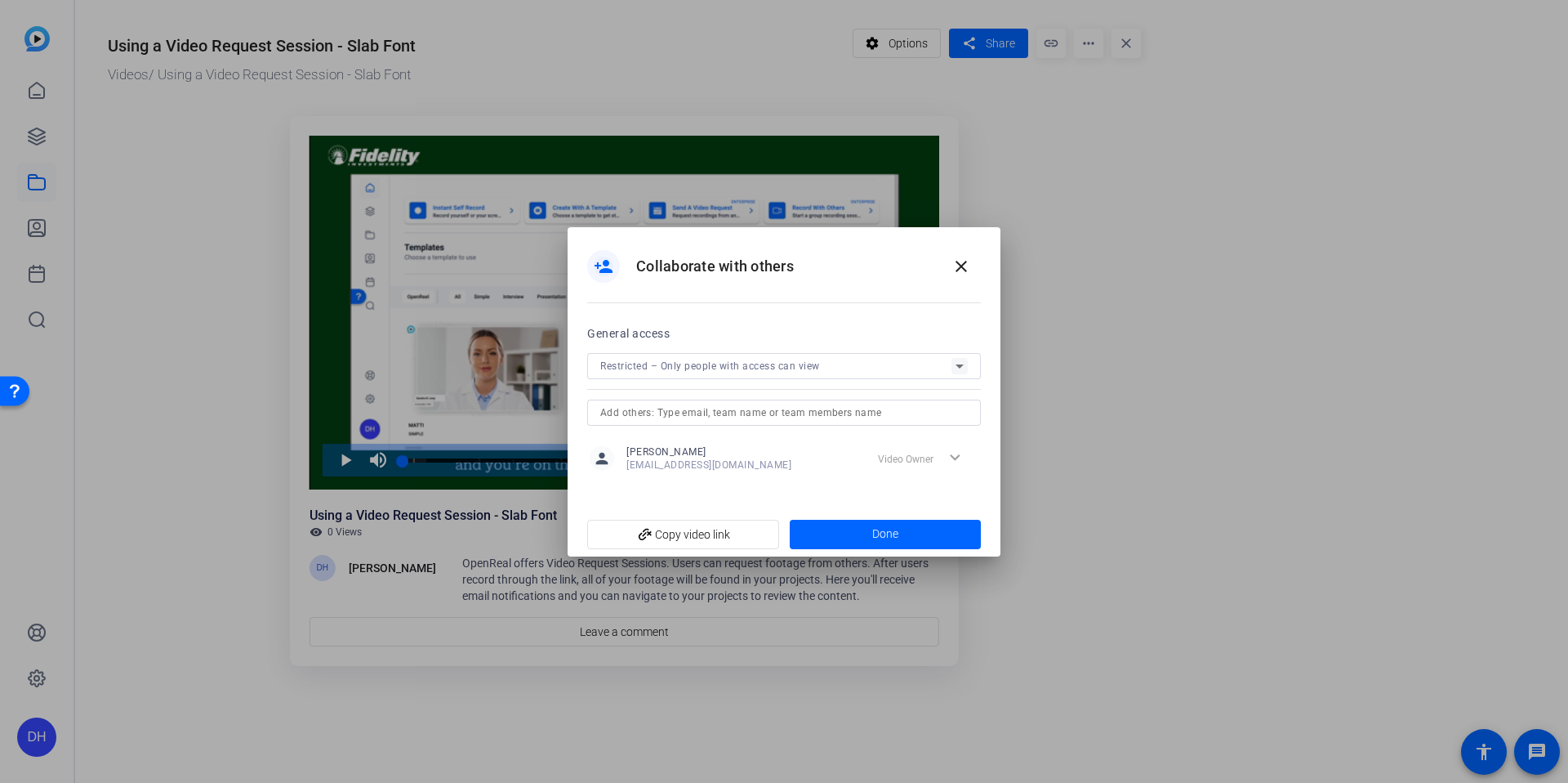
click at [705, 362] on span "Restricted – Only people with access can view" at bounding box center [709, 366] width 220 height 11
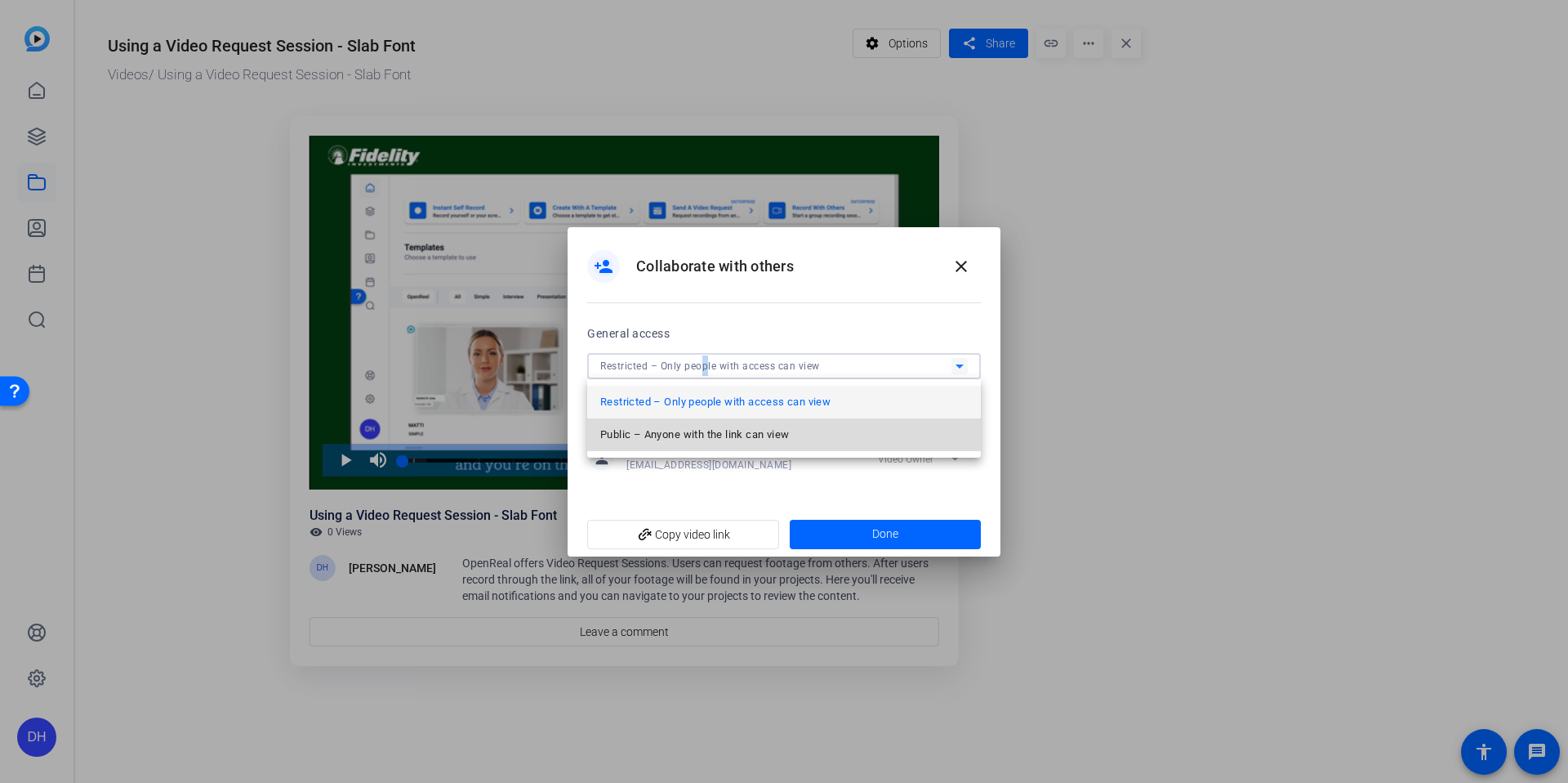
click at [645, 438] on span "Public – Anyone with the link can view" at bounding box center [694, 435] width 188 height 20
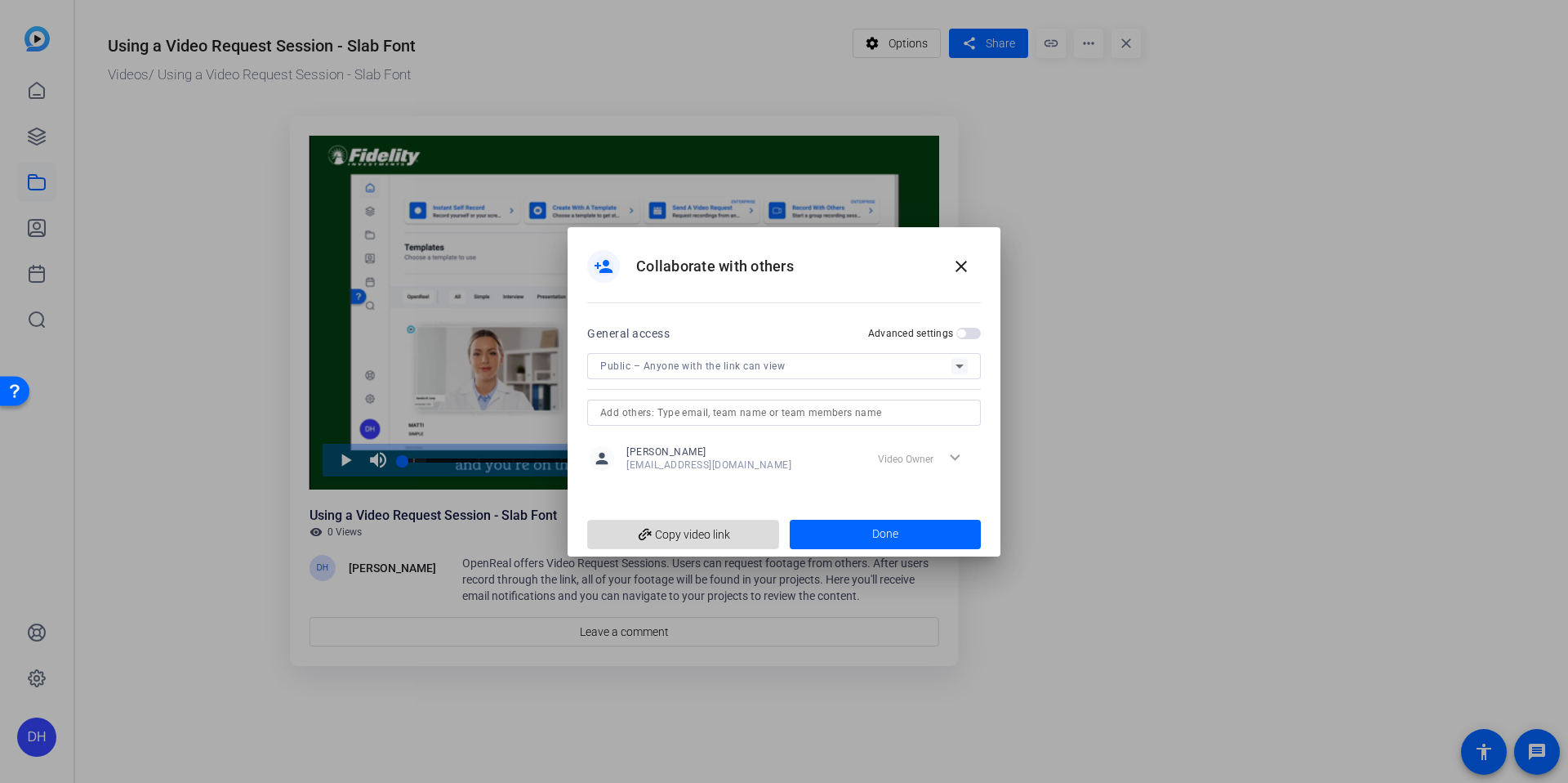
click at [667, 537] on span "add_link Copy video link" at bounding box center [683, 535] width 165 height 31
